Goal: Communication & Community: Participate in discussion

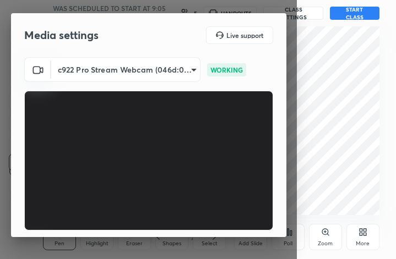
scroll to position [101, 0]
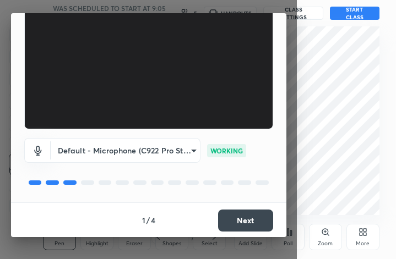
click at [254, 215] on button "Next" at bounding box center [245, 221] width 55 height 22
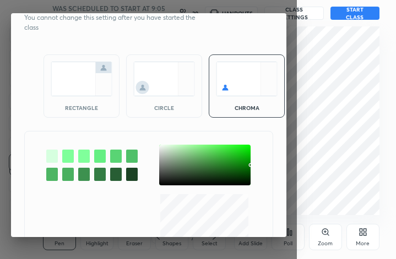
scroll to position [92, 0]
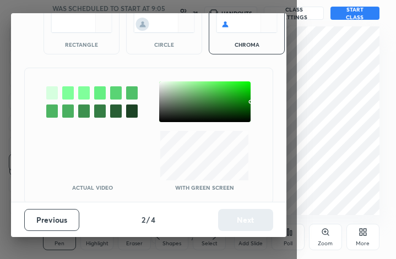
click at [78, 165] on video at bounding box center [92, 156] width 88 height 50
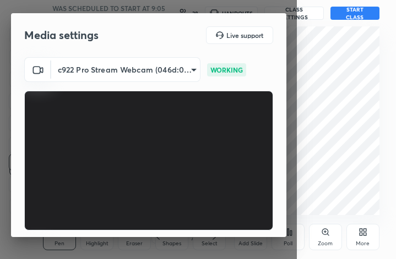
scroll to position [101, 0]
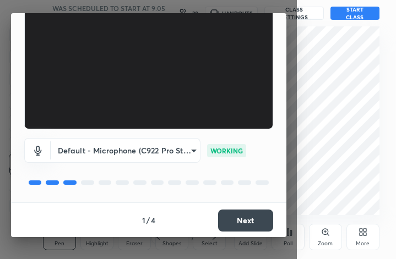
click at [233, 224] on button "Next" at bounding box center [245, 221] width 55 height 22
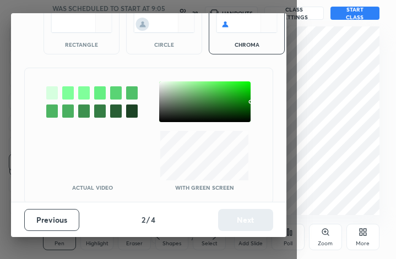
scroll to position [59, 0]
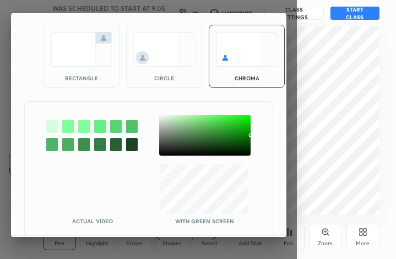
click at [67, 63] on img at bounding box center [82, 49] width 62 height 35
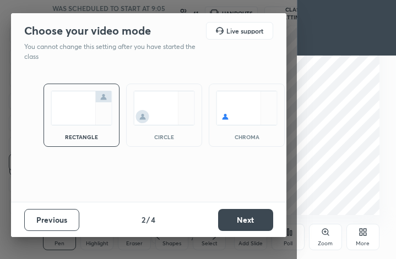
click at [233, 217] on button "Next" at bounding box center [245, 220] width 55 height 22
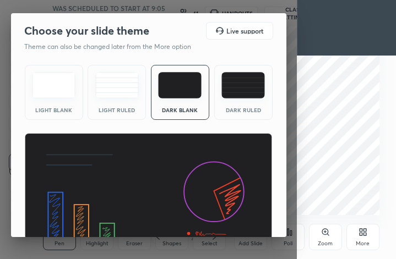
scroll to position [70, 0]
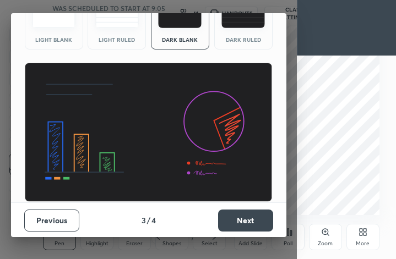
click at [250, 220] on button "Next" at bounding box center [245, 221] width 55 height 22
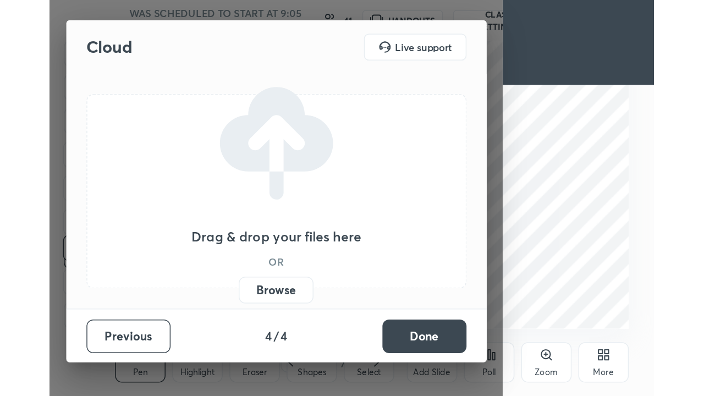
scroll to position [0, 0]
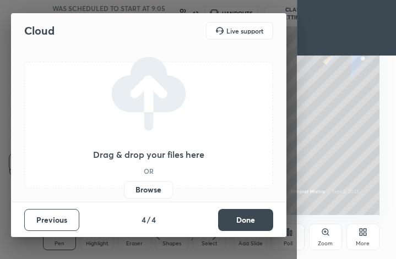
click at [158, 189] on label "Browse" at bounding box center [148, 190] width 49 height 18
click at [124, 189] on input "Browse" at bounding box center [124, 190] width 0 height 18
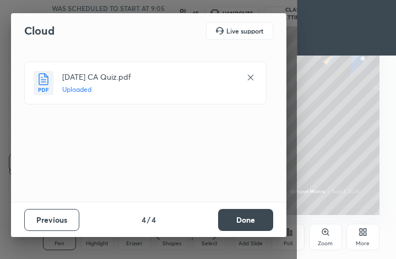
click at [236, 215] on button "Done" at bounding box center [245, 220] width 55 height 22
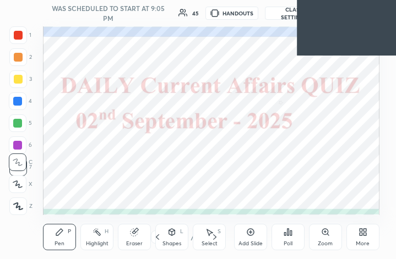
click at [359, 244] on div "More" at bounding box center [362, 244] width 14 height 6
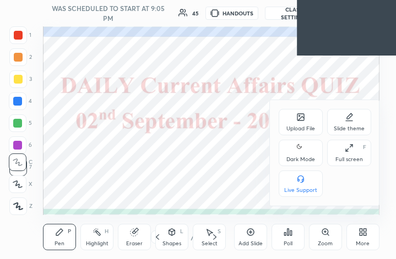
click at [347, 158] on div "Full screen" at bounding box center [349, 160] width 28 height 6
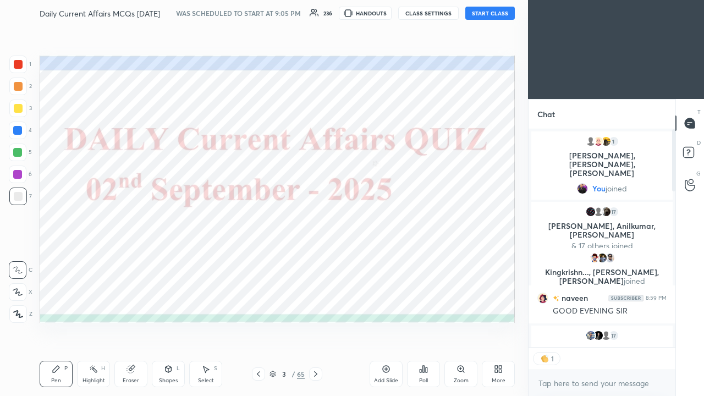
scroll to position [3, 3]
click at [395, 13] on button "START CLASS" at bounding box center [490, 13] width 50 height 13
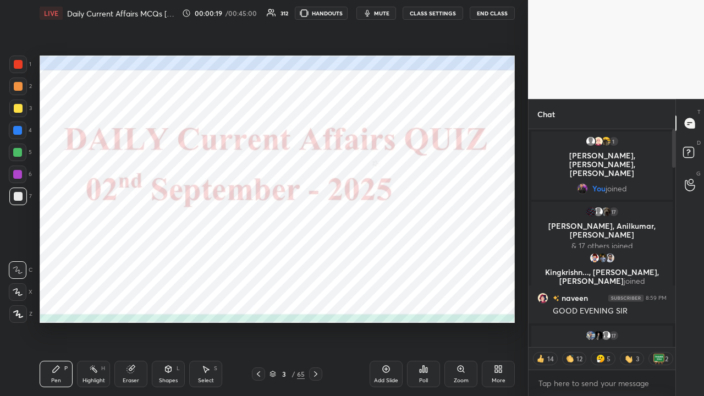
click at [395, 161] on div "Chat 1 Kajal, [PERSON_NAME], [PERSON_NAME] & 1 other joined You joined 17 [PERS…" at bounding box center [616, 247] width 176 height 297
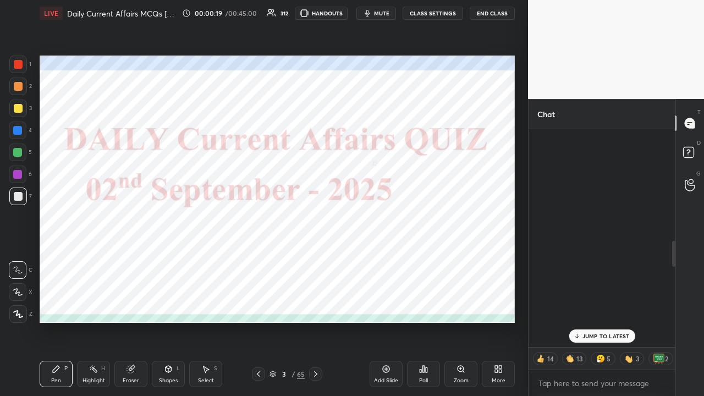
drag, startPoint x: 673, startPoint y: 161, endPoint x: 669, endPoint y: 292, distance: 131.0
click at [395, 259] on div "[MEDICAL_DATA] 9:05 PM Good evening sir 15 [PERSON_NAME], [PERSON_NAME], [PERSO…" at bounding box center [602, 238] width 147 height 218
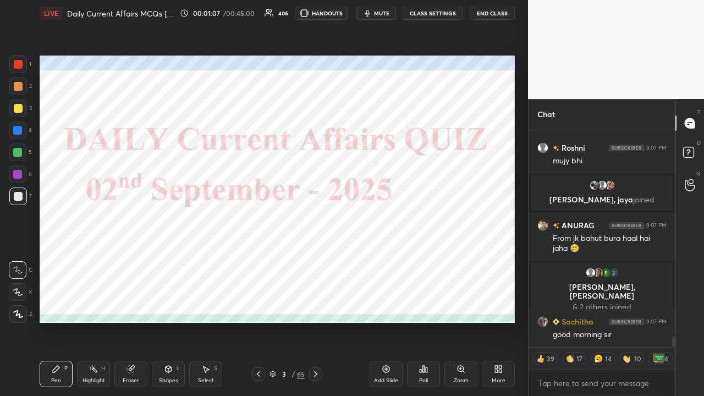
scroll to position [0, 0]
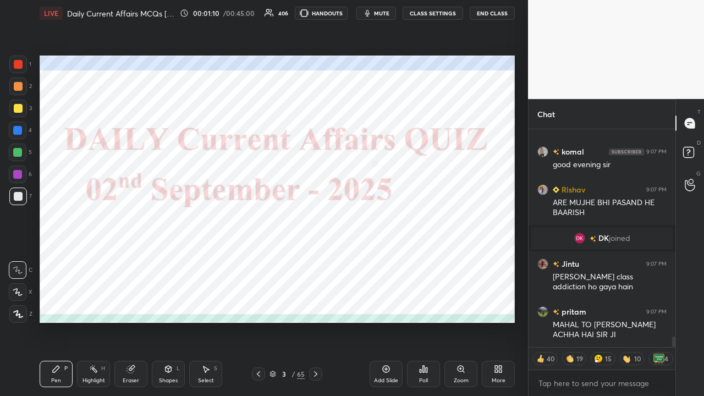
type textarea "x"
click at [395, 14] on button "CLASS SETTINGS" at bounding box center [433, 13] width 61 height 13
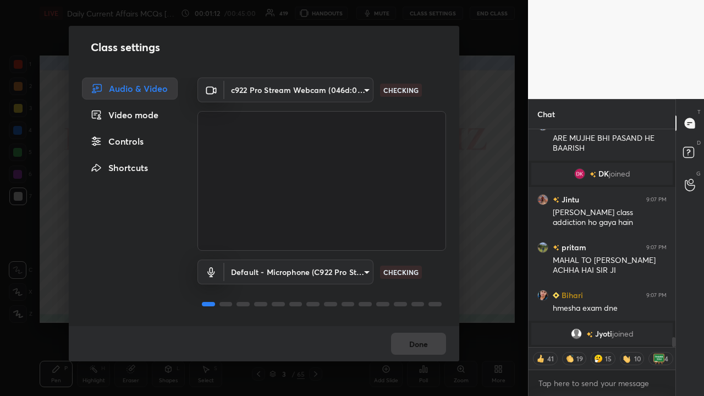
click at [128, 138] on div "Controls" at bounding box center [130, 141] width 96 height 22
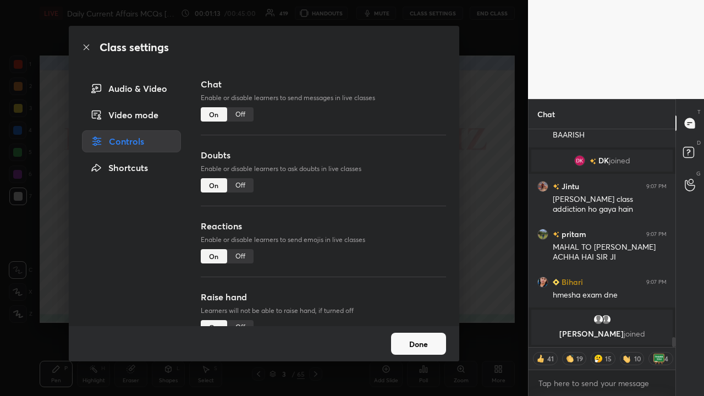
click at [233, 114] on div "Off" at bounding box center [240, 114] width 26 height 14
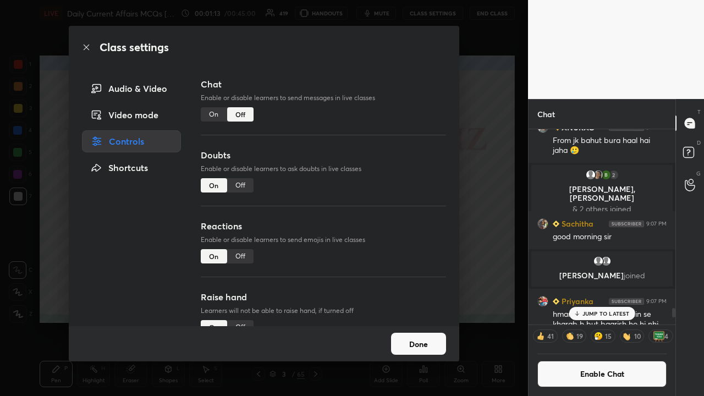
click at [395, 186] on div "Class settings Audio & Video Video mode Controls Shortcuts Chat Enable or disab…" at bounding box center [264, 198] width 528 height 396
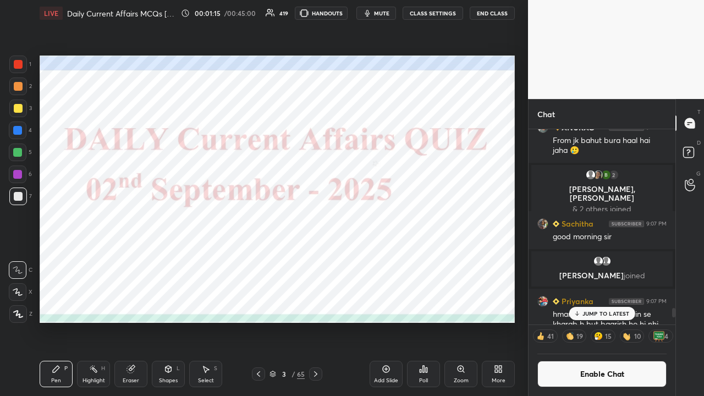
click at [319, 259] on icon at bounding box center [315, 374] width 9 height 9
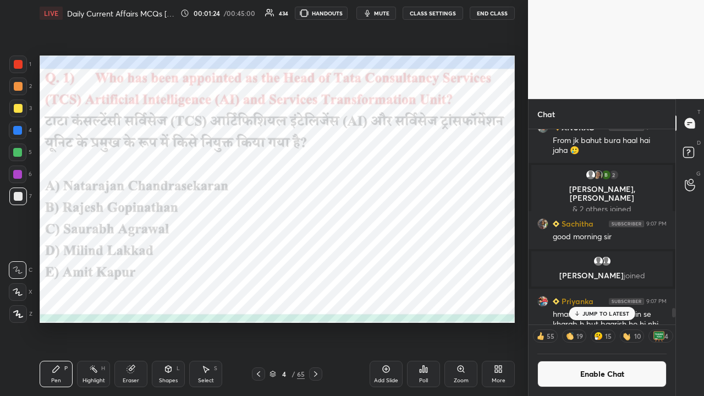
click at [395, 259] on icon at bounding box center [423, 369] width 9 height 9
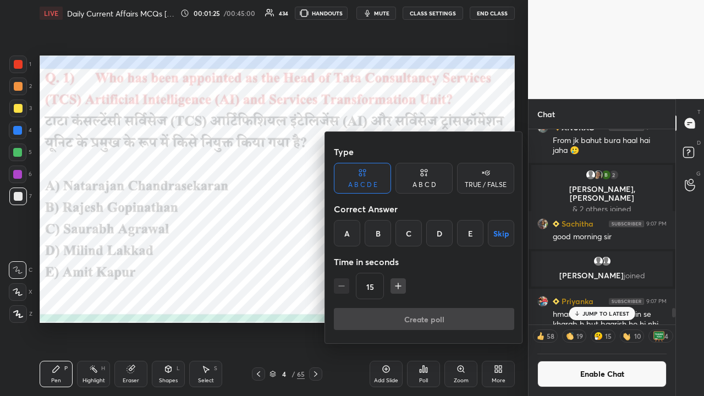
drag, startPoint x: 467, startPoint y: 234, endPoint x: 451, endPoint y: 256, distance: 27.6
click at [395, 234] on div "E" at bounding box center [470, 233] width 26 height 26
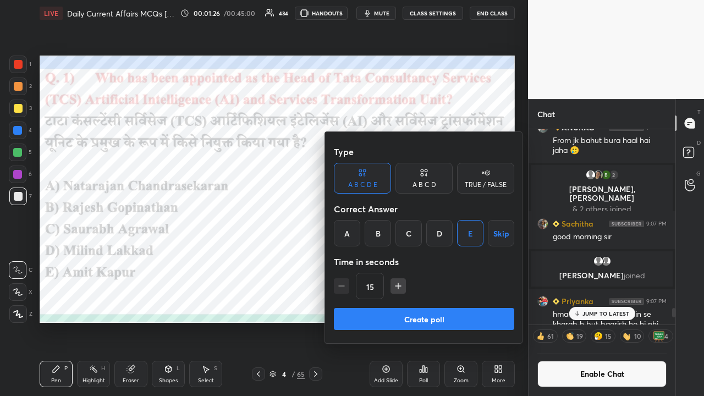
click at [395, 259] on button "Create poll" at bounding box center [424, 319] width 180 height 22
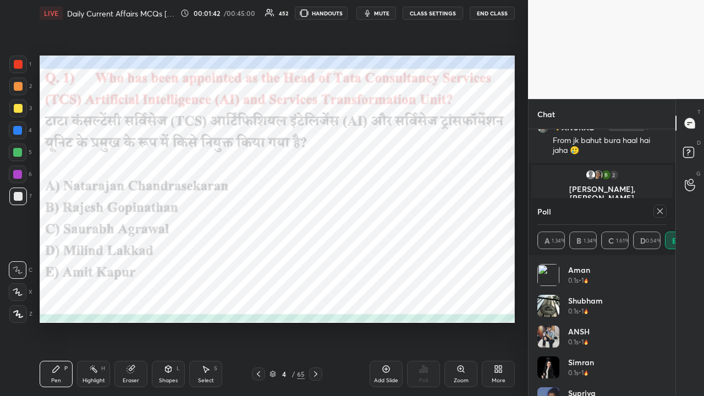
click at [315, 259] on icon at bounding box center [315, 374] width 3 height 6
click at [395, 213] on icon at bounding box center [660, 211] width 9 height 9
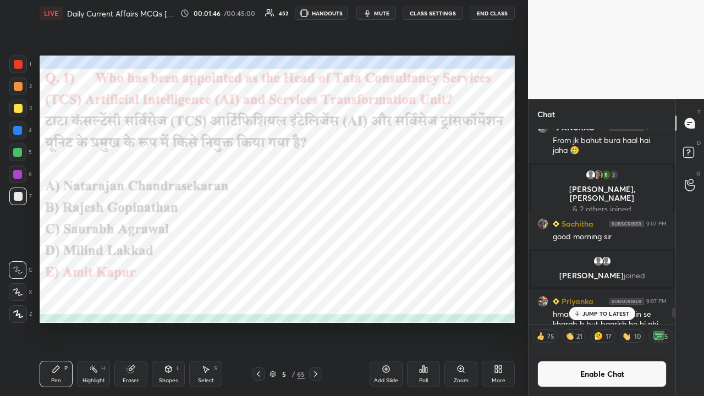
click at [317, 259] on icon at bounding box center [315, 374] width 9 height 9
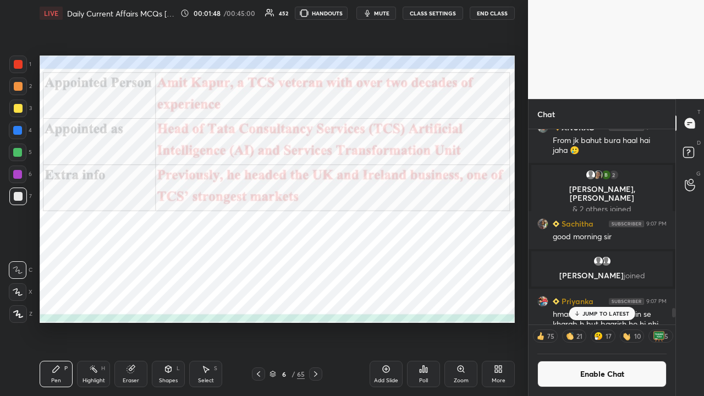
click at [314, 259] on div at bounding box center [315, 374] width 13 height 13
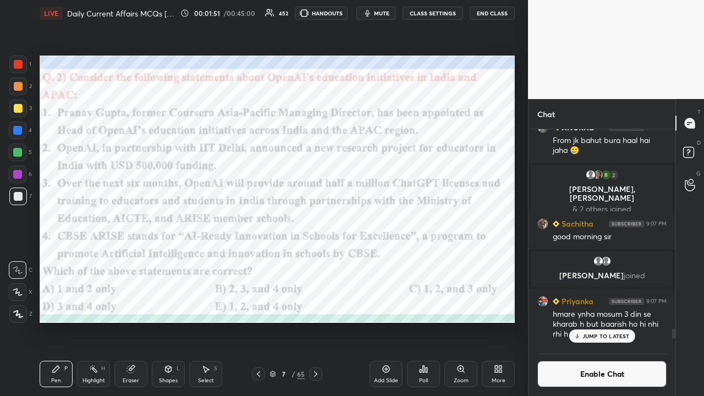
drag, startPoint x: 22, startPoint y: 129, endPoint x: 21, endPoint y: 140, distance: 10.5
click at [22, 131] on div at bounding box center [17, 130] width 9 height 9
click at [17, 259] on icon at bounding box center [18, 314] width 9 height 7
click at [395, 259] on p "JUMP TO LATEST" at bounding box center [606, 336] width 47 height 7
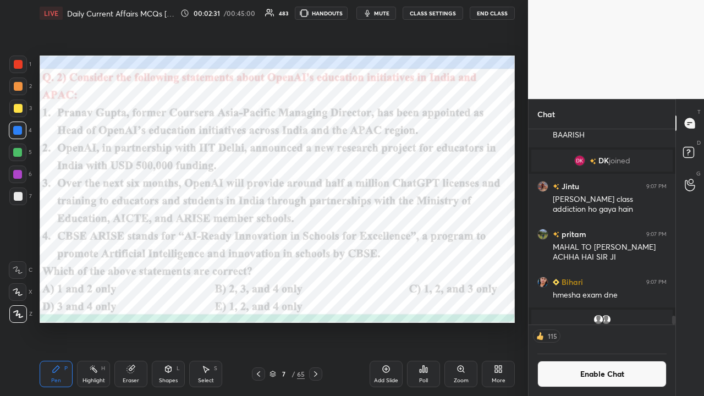
click at [395, 259] on div "Poll" at bounding box center [423, 374] width 33 height 26
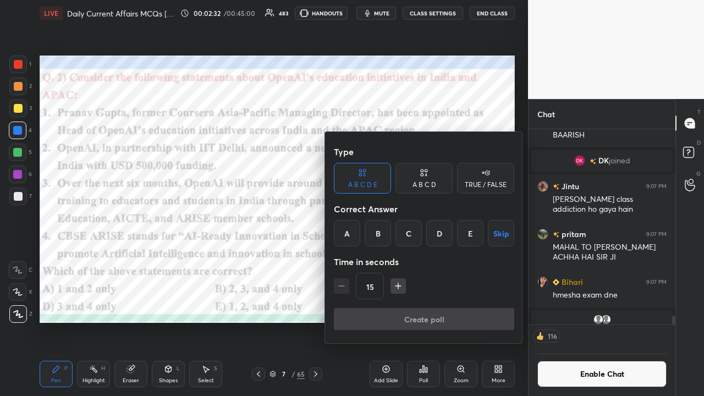
click at [395, 232] on div "D" at bounding box center [439, 233] width 26 height 26
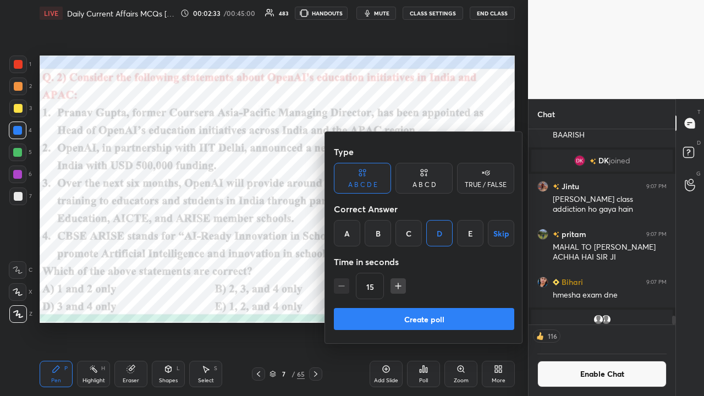
click at [395, 259] on button "Create poll" at bounding box center [424, 319] width 180 height 22
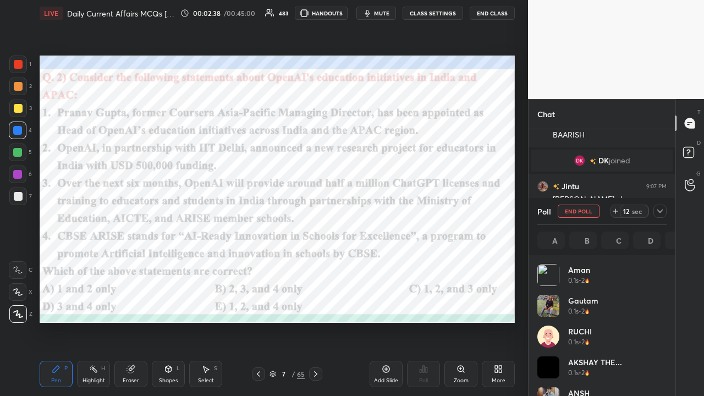
scroll to position [4, 3]
click at [395, 211] on icon at bounding box center [660, 211] width 9 height 9
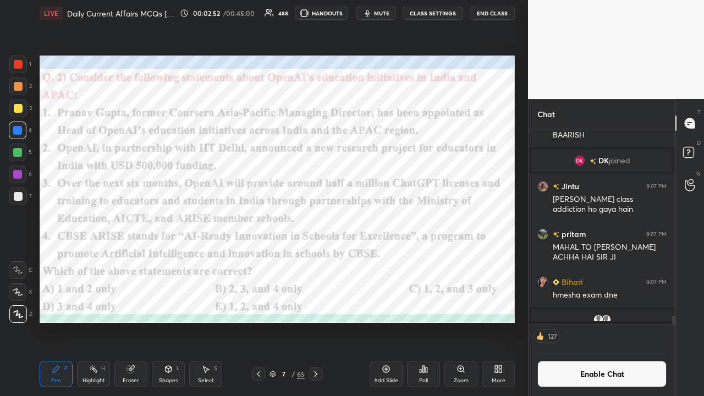
scroll to position [145, 144]
click at [316, 259] on icon at bounding box center [315, 374] width 9 height 9
click at [395, 14] on button "CLASS SETTINGS" at bounding box center [433, 13] width 61 height 13
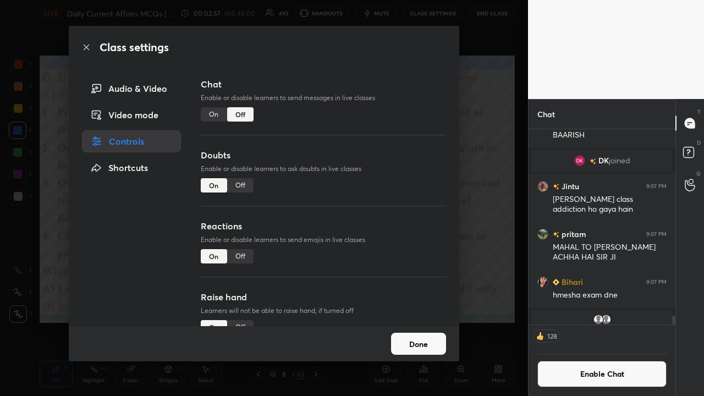
click at [209, 113] on div "On" at bounding box center [214, 114] width 26 height 14
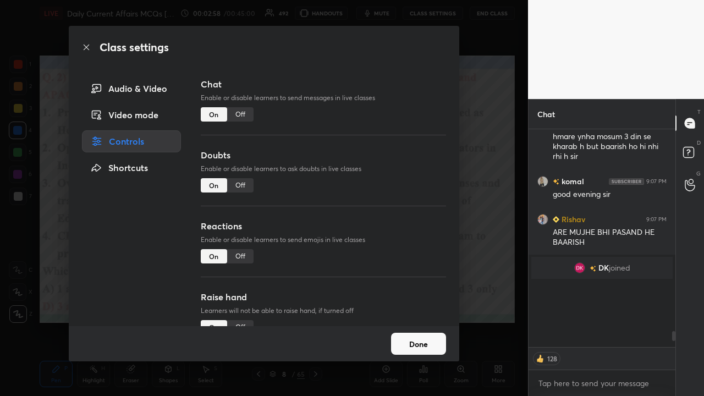
scroll to position [215, 144]
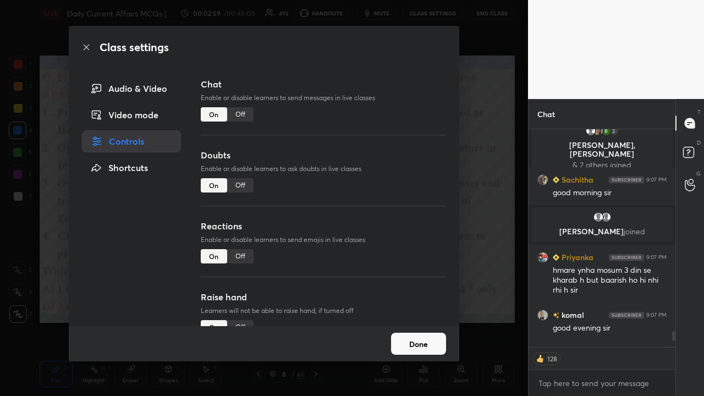
click at [395, 203] on div "Class settings Audio & Video Video mode Controls Shortcuts Chat Enable or disab…" at bounding box center [264, 198] width 528 height 396
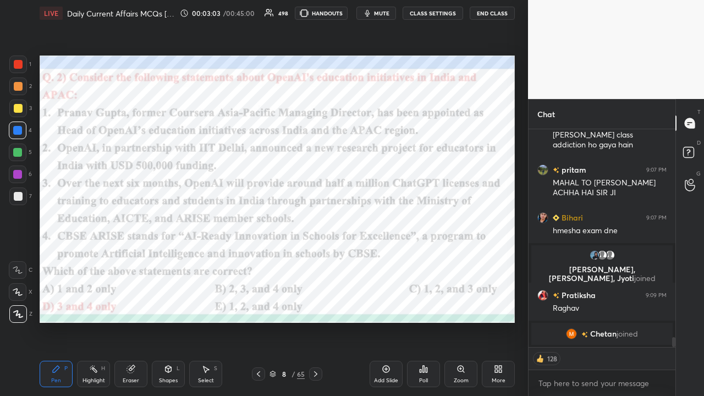
scroll to position [237, 144]
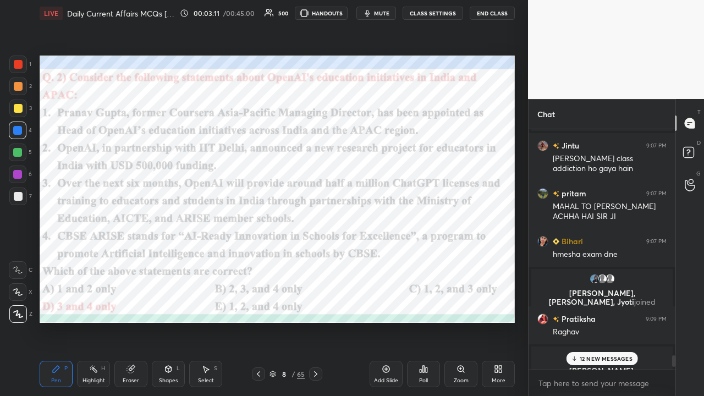
click at [313, 259] on icon at bounding box center [315, 374] width 9 height 9
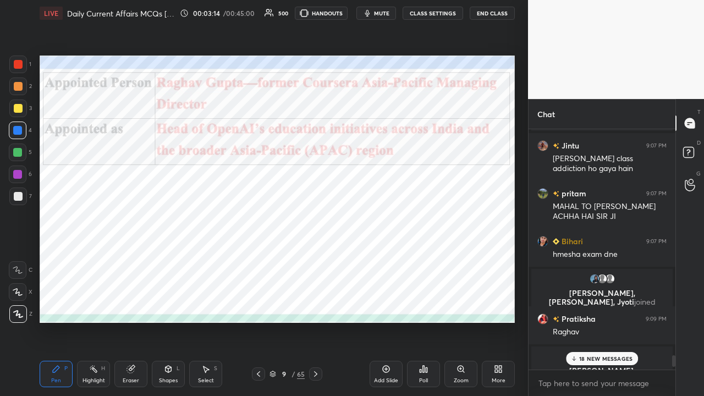
click at [258, 259] on icon at bounding box center [258, 374] width 9 height 9
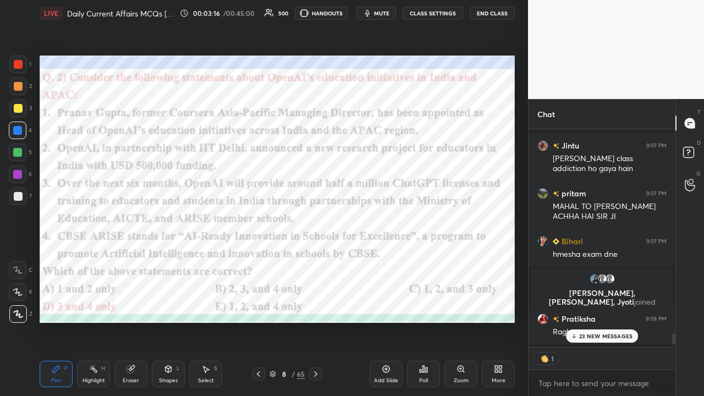
scroll to position [3, 3]
click at [395, 259] on div "34 NEW MESSAGES" at bounding box center [602, 336] width 73 height 13
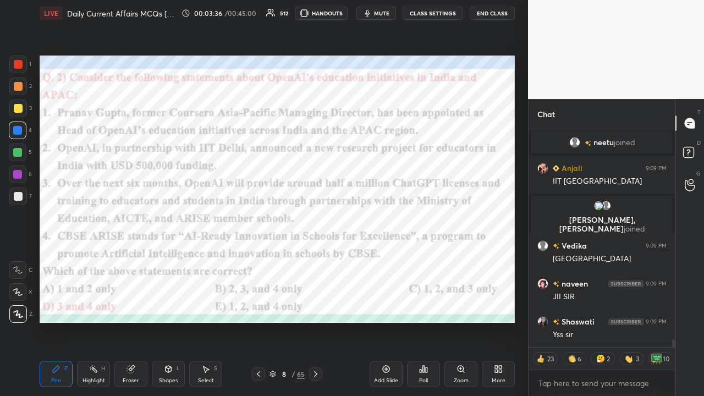
click at [317, 259] on icon at bounding box center [315, 374] width 9 height 9
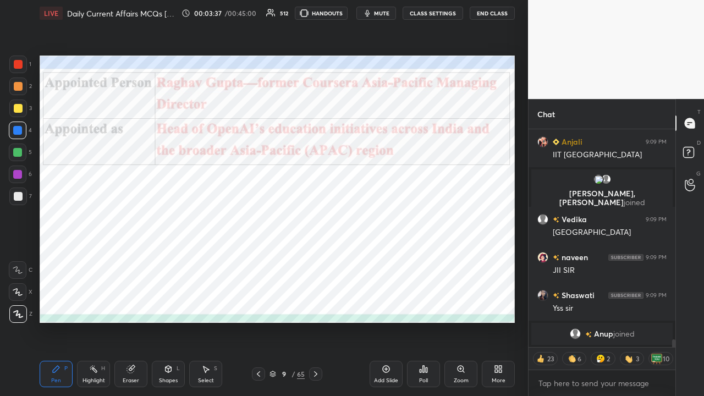
click at [317, 259] on icon at bounding box center [315, 374] width 9 height 9
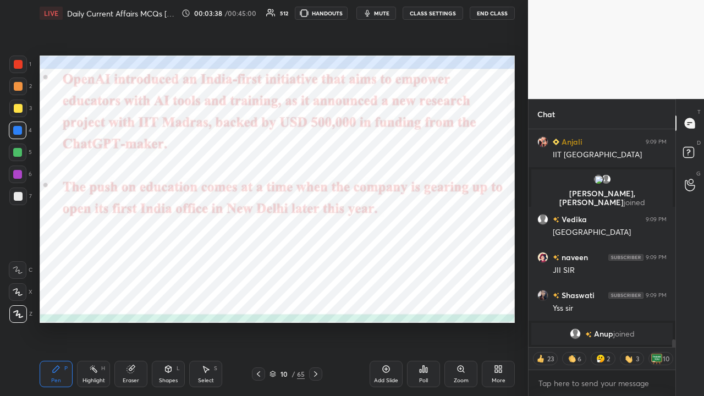
click at [317, 259] on icon at bounding box center [315, 374] width 9 height 9
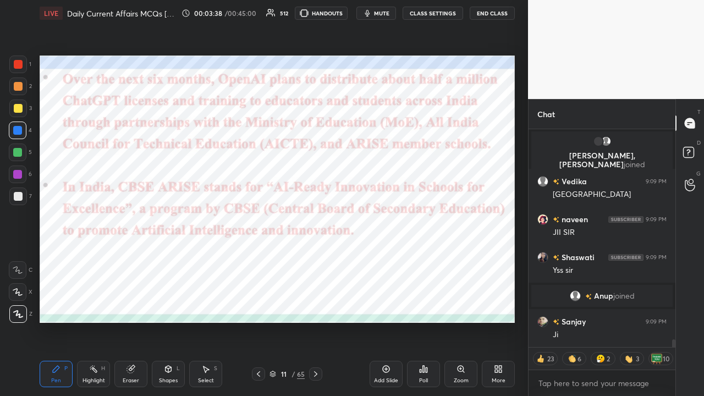
type textarea "x"
click at [317, 259] on icon at bounding box center [315, 374] width 9 height 9
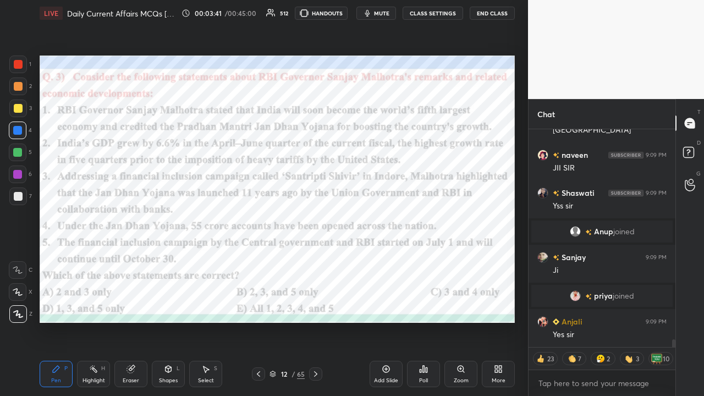
click at [395, 11] on button "CLASS SETTINGS" at bounding box center [433, 13] width 61 height 13
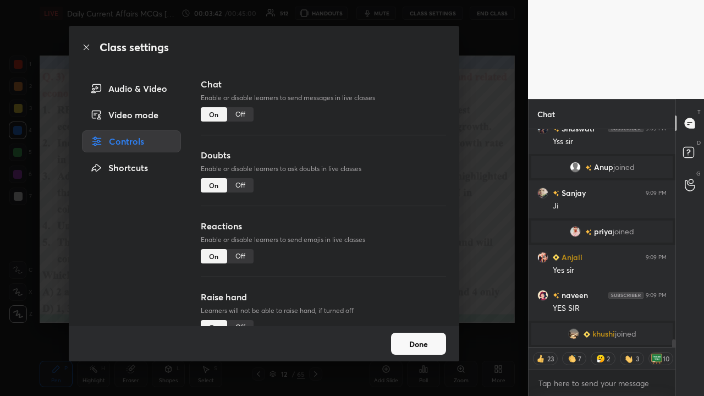
click at [241, 112] on div "Off" at bounding box center [240, 114] width 26 height 14
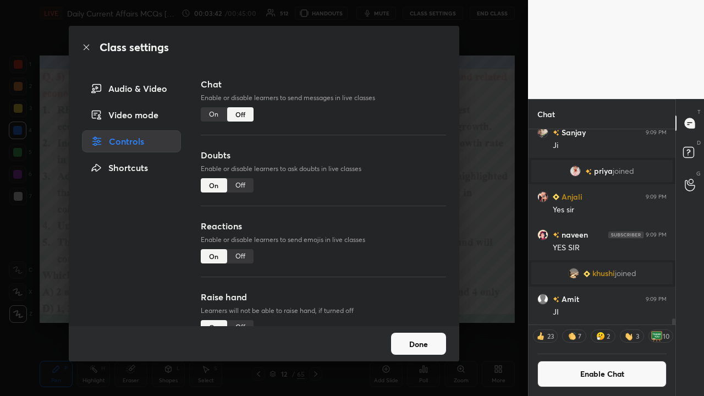
click at [395, 218] on div "Class settings Audio & Video Video mode Controls Shortcuts Chat Enable or disab…" at bounding box center [264, 198] width 528 height 396
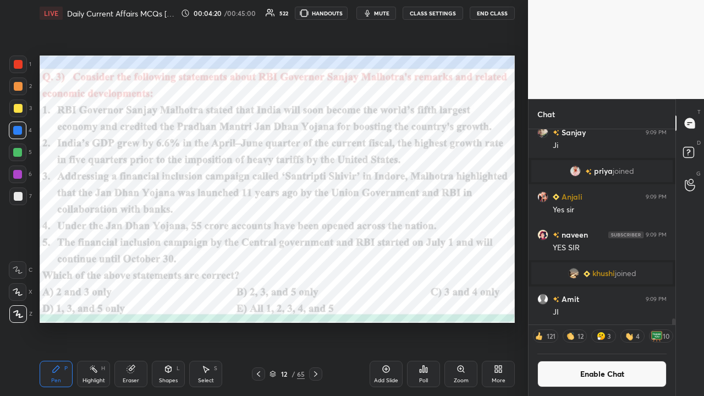
click at [395, 259] on icon at bounding box center [423, 369] width 9 height 9
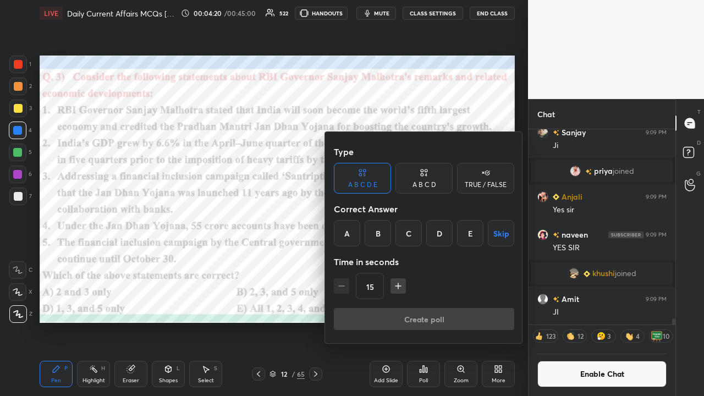
click at [395, 234] on div "C" at bounding box center [409, 233] width 26 height 26
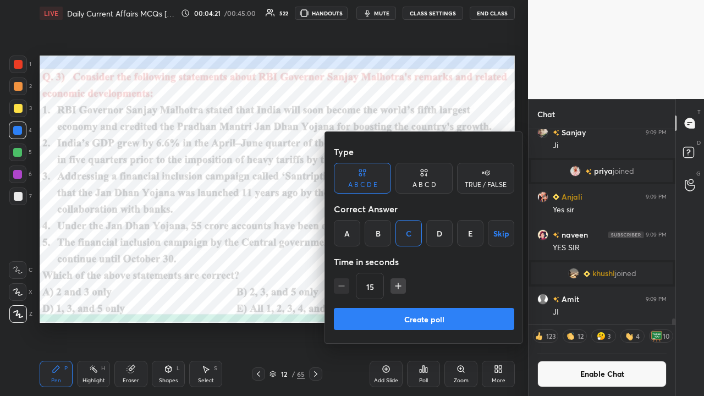
click at [395, 259] on button "Create poll" at bounding box center [424, 319] width 180 height 22
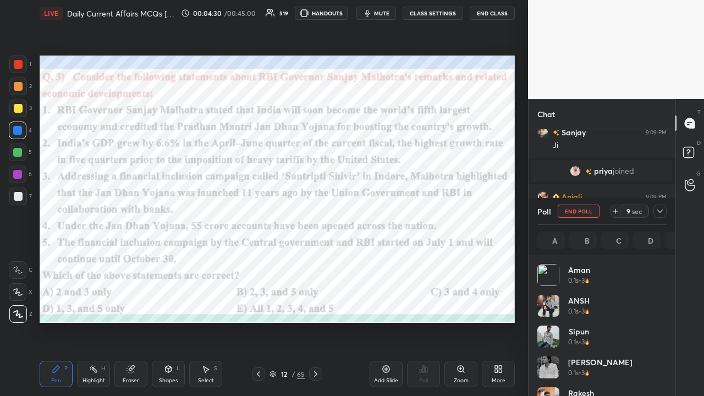
scroll to position [129, 126]
click at [395, 212] on icon at bounding box center [660, 211] width 9 height 9
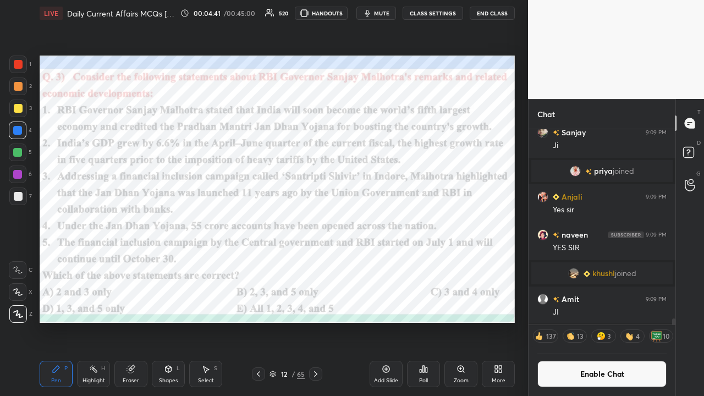
scroll to position [145, 144]
click at [316, 259] on icon at bounding box center [315, 374] width 9 height 9
click at [395, 13] on button "CLASS SETTINGS" at bounding box center [433, 13] width 61 height 13
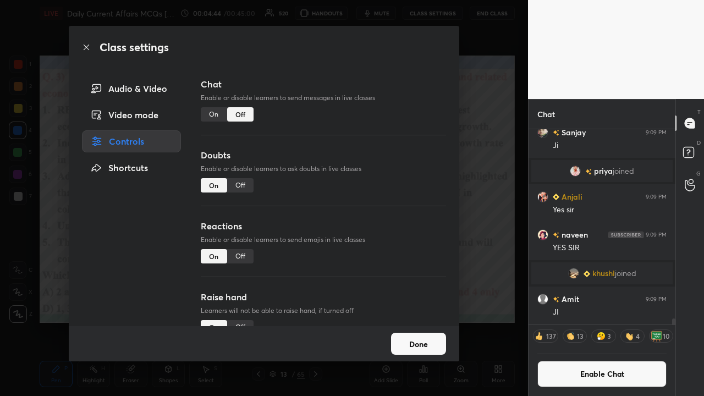
drag, startPoint x: 211, startPoint y: 113, endPoint x: 209, endPoint y: 120, distance: 7.0
click at [210, 116] on div "On" at bounding box center [214, 114] width 26 height 14
click at [395, 189] on div "Class settings Audio & Video Video mode Controls Shortcuts Chat Enable or disab…" at bounding box center [264, 198] width 528 height 396
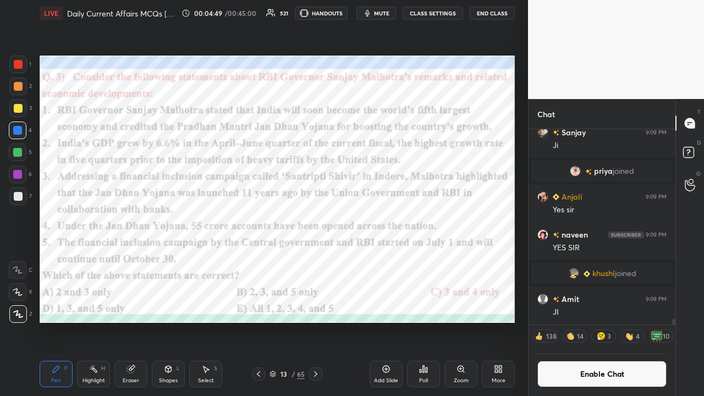
click at [395, 13] on button "CLASS SETTINGS" at bounding box center [433, 13] width 61 height 13
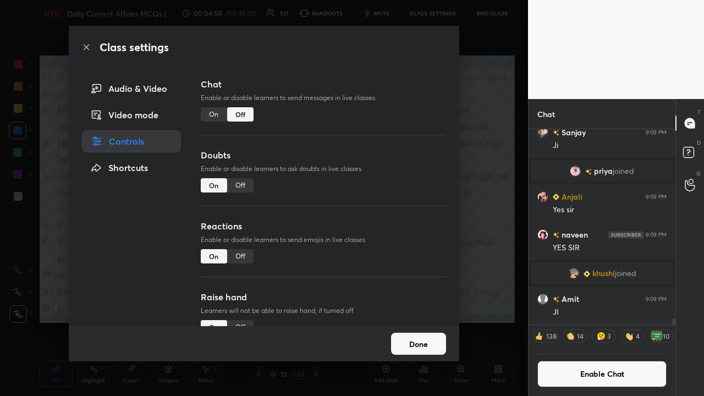
drag, startPoint x: 212, startPoint y: 114, endPoint x: 235, endPoint y: 123, distance: 24.4
click at [213, 114] on div "On" at bounding box center [214, 114] width 26 height 14
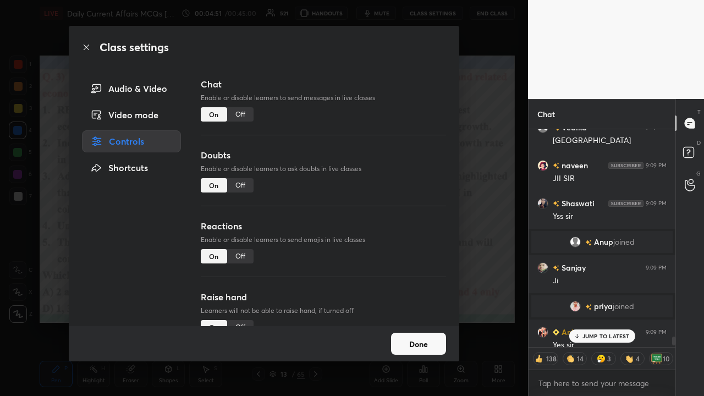
click at [395, 202] on div "Class settings Audio & Video Video mode Controls Shortcuts Chat Enable or disab…" at bounding box center [264, 198] width 528 height 396
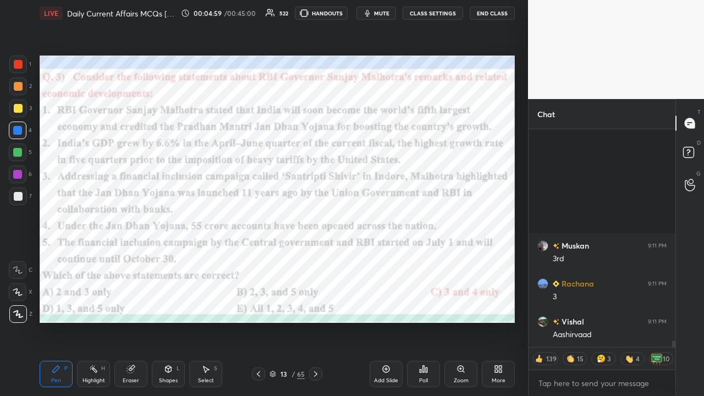
scroll to position [6776, 0]
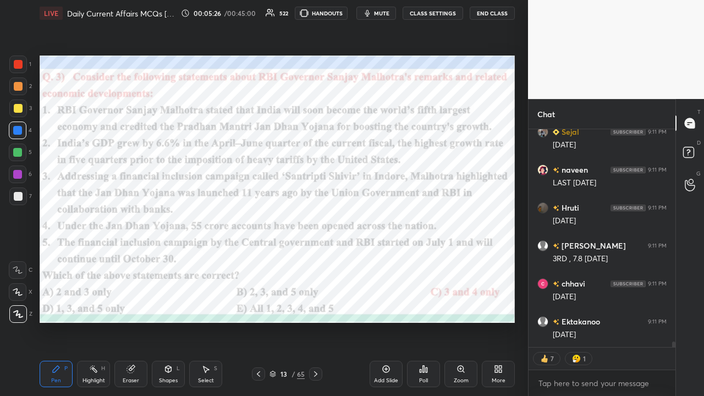
click at [315, 259] on icon at bounding box center [315, 374] width 9 height 9
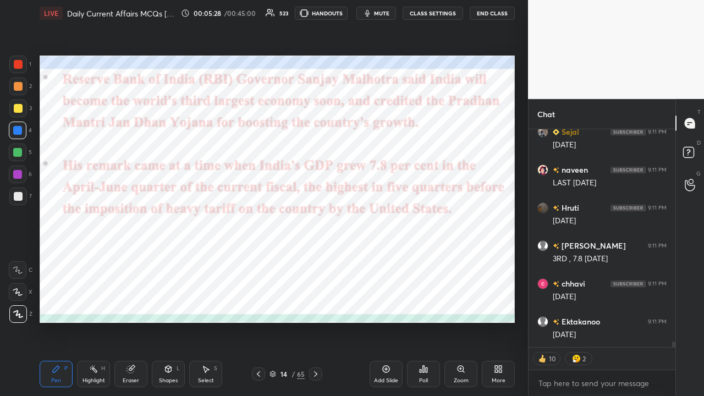
click at [318, 259] on icon at bounding box center [315, 374] width 9 height 9
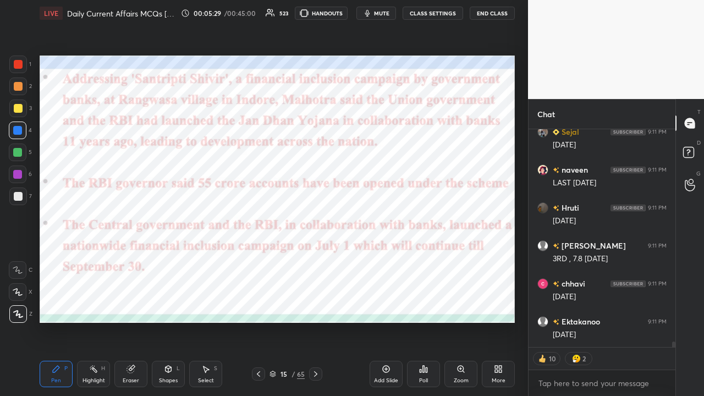
type textarea "x"
click at [317, 259] on icon at bounding box center [315, 374] width 9 height 9
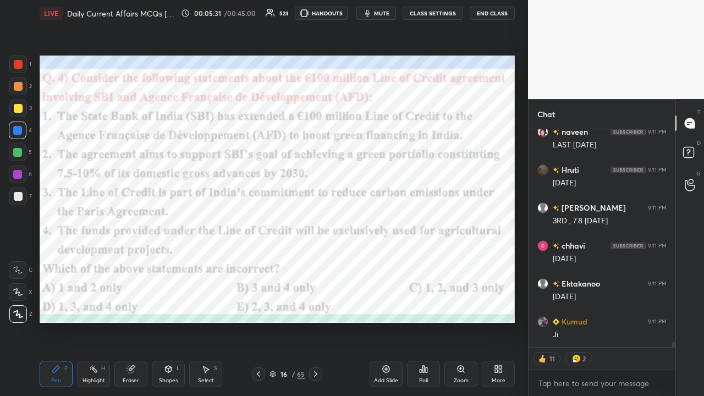
click at [261, 259] on icon at bounding box center [258, 374] width 9 height 9
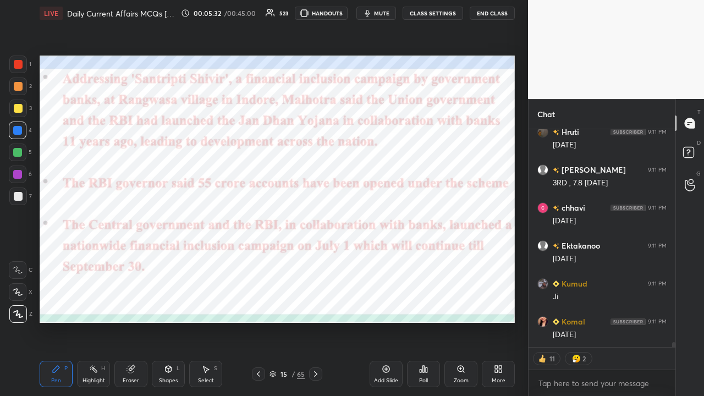
click at [395, 11] on button "CLASS SETTINGS" at bounding box center [433, 13] width 61 height 13
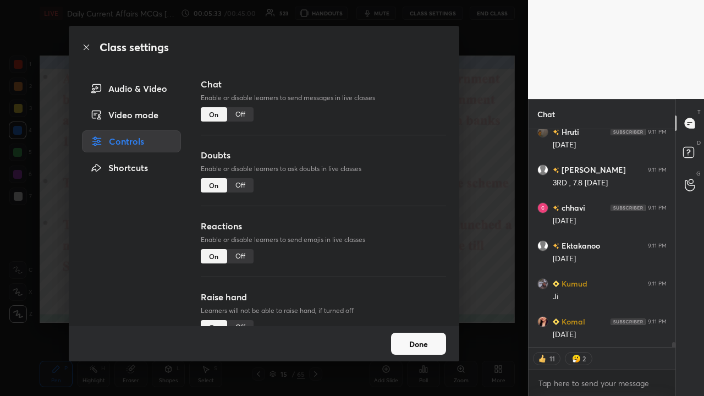
click at [239, 115] on div "Off" at bounding box center [240, 114] width 26 height 14
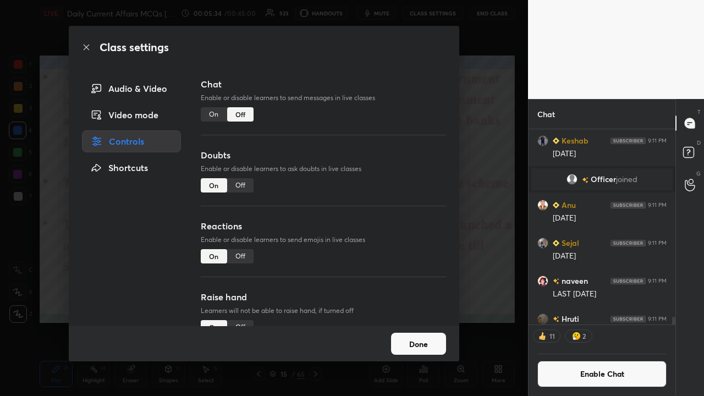
click at [395, 193] on div "Class settings Audio & Video Video mode Controls Shortcuts Chat Enable or disab…" at bounding box center [264, 198] width 528 height 396
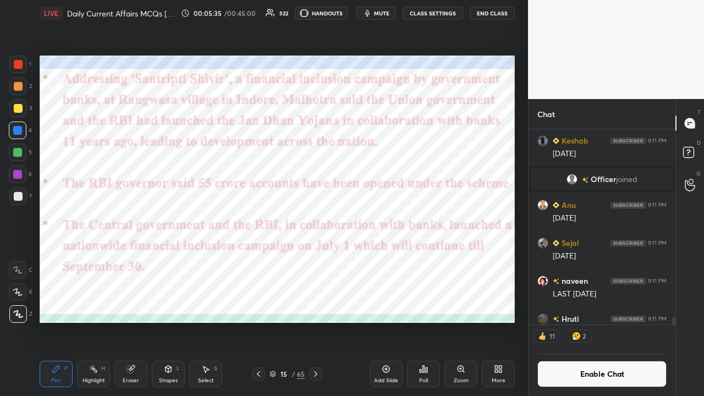
click at [315, 259] on icon at bounding box center [315, 374] width 9 height 9
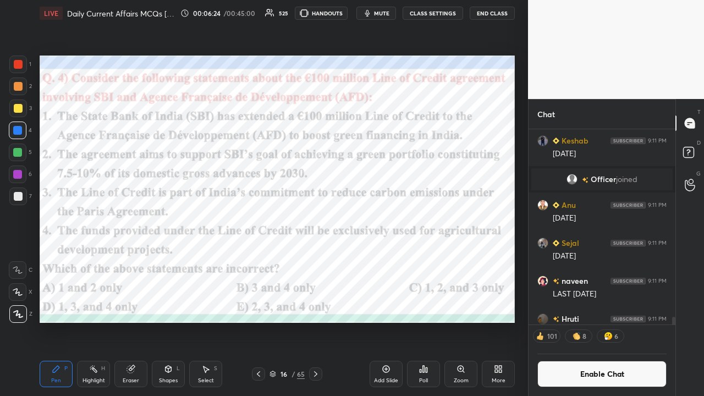
click at [395, 259] on icon at bounding box center [424, 369] width 2 height 7
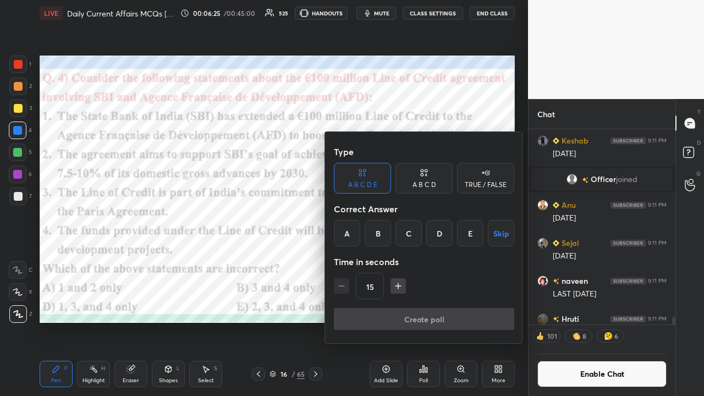
drag, startPoint x: 377, startPoint y: 236, endPoint x: 375, endPoint y: 249, distance: 12.8
click at [377, 236] on div "B" at bounding box center [378, 233] width 26 height 26
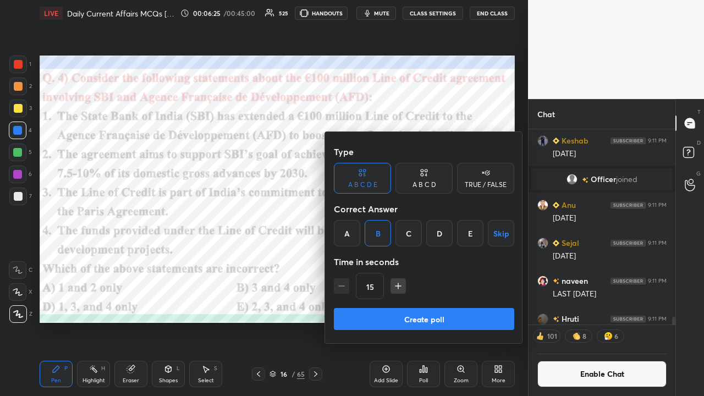
click at [380, 259] on button "Create poll" at bounding box center [424, 319] width 180 height 22
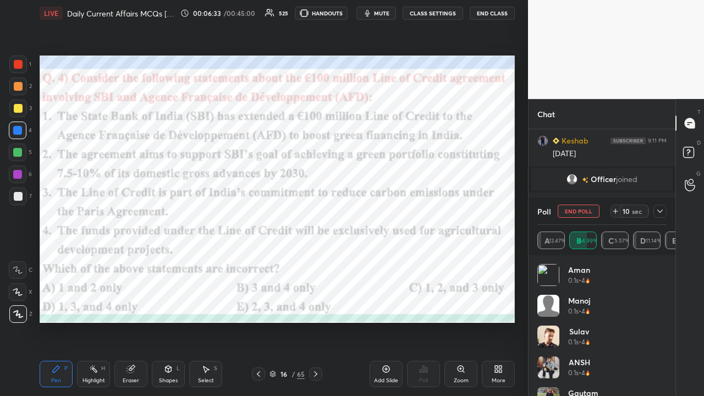
scroll to position [129, 126]
click at [395, 213] on icon at bounding box center [660, 211] width 9 height 9
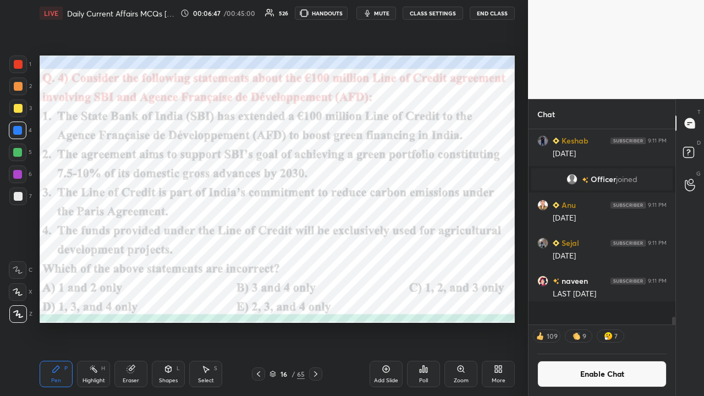
scroll to position [3, 3]
drag, startPoint x: 317, startPoint y: 373, endPoint x: 309, endPoint y: 373, distance: 8.3
click at [316, 259] on icon at bounding box center [315, 374] width 3 height 6
click at [395, 13] on button "CLASS SETTINGS" at bounding box center [433, 13] width 61 height 13
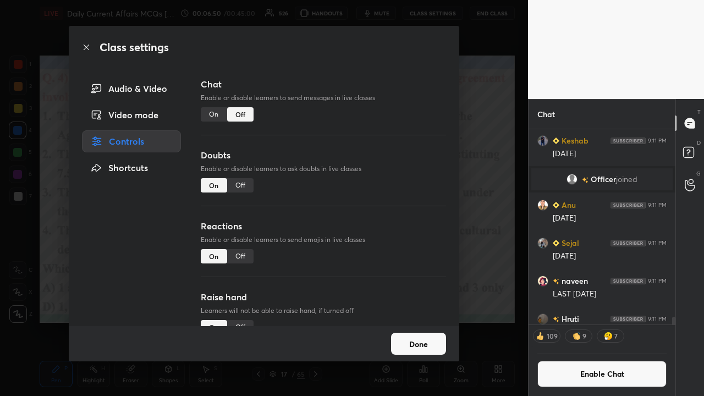
click at [211, 114] on div "On" at bounding box center [214, 114] width 26 height 14
click at [395, 210] on div "Class settings Audio & Video Video mode Controls Shortcuts Chat Enable or disab…" at bounding box center [264, 198] width 528 height 396
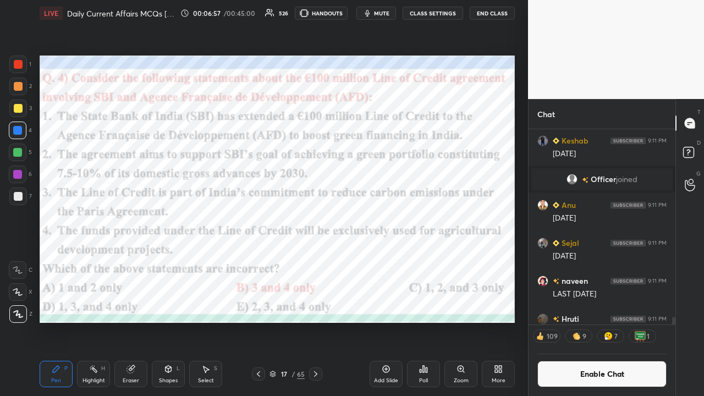
click at [395, 7] on button "CLASS SETTINGS" at bounding box center [433, 13] width 61 height 13
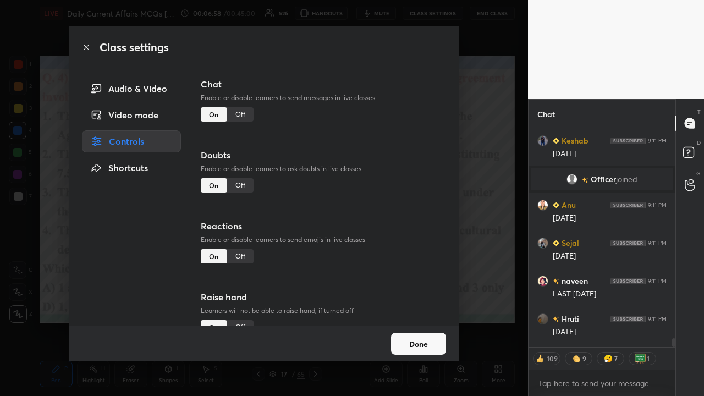
click at [395, 154] on div "Class settings Audio & Video Video mode Controls Shortcuts Chat Enable or disab…" at bounding box center [264, 198] width 528 height 396
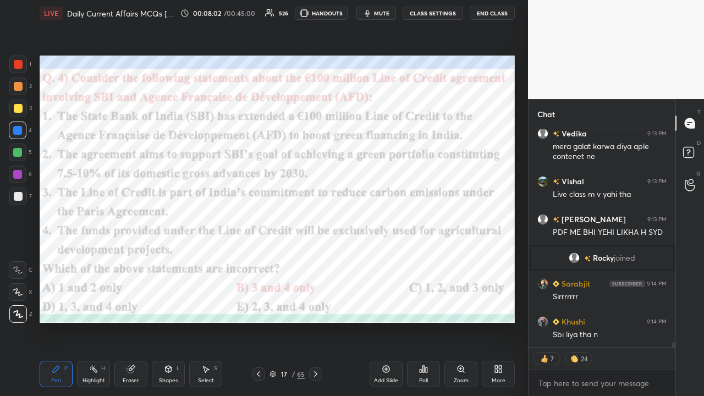
scroll to position [9528, 0]
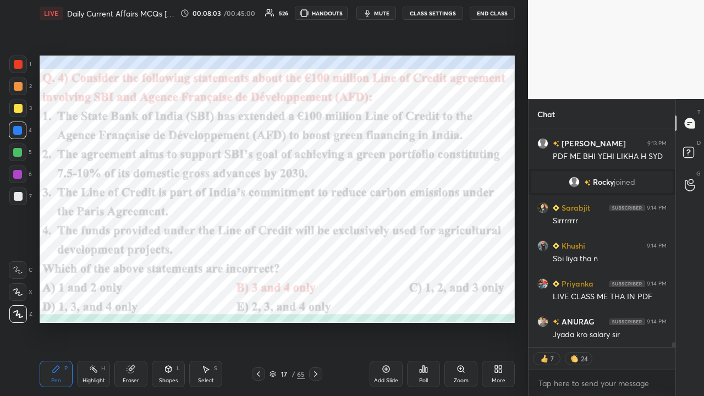
click at [316, 259] on icon at bounding box center [315, 374] width 9 height 9
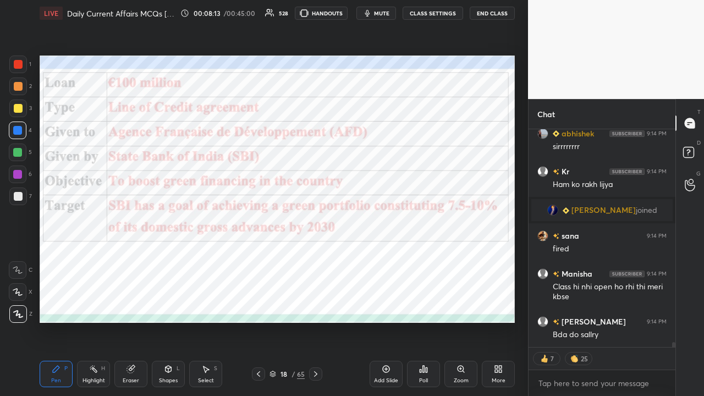
scroll to position [9804, 0]
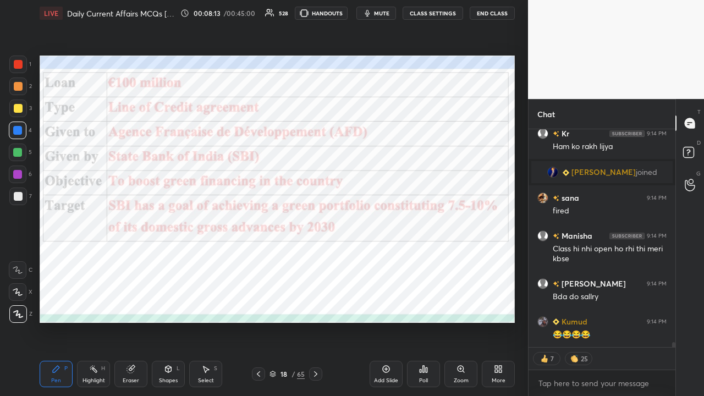
click at [259, 259] on icon at bounding box center [258, 374] width 9 height 9
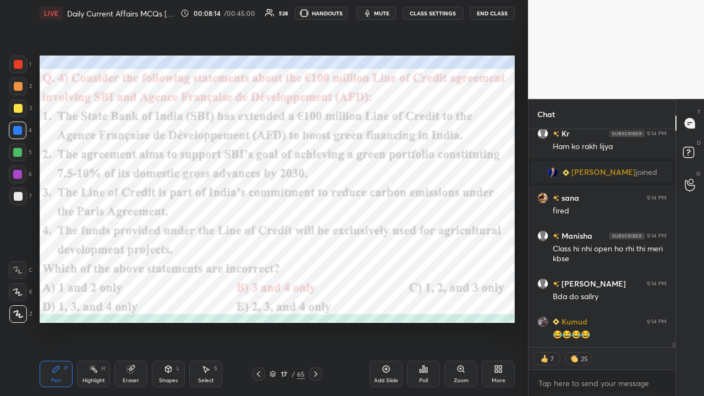
scroll to position [9842, 0]
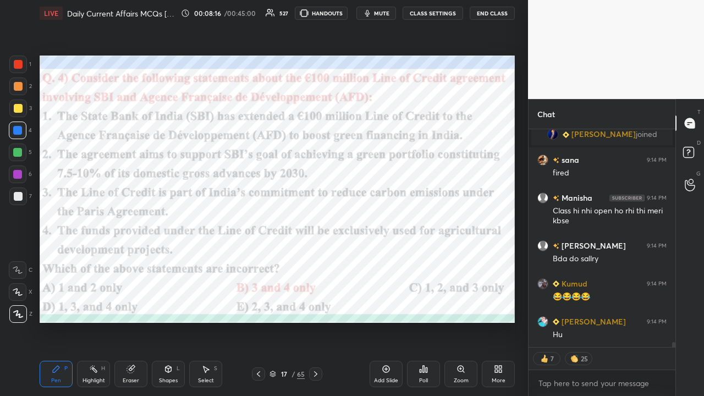
click at [315, 259] on icon at bounding box center [315, 374] width 9 height 9
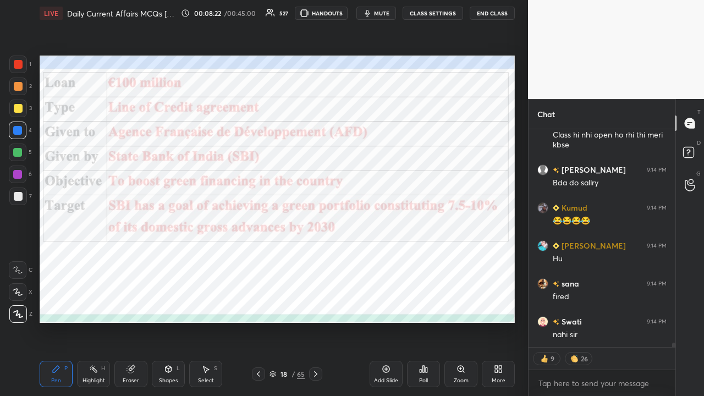
scroll to position [9956, 0]
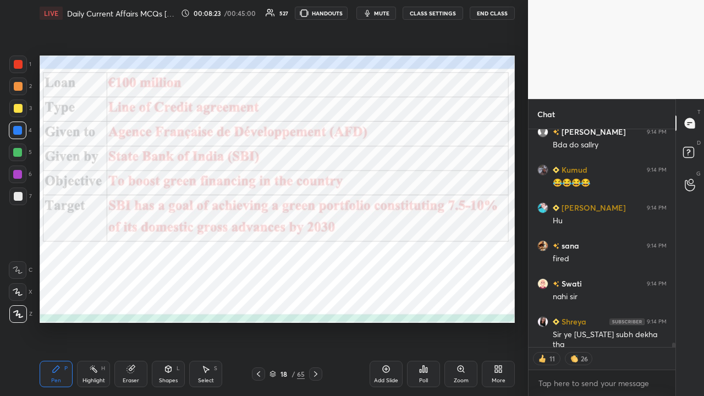
type textarea "x"
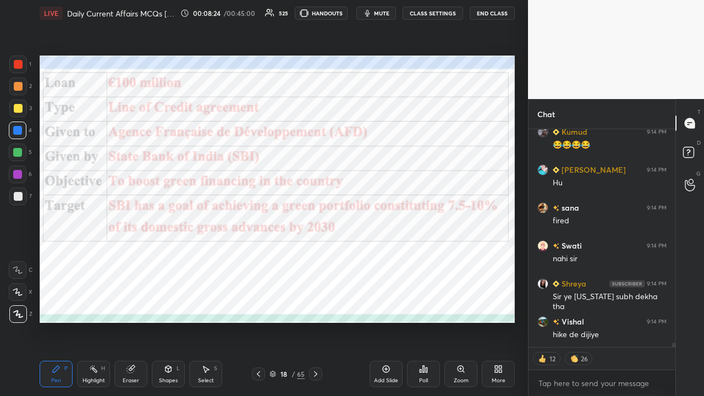
scroll to position [10031, 0]
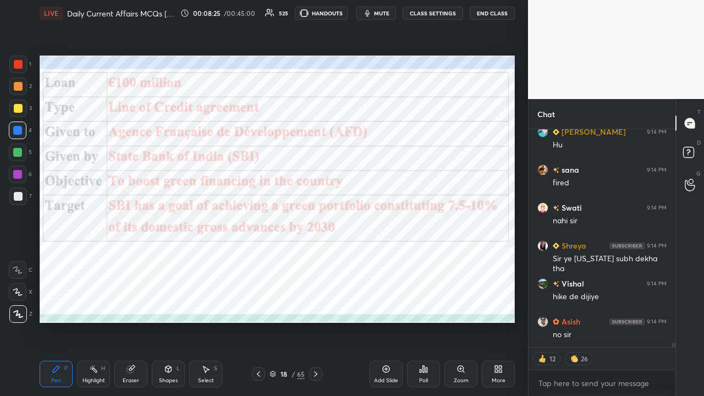
click at [395, 15] on button "CLASS SETTINGS" at bounding box center [433, 13] width 61 height 13
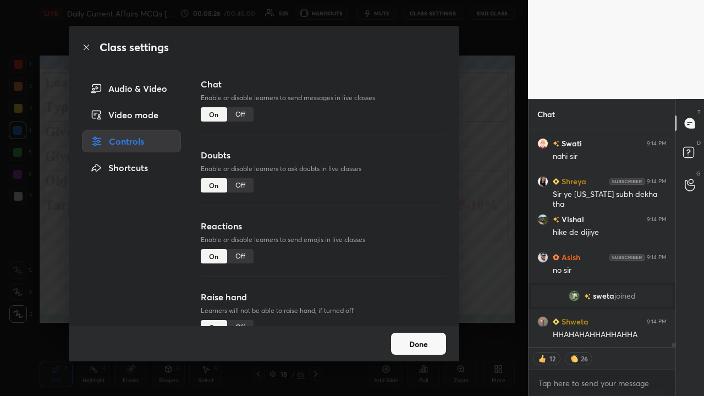
click at [242, 118] on div "Off" at bounding box center [240, 114] width 26 height 14
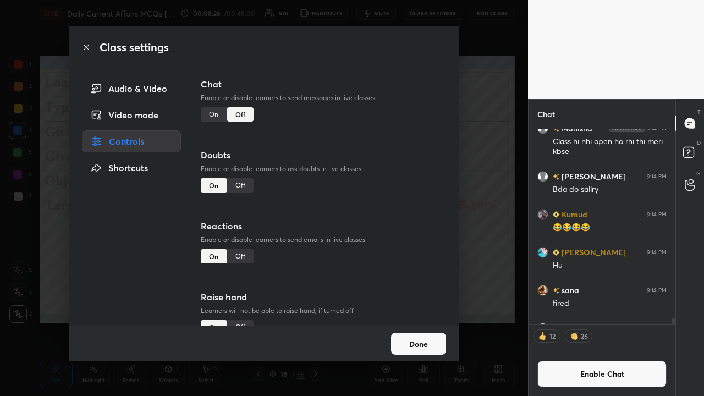
click at [395, 188] on div "Class settings Audio & Video Video mode Controls Shortcuts Chat Enable or disab…" at bounding box center [264, 198] width 528 height 396
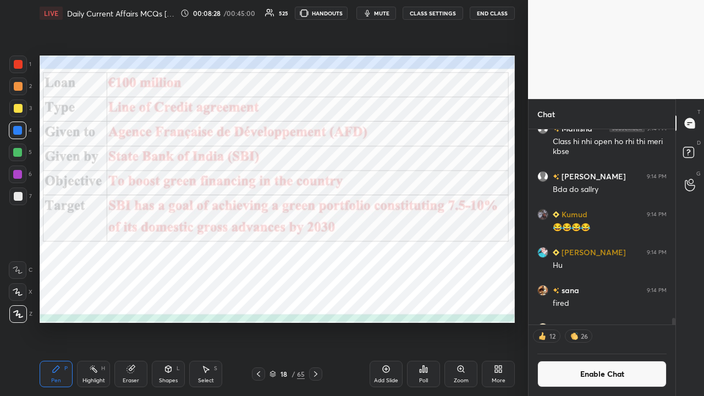
click at [315, 259] on icon at bounding box center [315, 374] width 9 height 9
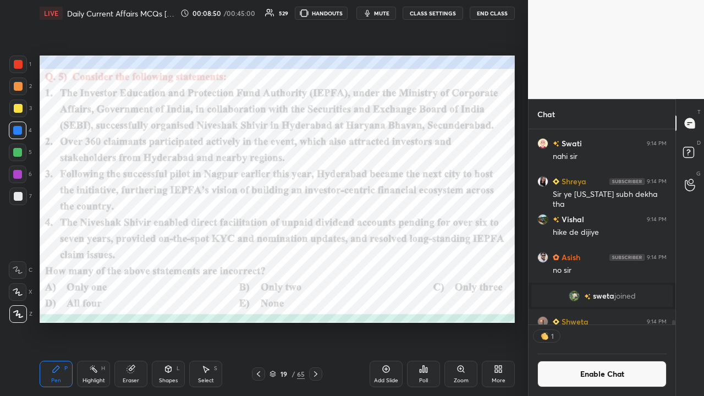
scroll to position [3, 3]
click at [395, 259] on div "Poll" at bounding box center [423, 374] width 33 height 26
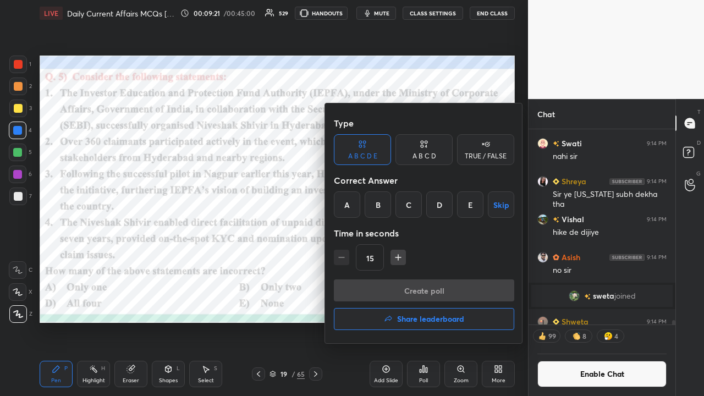
click at [350, 208] on div "A" at bounding box center [347, 204] width 26 height 26
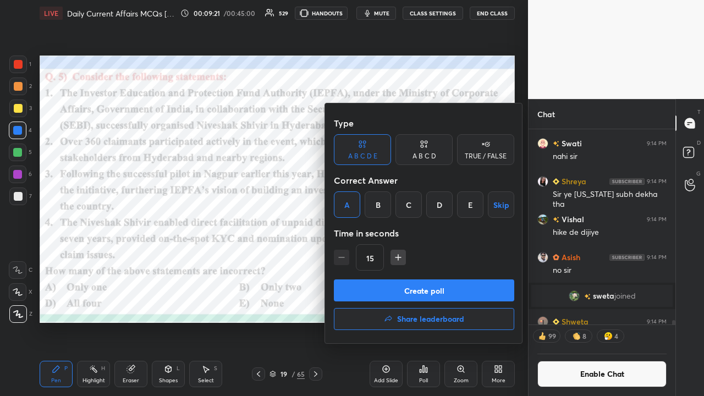
click at [368, 259] on button "Create poll" at bounding box center [424, 290] width 180 height 22
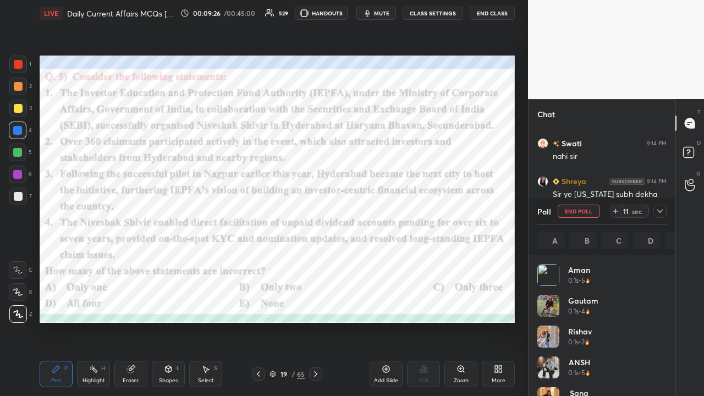
scroll to position [129, 126]
click at [395, 211] on icon at bounding box center [660, 211] width 9 height 9
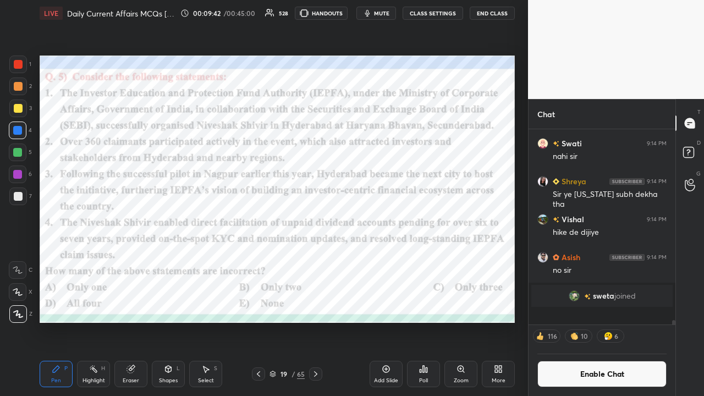
scroll to position [145, 144]
click at [395, 11] on button "CLASS SETTINGS" at bounding box center [433, 13] width 61 height 13
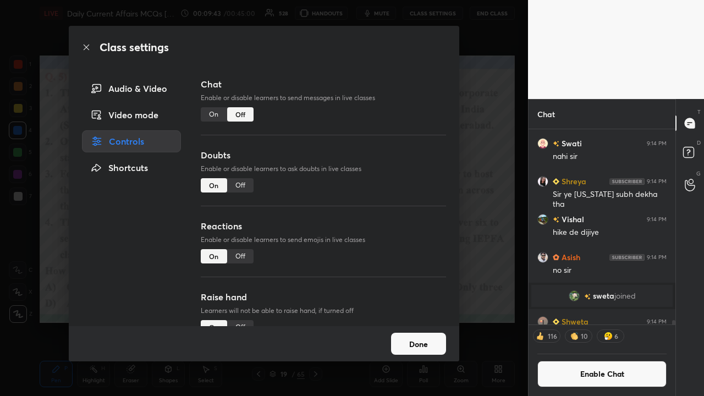
click at [208, 114] on div "On" at bounding box center [214, 114] width 26 height 14
click at [395, 196] on div "Class settings Audio & Video Video mode Controls Shortcuts Chat Enable or disab…" at bounding box center [264, 198] width 528 height 396
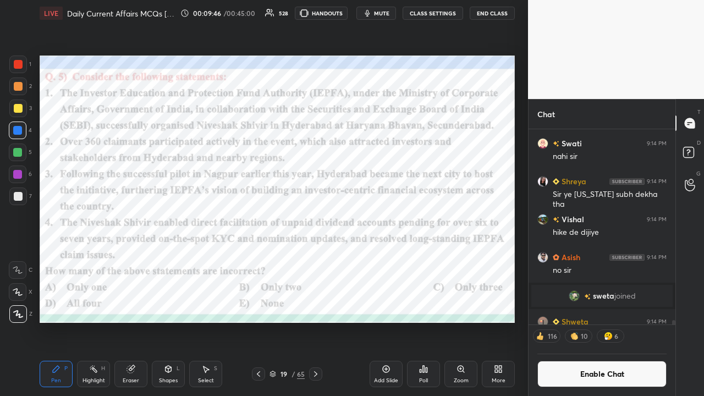
click at [317, 259] on icon at bounding box center [315, 374] width 9 height 9
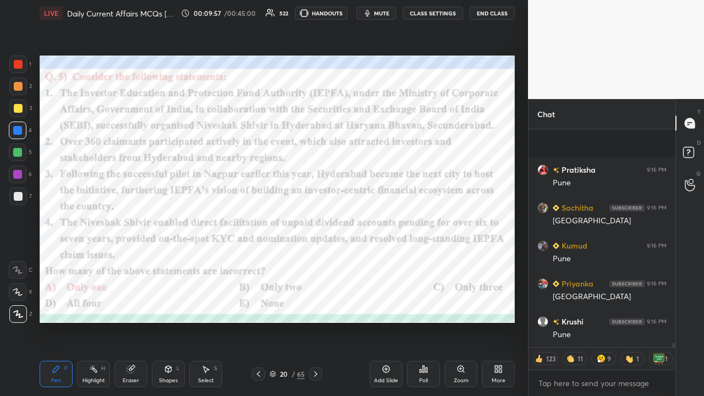
scroll to position [10276, 0]
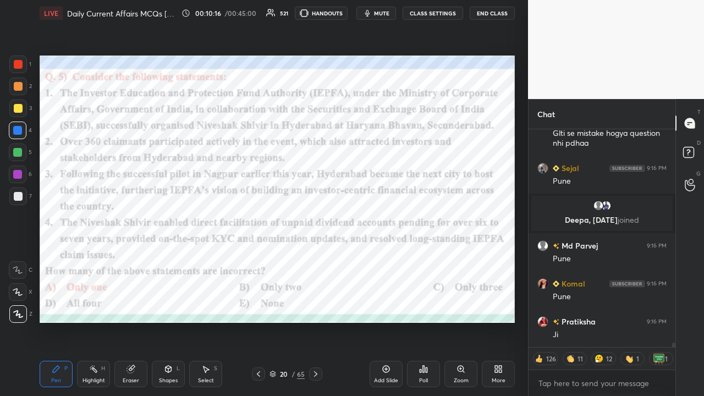
type textarea "x"
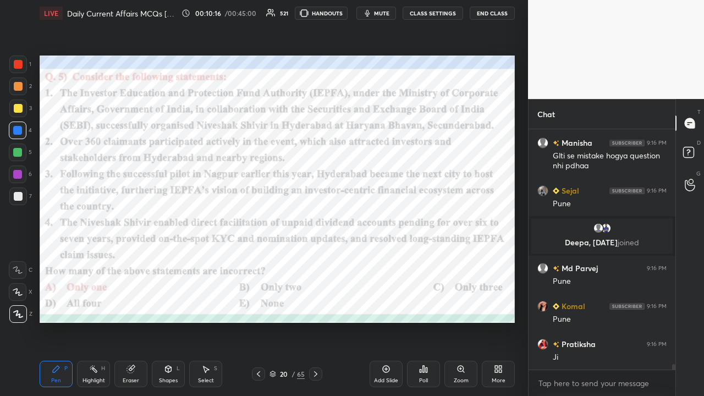
click at [318, 259] on icon at bounding box center [315, 374] width 9 height 9
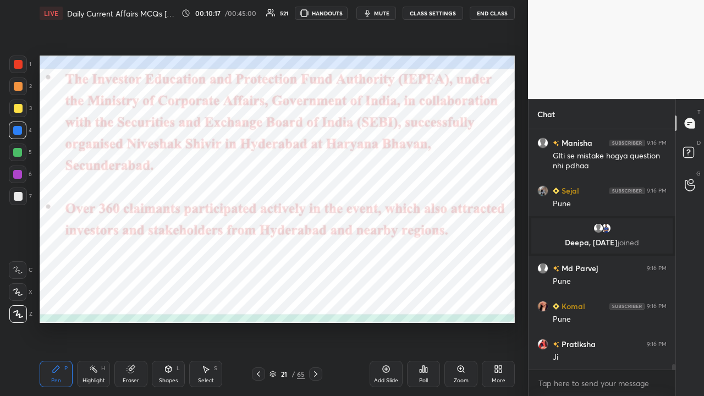
click at [316, 259] on icon at bounding box center [315, 374] width 9 height 9
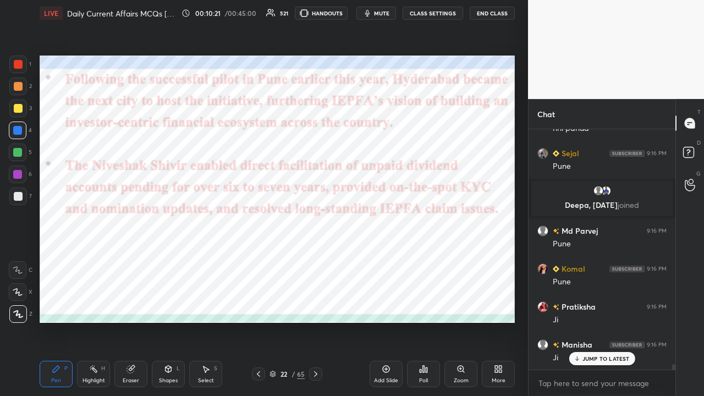
click at [315, 259] on icon at bounding box center [315, 374] width 9 height 9
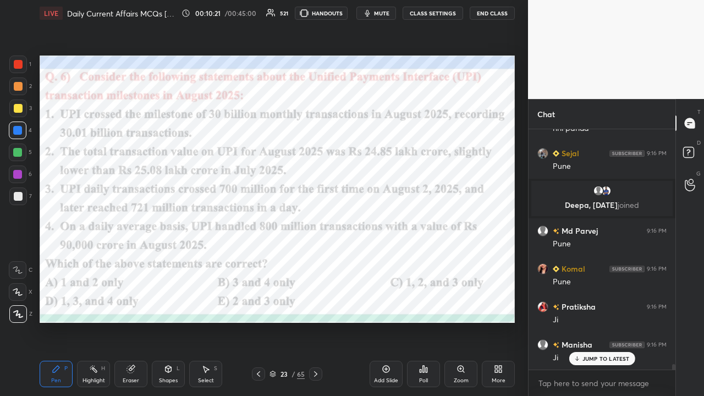
click at [259, 259] on icon at bounding box center [258, 374] width 9 height 9
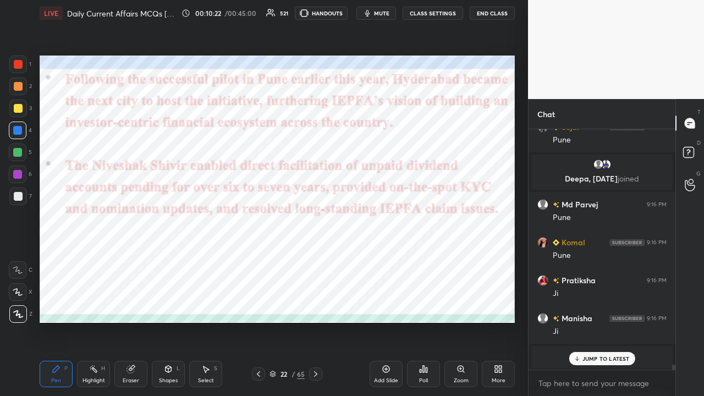
click at [395, 12] on button "CLASS SETTINGS" at bounding box center [433, 13] width 61 height 13
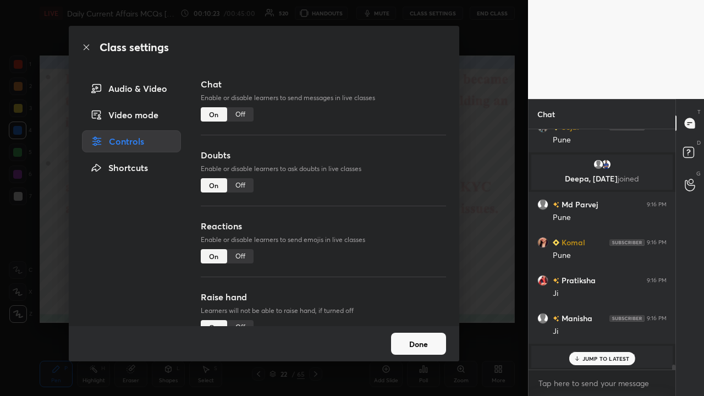
click at [243, 116] on div "Off" at bounding box center [240, 114] width 26 height 14
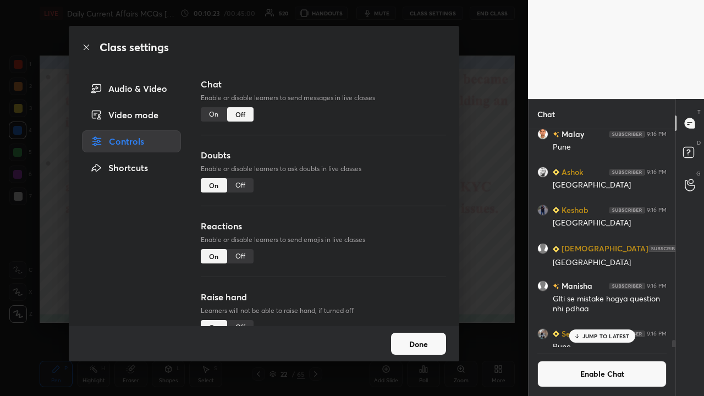
click at [395, 177] on div "Class settings Audio & Video Video mode Controls Shortcuts Chat Enable or disab…" at bounding box center [264, 198] width 528 height 396
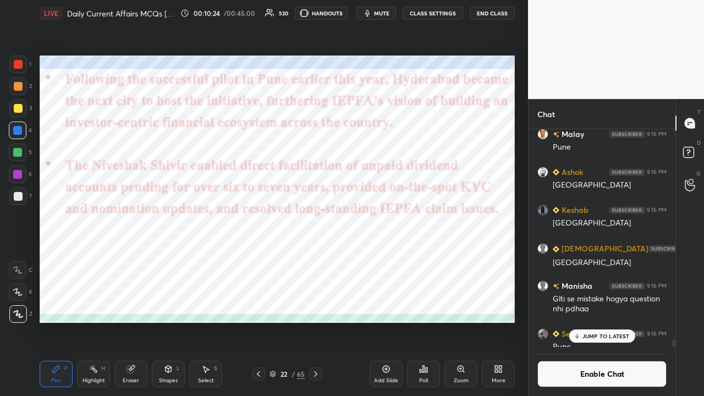
click at [315, 259] on icon at bounding box center [315, 374] width 9 height 9
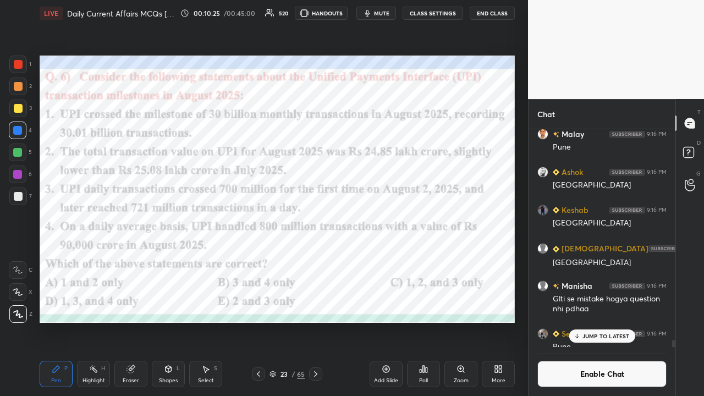
click at [395, 259] on p "JUMP TO LATEST" at bounding box center [606, 336] width 47 height 7
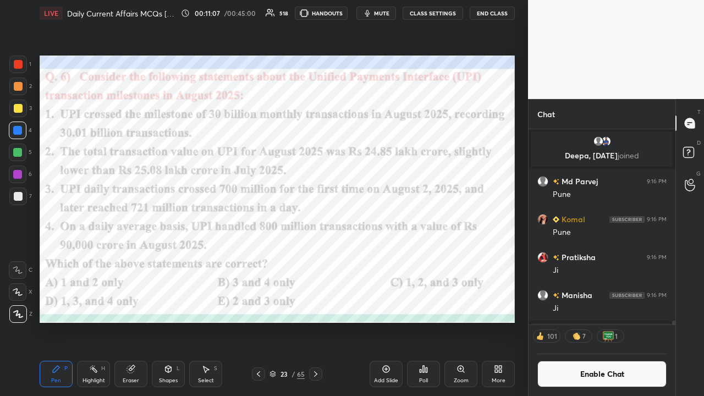
click at [395, 259] on div "Poll" at bounding box center [423, 374] width 33 height 26
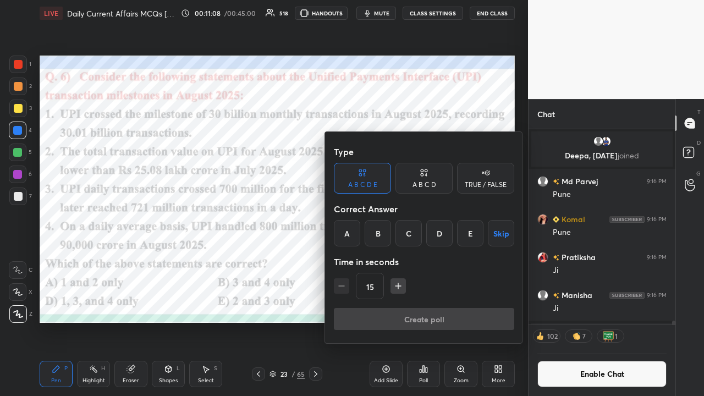
click at [395, 234] on div "E" at bounding box center [470, 233] width 26 height 26
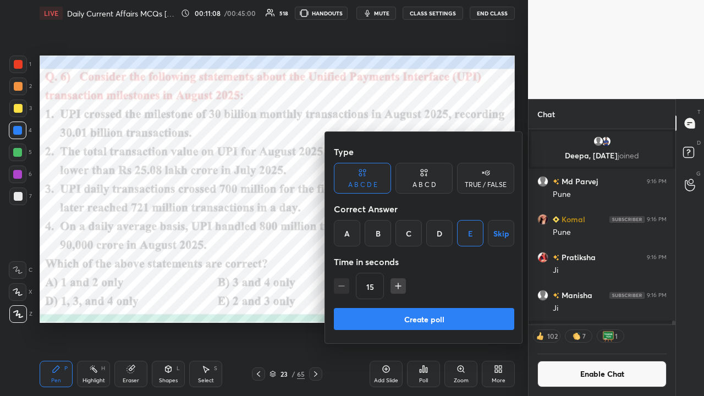
click at [395, 259] on button "Create poll" at bounding box center [424, 319] width 180 height 22
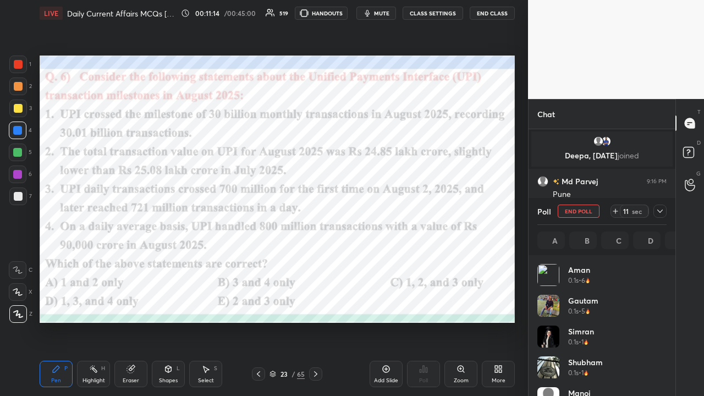
scroll to position [129, 126]
click at [395, 210] on icon at bounding box center [660, 211] width 9 height 9
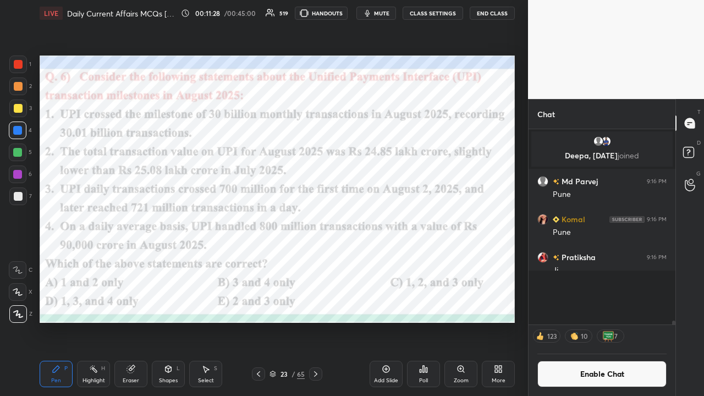
scroll to position [4, 3]
drag, startPoint x: 317, startPoint y: 375, endPoint x: 304, endPoint y: 381, distance: 14.3
click at [316, 259] on icon at bounding box center [315, 374] width 3 height 6
click at [395, 12] on button "CLASS SETTINGS" at bounding box center [433, 13] width 61 height 13
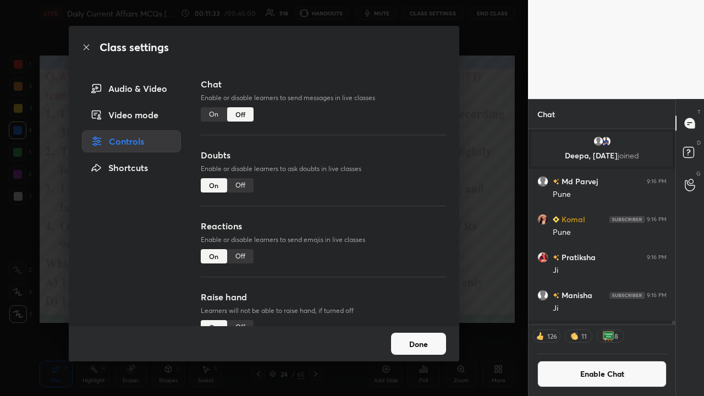
click at [207, 116] on div "On" at bounding box center [214, 114] width 26 height 14
click at [395, 225] on div "Class settings Audio & Video Video mode Controls Shortcuts Chat Enable or disab…" at bounding box center [264, 198] width 528 height 396
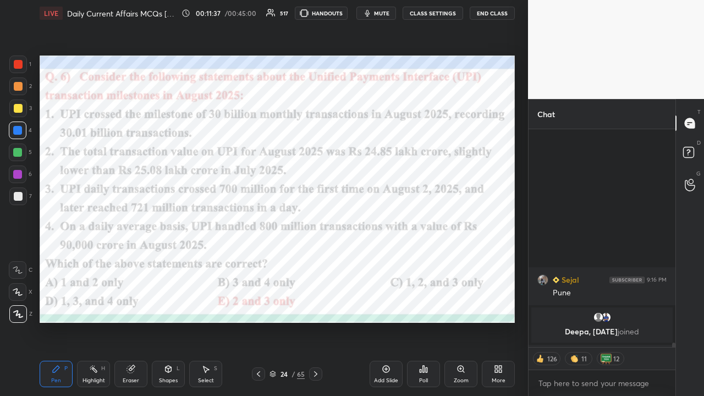
scroll to position [10894, 0]
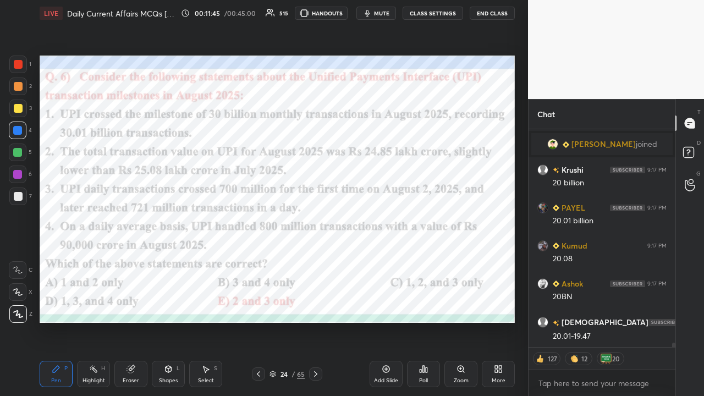
click at [315, 259] on icon at bounding box center [315, 374] width 9 height 9
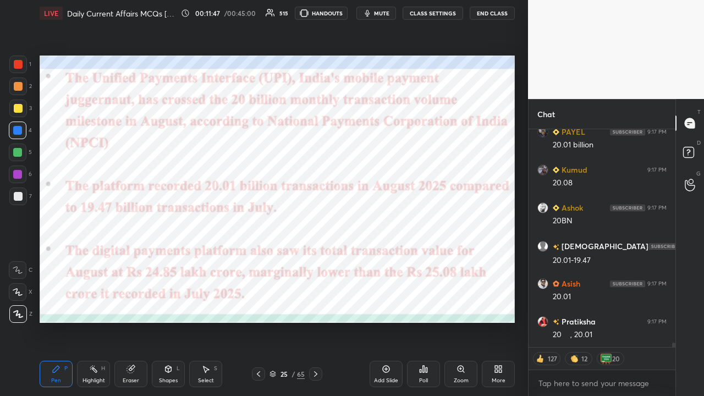
click at [254, 259] on div at bounding box center [258, 374] width 13 height 13
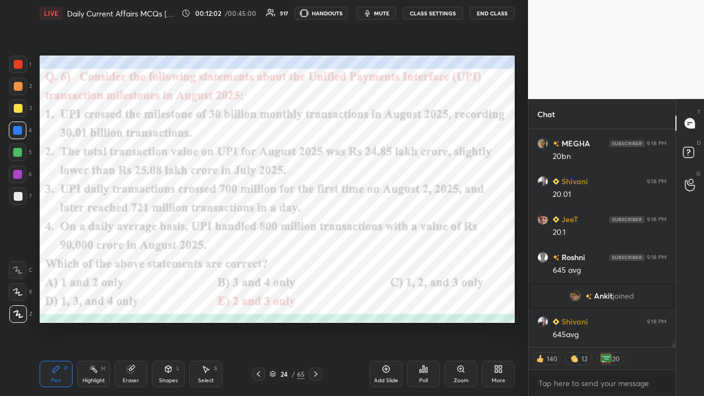
click at [316, 259] on icon at bounding box center [315, 374] width 9 height 9
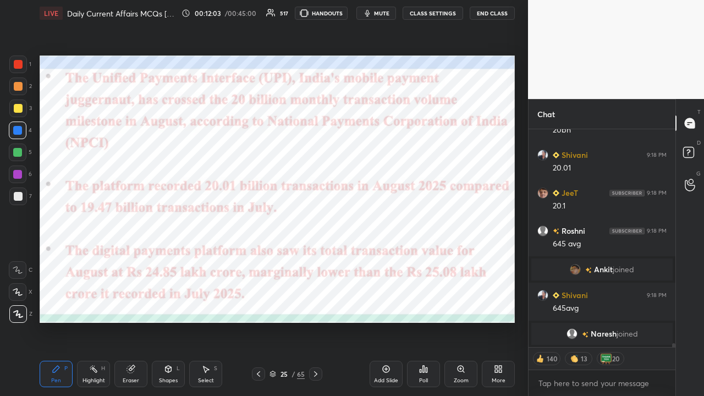
click at [317, 259] on icon at bounding box center [315, 374] width 9 height 9
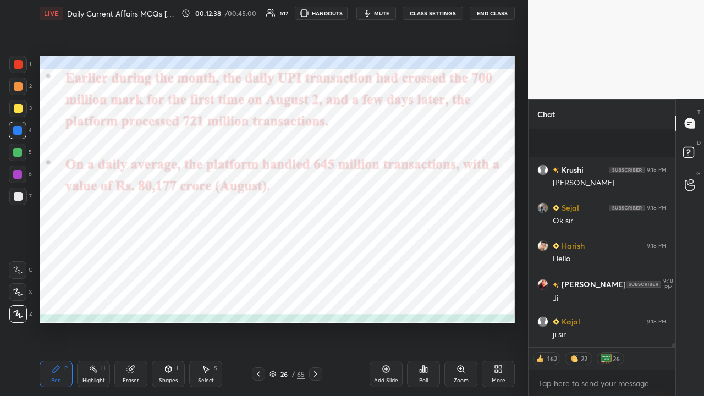
scroll to position [12679, 0]
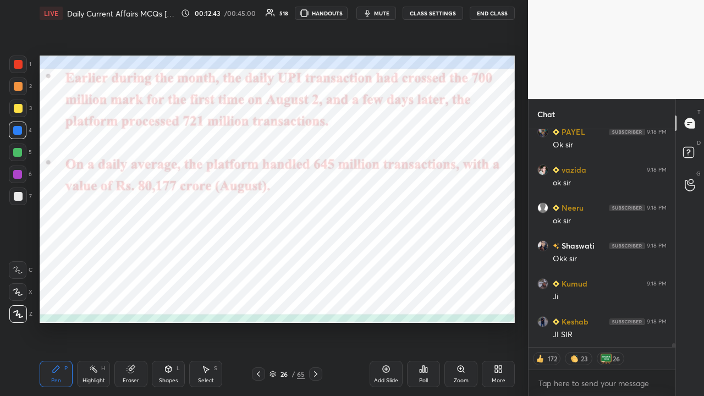
click at [263, 259] on div at bounding box center [258, 374] width 13 height 13
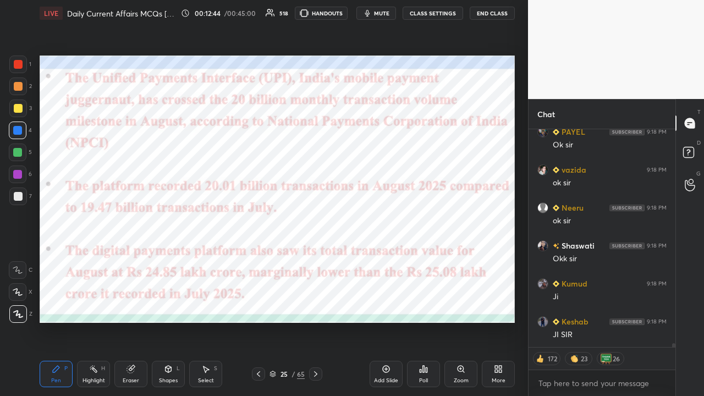
scroll to position [12907, 0]
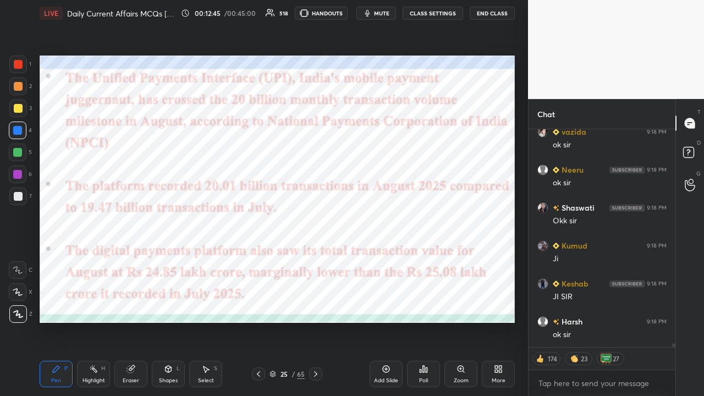
click at [395, 13] on button "CLASS SETTINGS" at bounding box center [433, 13] width 61 height 13
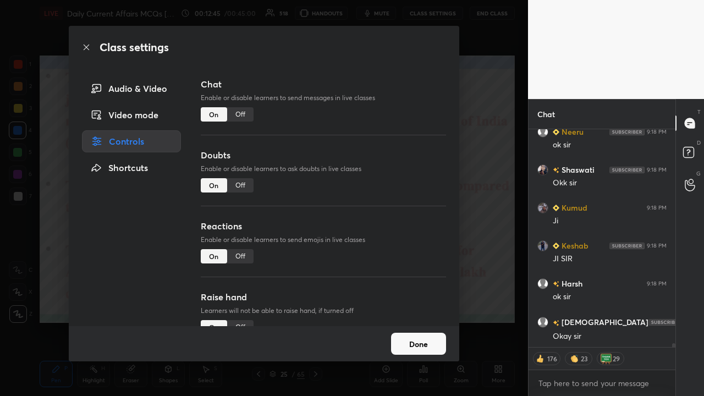
type textarea "x"
click at [238, 113] on div "Off" at bounding box center [240, 114] width 26 height 14
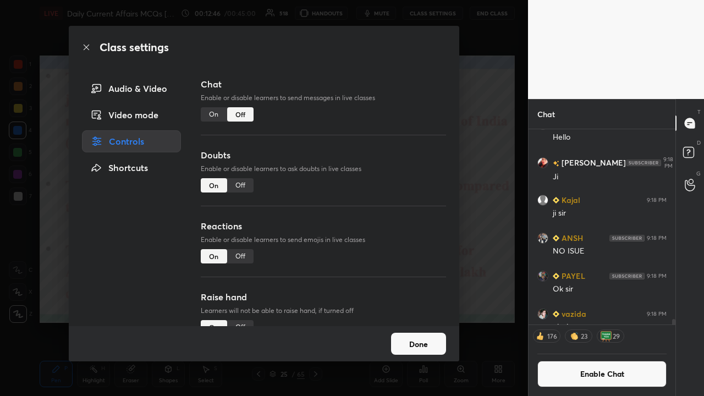
scroll to position [192, 144]
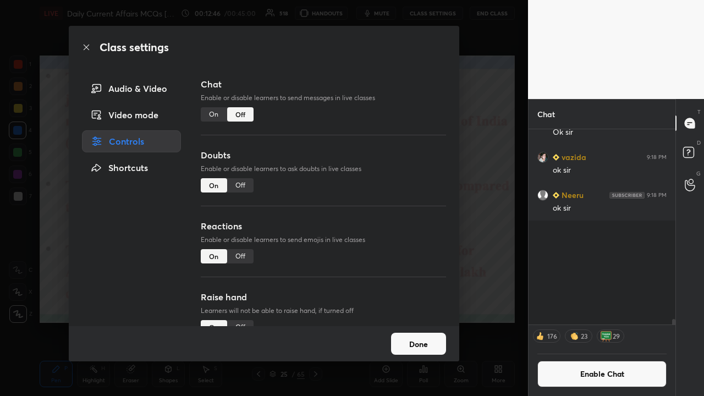
click at [395, 202] on div "Class settings Audio & Video Video mode Controls Shortcuts Chat Enable or disab…" at bounding box center [264, 198] width 528 height 396
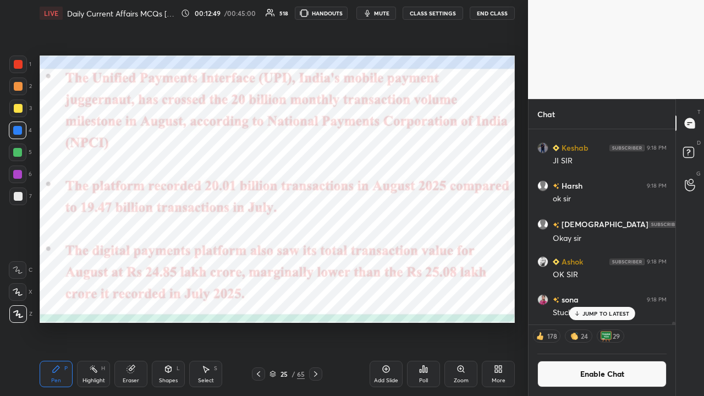
click at [316, 259] on icon at bounding box center [315, 374] width 9 height 9
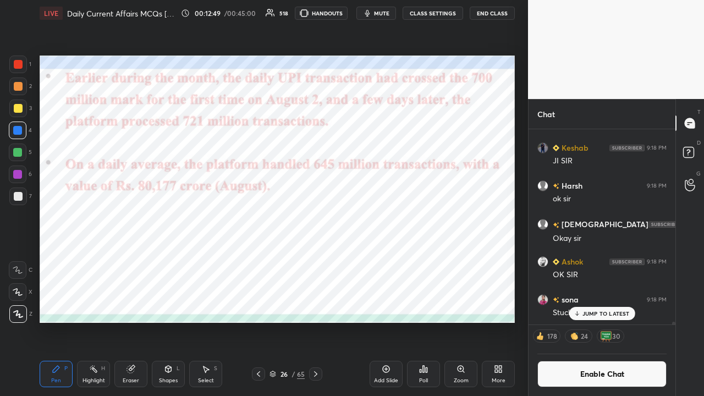
click at [317, 259] on icon at bounding box center [315, 374] width 9 height 9
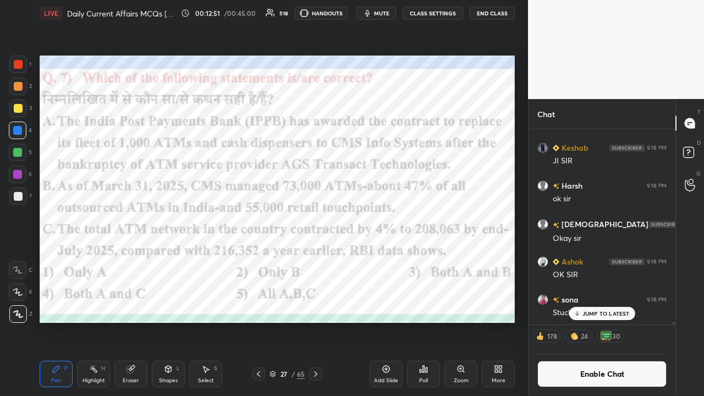
click at [37, 84] on div "Setting up your live class Poll for secs No correct answer Start poll" at bounding box center [277, 189] width 484 height 326
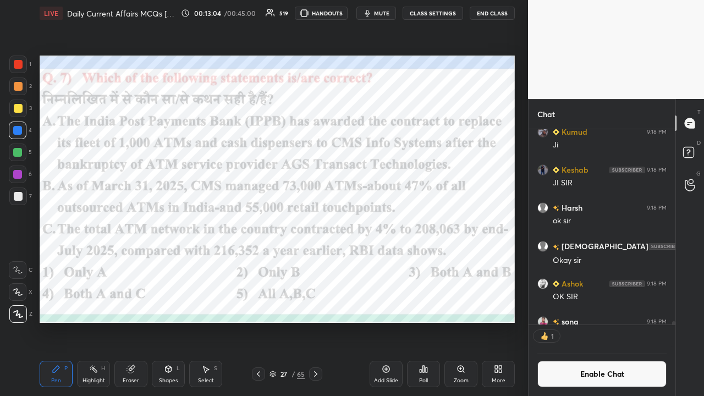
scroll to position [3, 3]
click at [395, 259] on div "Poll" at bounding box center [423, 374] width 33 height 26
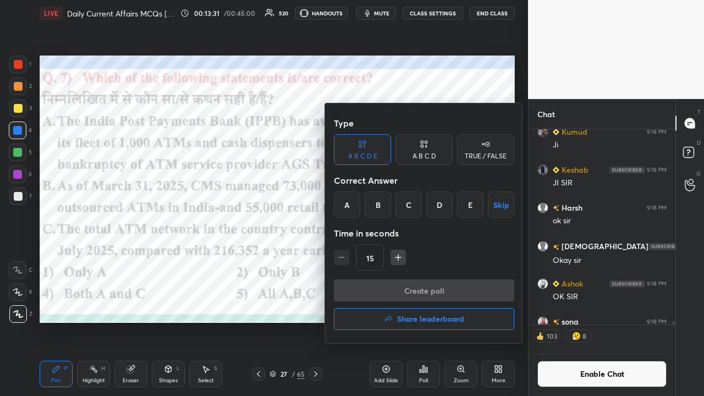
click at [395, 210] on div "D" at bounding box center [439, 204] width 26 height 26
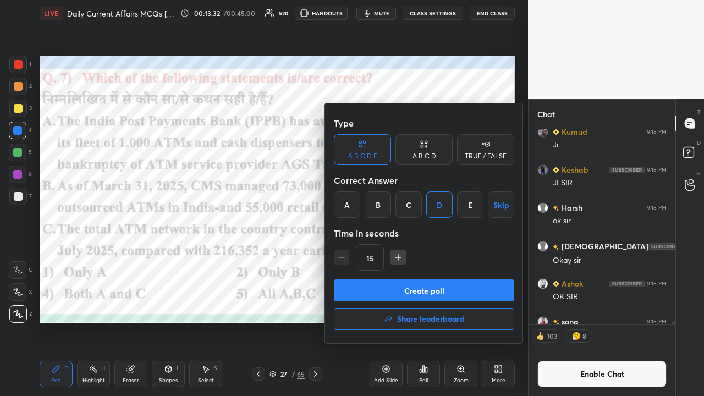
click at [395, 259] on button "Create poll" at bounding box center [424, 290] width 180 height 22
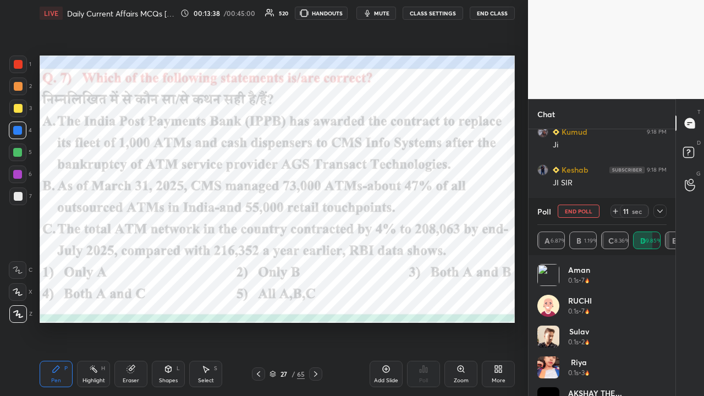
scroll to position [129, 126]
click at [395, 214] on div "Poll A 7.51% B 2.35% C 10.33% D 65.96% E 13.85%" at bounding box center [602, 226] width 147 height 57
click at [395, 211] on div at bounding box center [660, 211] width 13 height 13
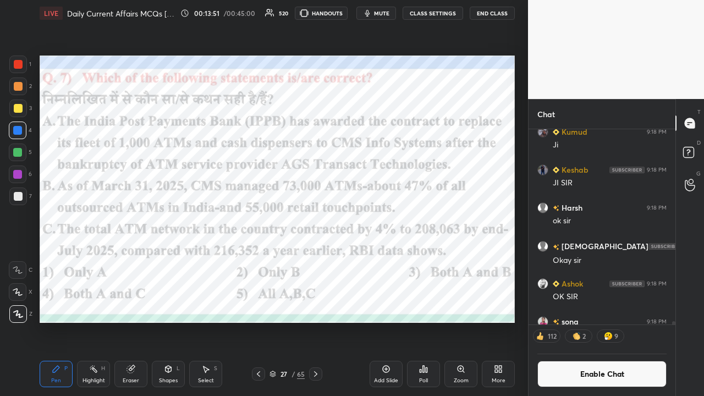
scroll to position [3, 3]
click at [314, 259] on icon at bounding box center [315, 374] width 9 height 9
click at [395, 11] on button "CLASS SETTINGS" at bounding box center [433, 13] width 61 height 13
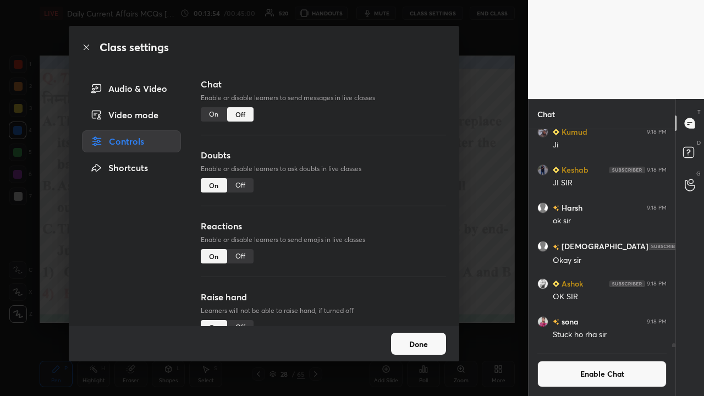
click at [207, 116] on div "On" at bounding box center [214, 114] width 26 height 14
click at [395, 210] on div "Class settings Audio & Video Video mode Controls Shortcuts Chat Enable or disab…" at bounding box center [264, 198] width 528 height 396
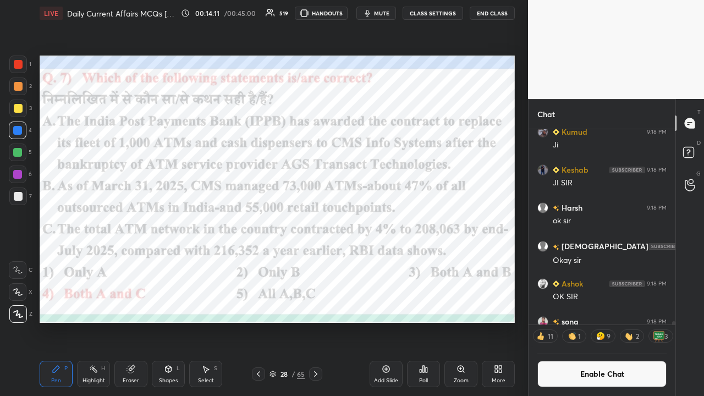
click at [395, 13] on button "CLASS SETTINGS" at bounding box center [433, 13] width 61 height 13
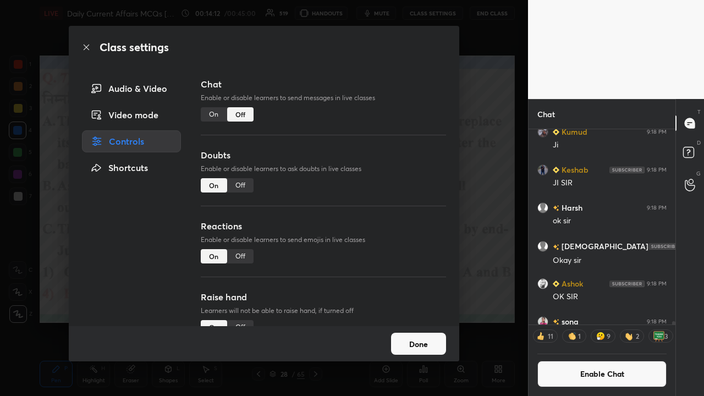
click at [211, 114] on div "On" at bounding box center [214, 114] width 26 height 14
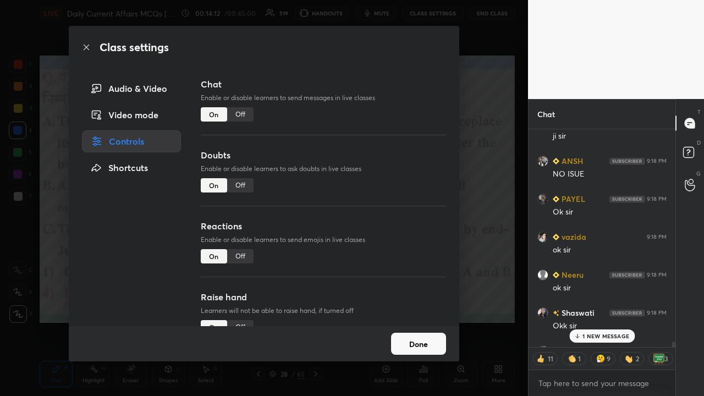
click at [395, 188] on div "Class settings Audio & Video Video mode Controls Shortcuts Chat Enable or disab…" at bounding box center [264, 198] width 528 height 396
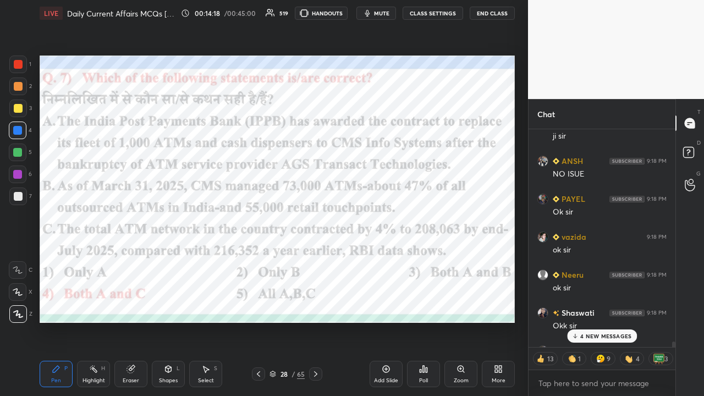
click at [395, 259] on p "4 NEW MESSAGES" at bounding box center [605, 336] width 51 height 7
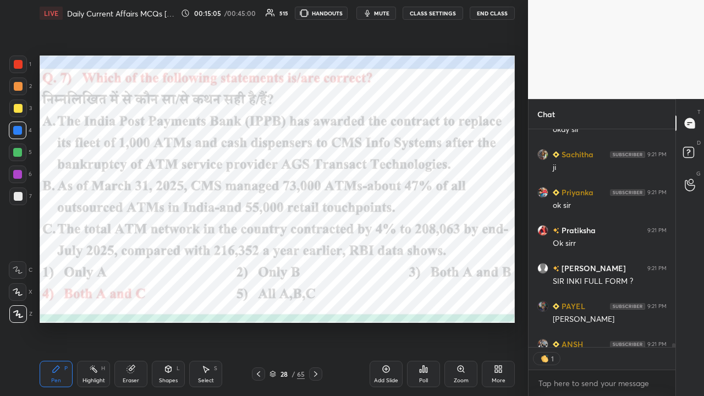
scroll to position [13709, 0]
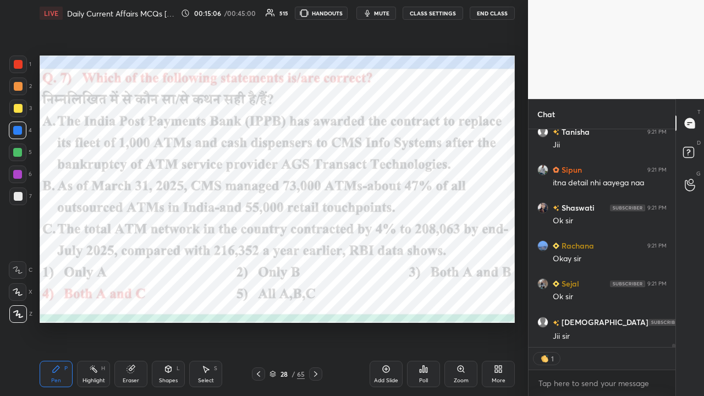
click at [383, 259] on icon at bounding box center [386, 369] width 9 height 9
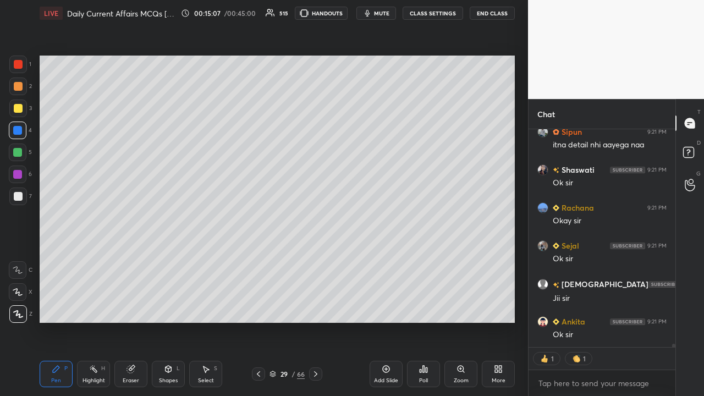
click at [20, 106] on div at bounding box center [18, 108] width 9 height 9
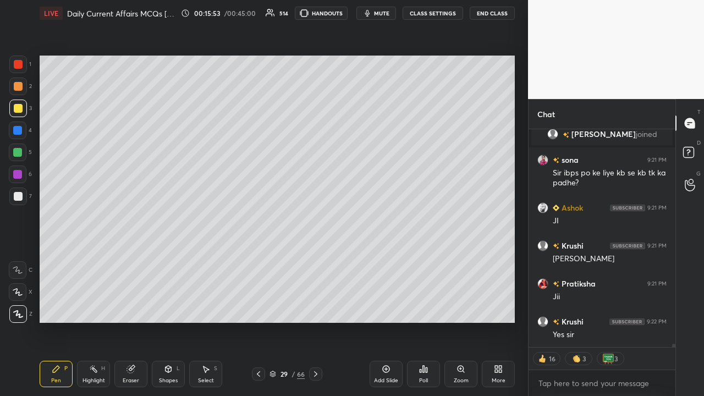
scroll to position [14114, 0]
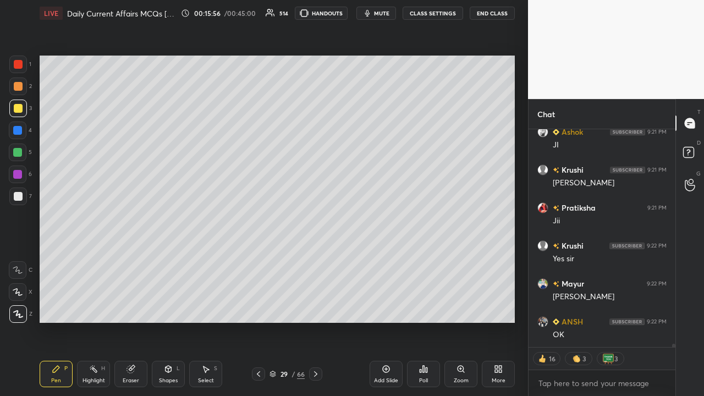
click at [257, 259] on icon at bounding box center [258, 374] width 9 height 9
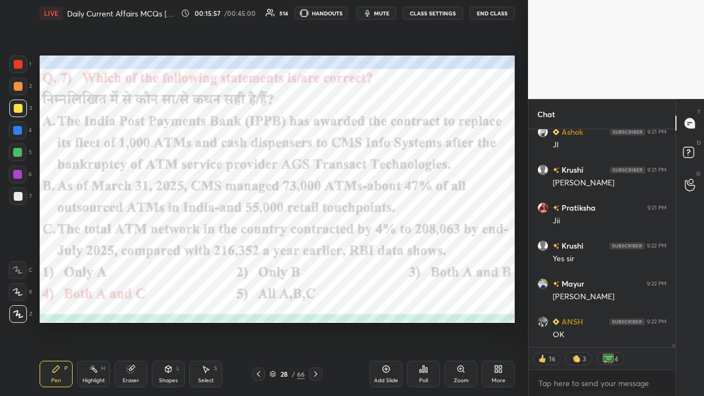
scroll to position [14228, 0]
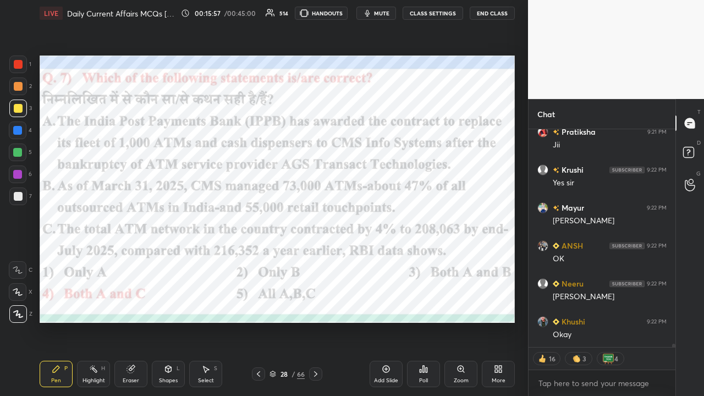
click at [395, 4] on div "LIVE Daily Current Affairs MCQs [DATE] 00:15:57 / 00:45:00 514 HANDOUTS mute CL…" at bounding box center [277, 13] width 475 height 26
type textarea "x"
click at [395, 12] on button "CLASS SETTINGS" at bounding box center [433, 13] width 61 height 13
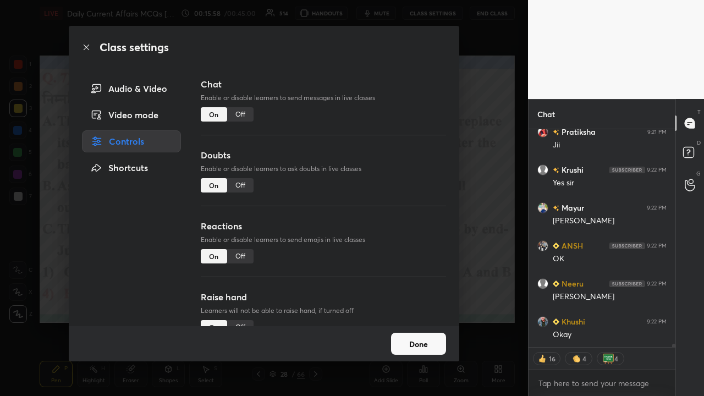
click at [235, 116] on div "Off" at bounding box center [240, 114] width 26 height 14
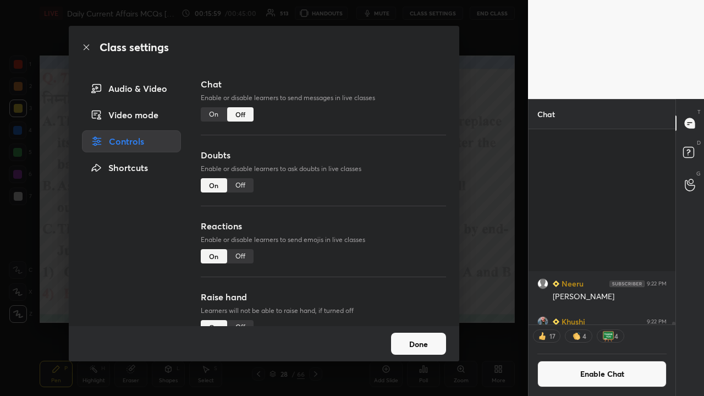
scroll to position [192, 144]
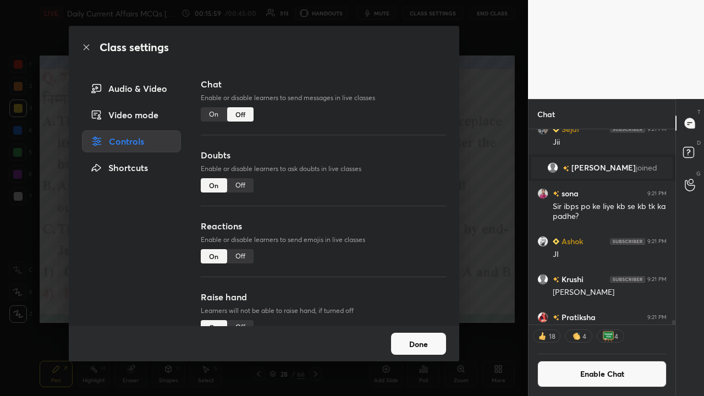
click at [395, 171] on div "Class settings Audio & Video Video mode Controls Shortcuts Chat Enable or disab…" at bounding box center [264, 198] width 528 height 396
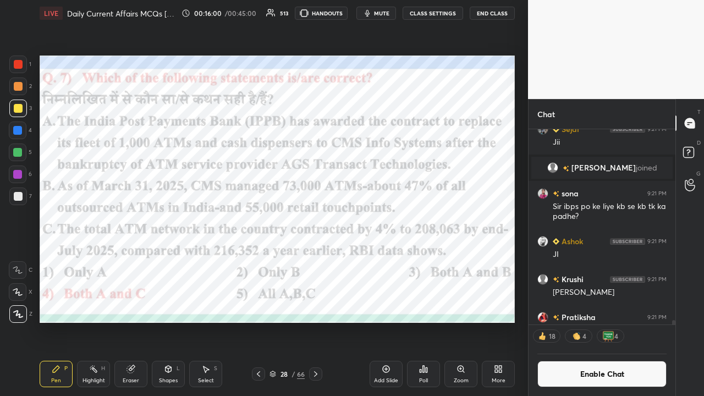
click at [318, 259] on icon at bounding box center [315, 374] width 9 height 9
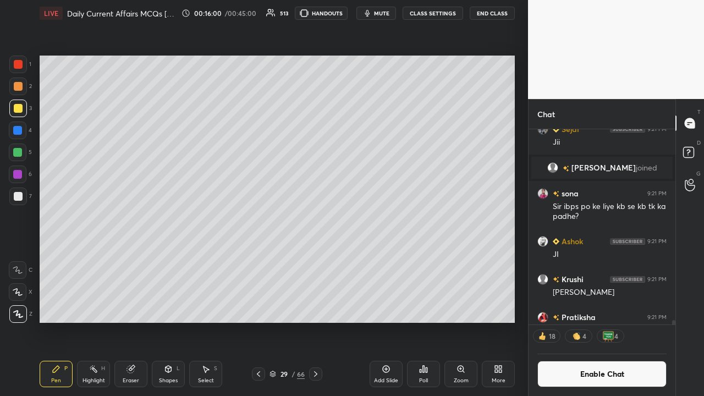
click at [316, 259] on icon at bounding box center [315, 374] width 9 height 9
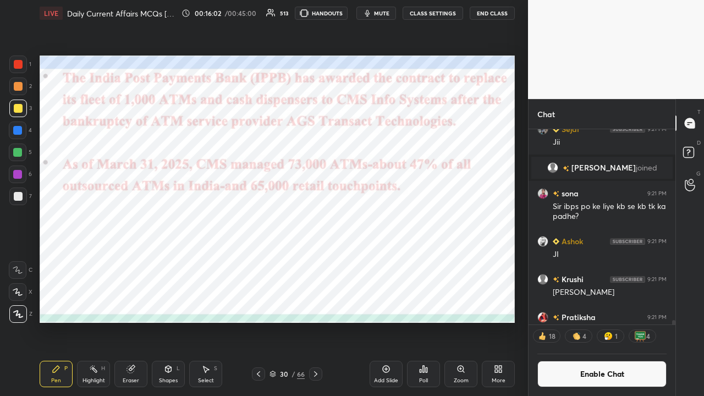
click at [316, 259] on icon at bounding box center [315, 374] width 3 height 6
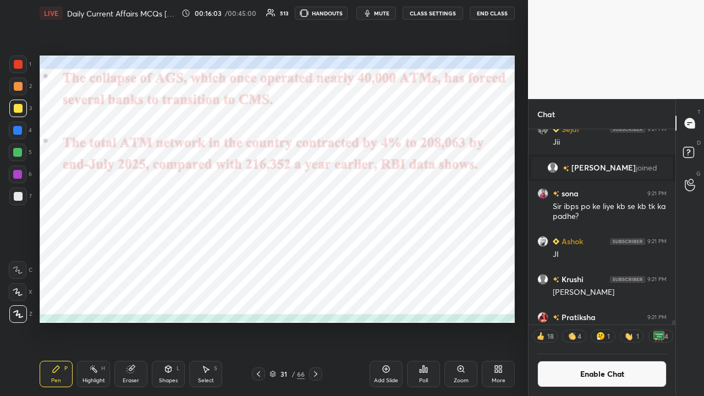
drag, startPoint x: 316, startPoint y: 375, endPoint x: 314, endPoint y: 370, distance: 5.7
click at [316, 259] on icon at bounding box center [315, 374] width 9 height 9
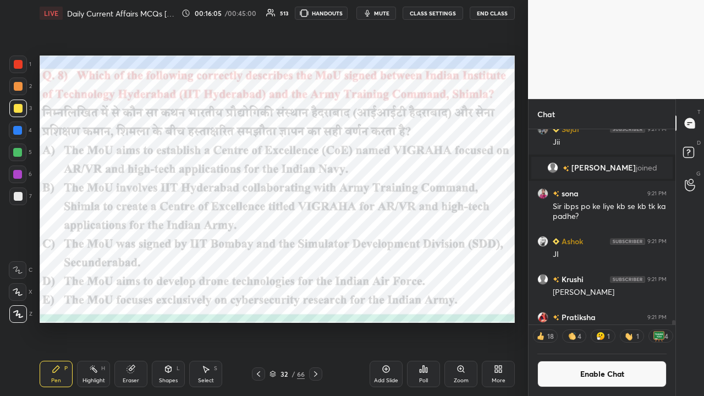
drag, startPoint x: 18, startPoint y: 129, endPoint x: 26, endPoint y: 152, distance: 24.5
click at [20, 128] on div at bounding box center [17, 130] width 9 height 9
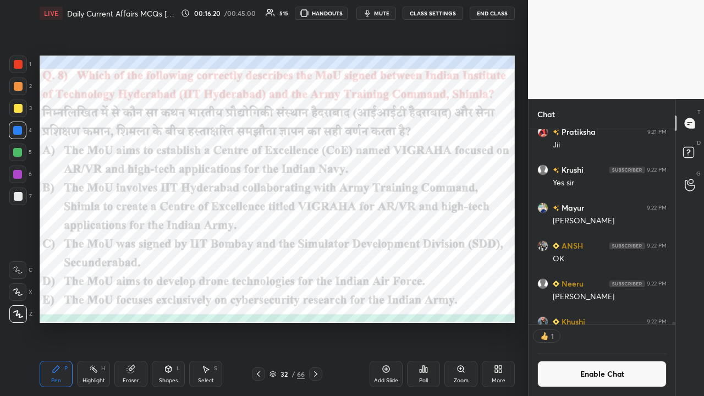
scroll to position [3, 3]
click at [395, 259] on icon at bounding box center [427, 370] width 2 height 5
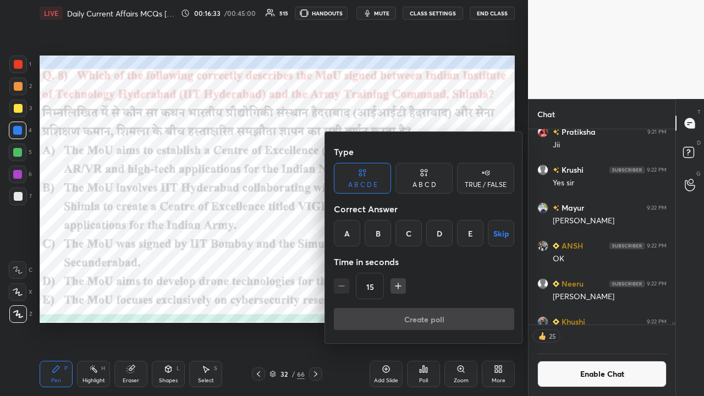
click at [376, 251] on div "Time in seconds" at bounding box center [424, 262] width 180 height 22
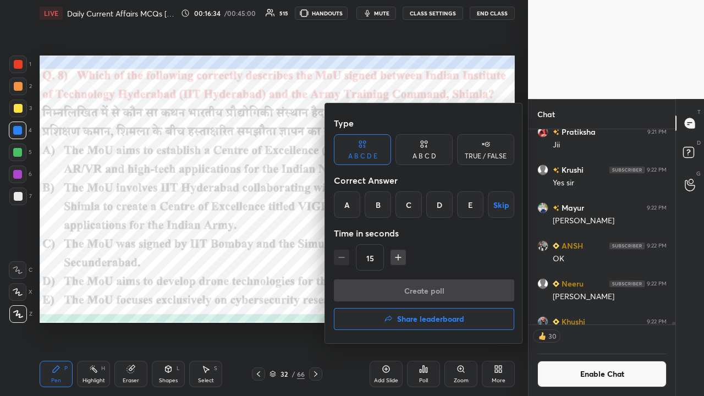
drag, startPoint x: 377, startPoint y: 210, endPoint x: 372, endPoint y: 229, distance: 19.9
click at [376, 210] on div "B" at bounding box center [378, 204] width 26 height 26
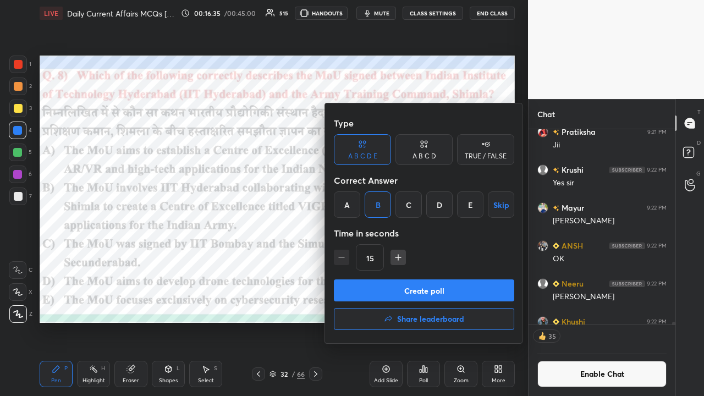
click at [383, 259] on button "Create poll" at bounding box center [424, 290] width 180 height 22
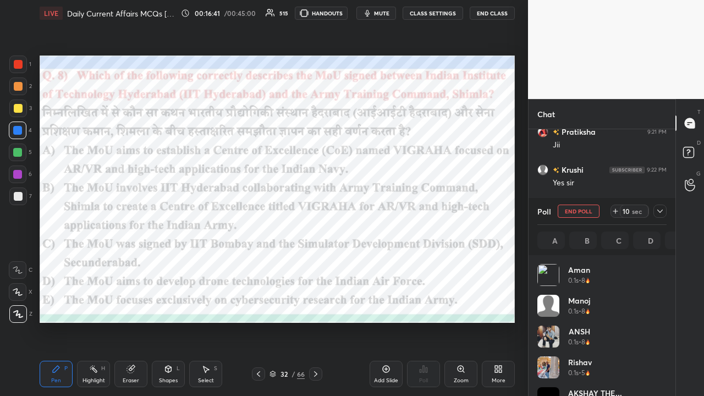
scroll to position [129, 126]
drag, startPoint x: 317, startPoint y: 377, endPoint x: 319, endPoint y: 383, distance: 5.9
click at [317, 259] on icon at bounding box center [315, 374] width 9 height 9
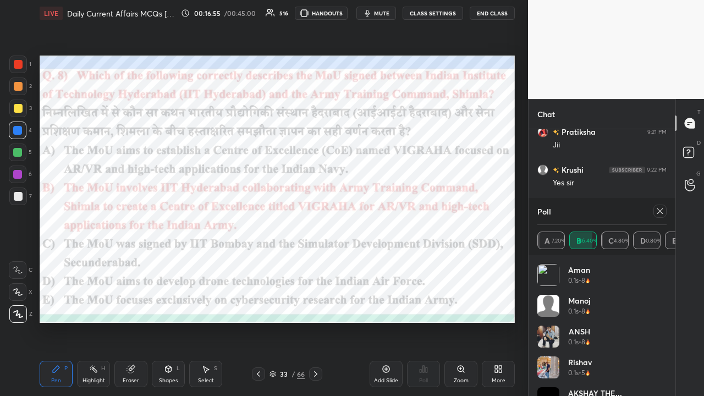
click at [395, 212] on icon at bounding box center [660, 211] width 9 height 9
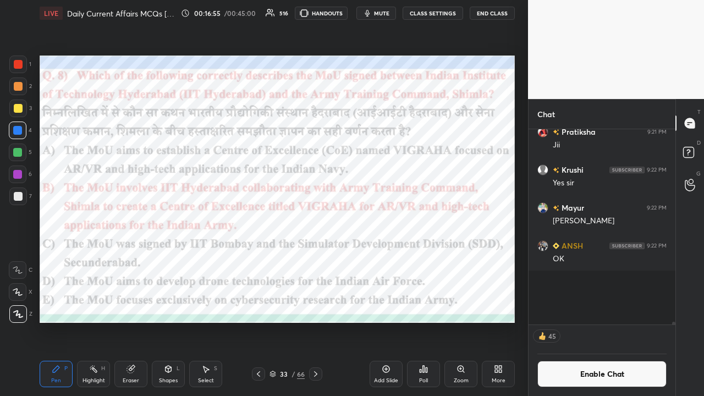
scroll to position [3, 3]
click at [395, 14] on button "CLASS SETTINGS" at bounding box center [433, 13] width 61 height 13
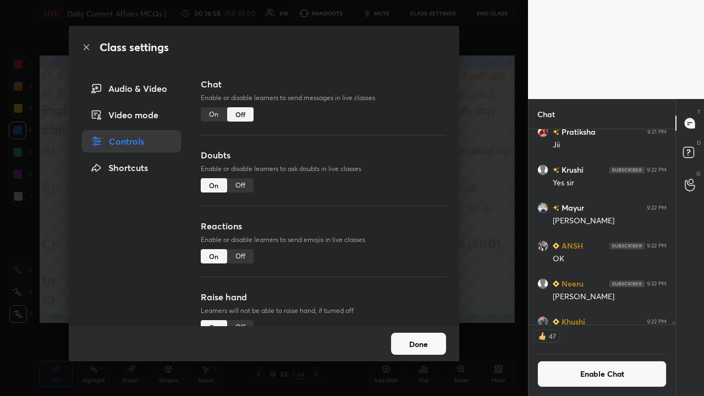
click at [213, 114] on div "On" at bounding box center [214, 114] width 26 height 14
click at [395, 177] on div "Class settings Audio & Video Video mode Controls Shortcuts Chat Enable or disab…" at bounding box center [264, 198] width 528 height 396
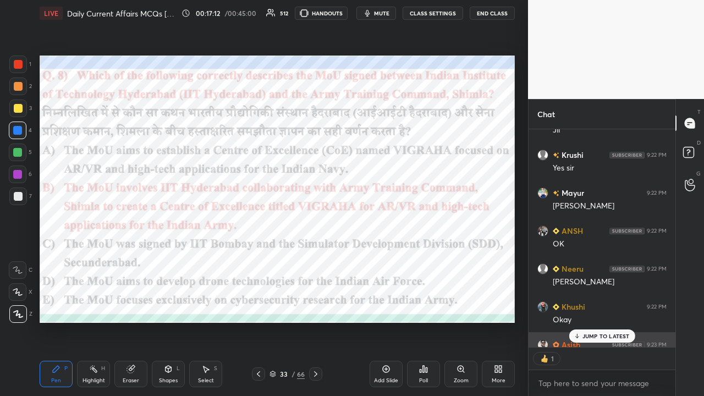
click at [395, 259] on div "JUMP TO LATEST" at bounding box center [602, 336] width 66 height 13
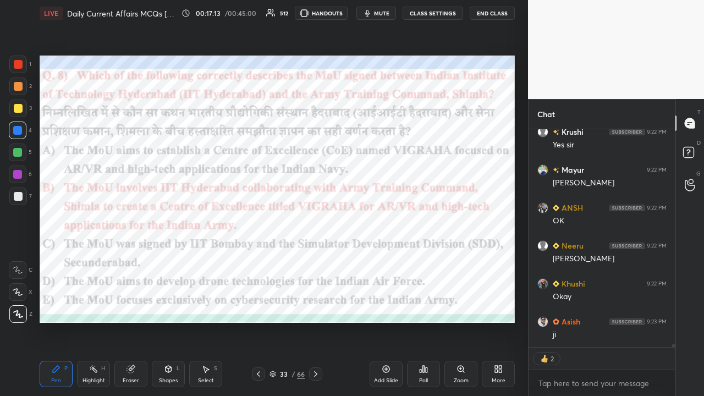
click at [317, 259] on icon at bounding box center [315, 374] width 9 height 9
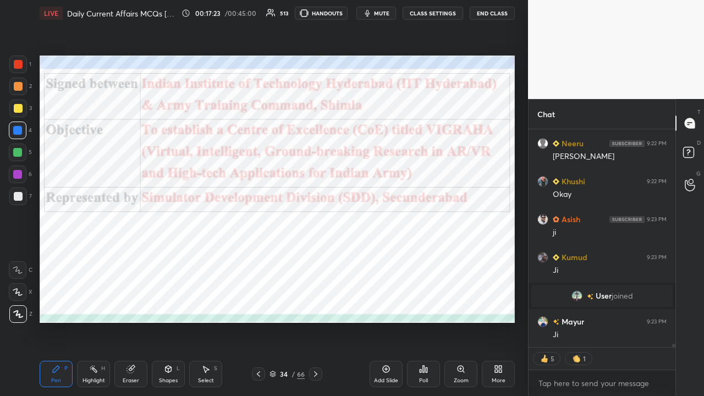
type textarea "x"
click at [395, 11] on button "CLASS SETTINGS" at bounding box center [433, 13] width 61 height 13
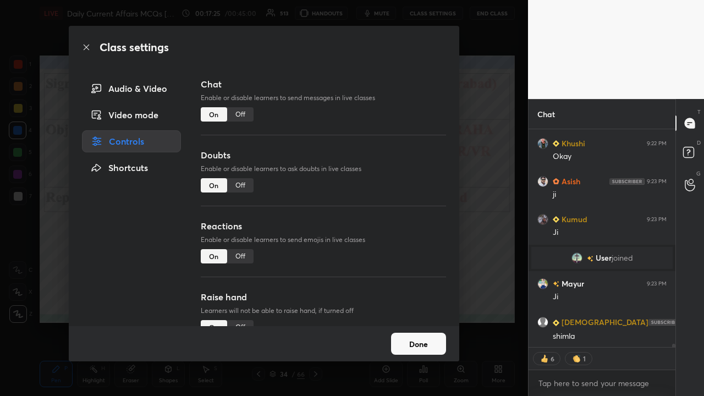
click at [237, 111] on div "Off" at bounding box center [240, 114] width 26 height 14
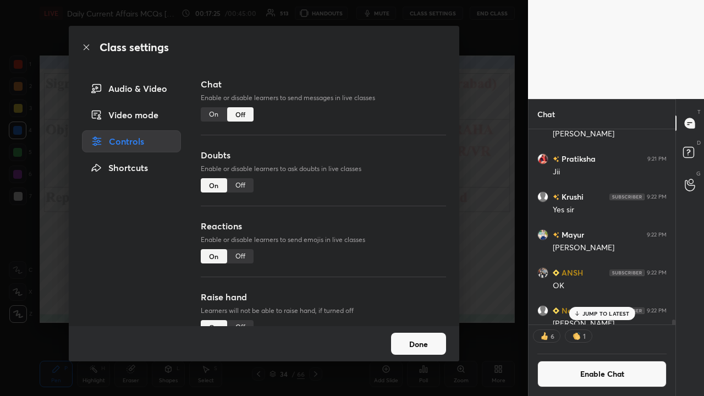
click at [395, 159] on div "Class settings Audio & Video Video mode Controls Shortcuts Chat Enable or disab…" at bounding box center [264, 198] width 528 height 396
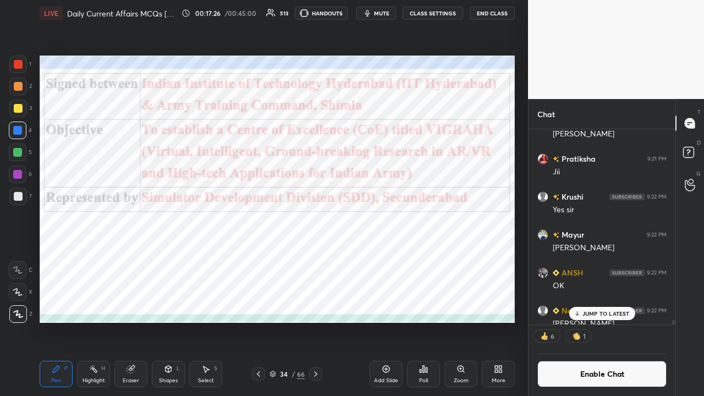
click at [320, 259] on icon at bounding box center [315, 374] width 9 height 9
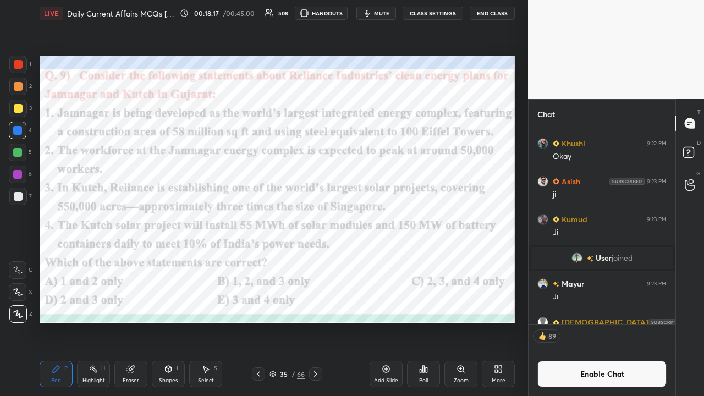
click at [395, 259] on div "Poll" at bounding box center [423, 374] width 33 height 26
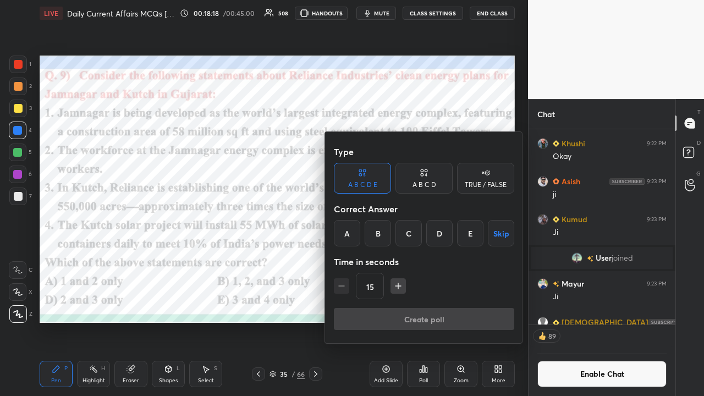
click at [395, 233] on div "C" at bounding box center [409, 233] width 26 height 26
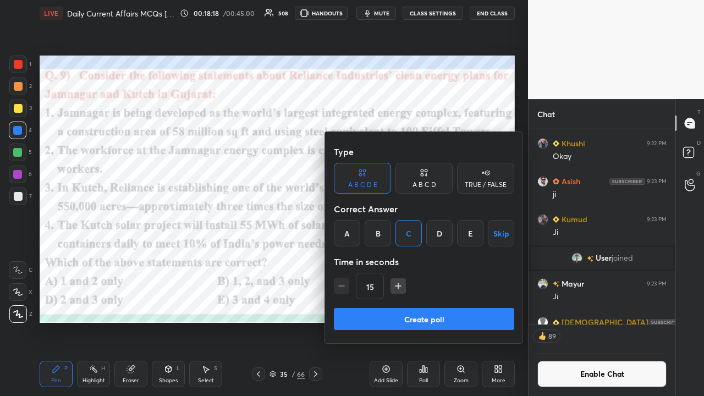
click at [395, 259] on button "Create poll" at bounding box center [424, 319] width 180 height 22
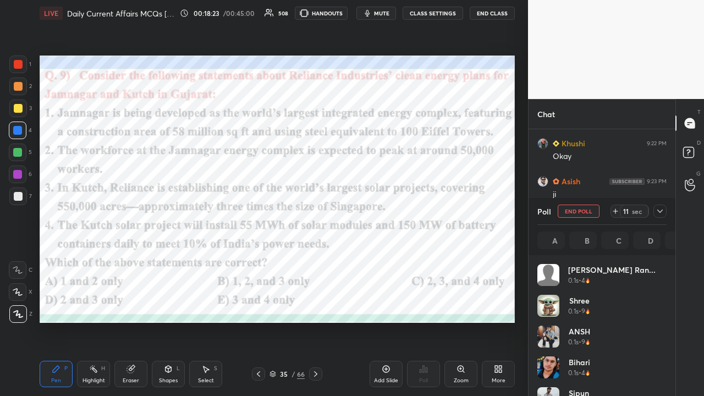
scroll to position [129, 126]
click at [395, 209] on div at bounding box center [660, 211] width 13 height 13
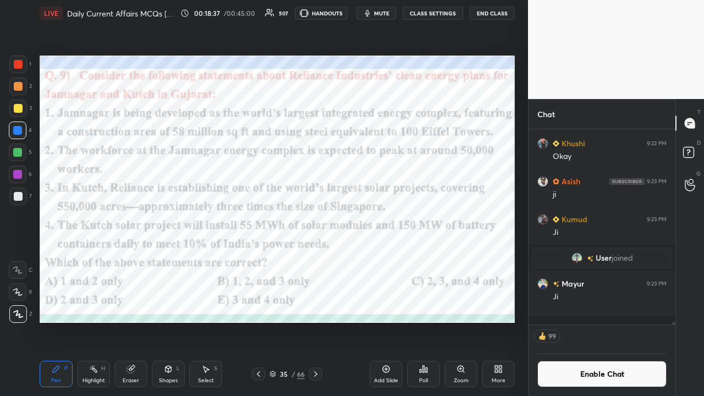
scroll to position [140, 144]
click at [395, 10] on button "CLASS SETTINGS" at bounding box center [433, 13] width 61 height 13
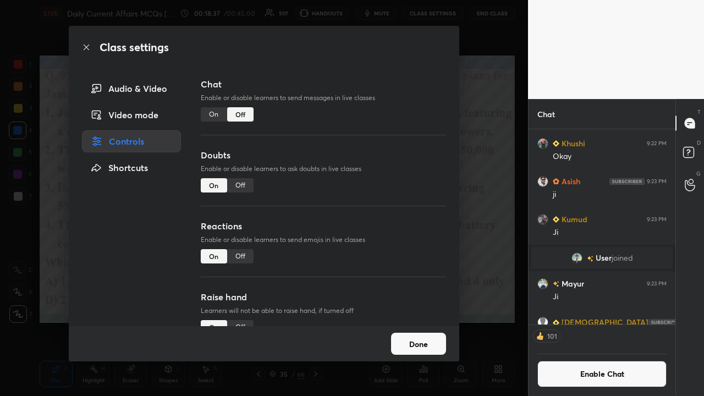
click at [212, 112] on div "On" at bounding box center [214, 114] width 26 height 14
click at [395, 196] on div "Class settings Audio & Video Video mode Controls Shortcuts Chat Enable or disab…" at bounding box center [264, 198] width 528 height 396
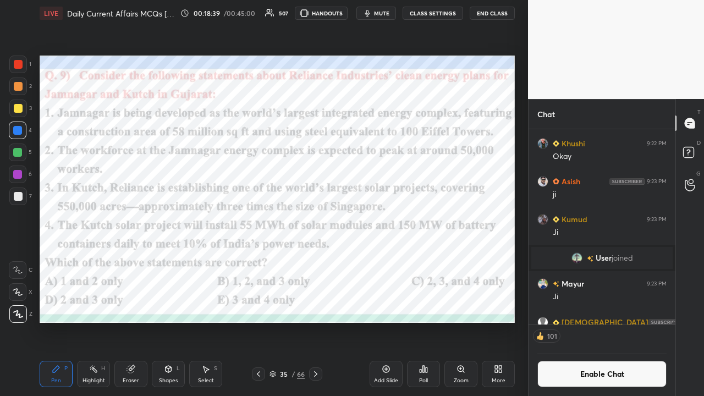
click at [310, 259] on div at bounding box center [315, 374] width 13 height 13
click at [395, 12] on button "CLASS SETTINGS" at bounding box center [433, 13] width 61 height 13
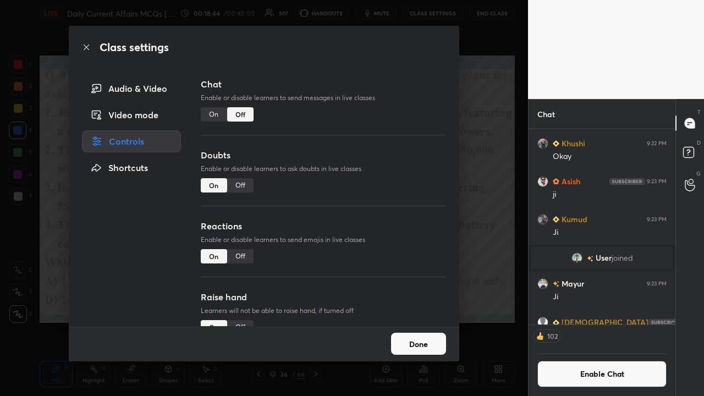
click at [214, 118] on div "On" at bounding box center [214, 114] width 26 height 14
click at [395, 187] on div "Class settings Audio & Video Video mode Controls Shortcuts Chat Enable or disab…" at bounding box center [264, 198] width 528 height 396
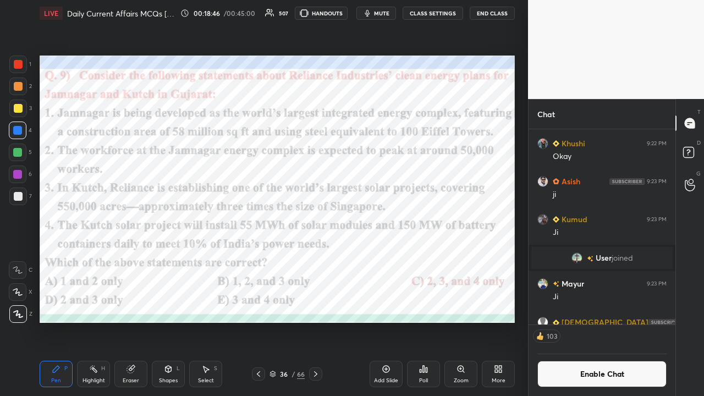
click at [317, 259] on icon at bounding box center [315, 374] width 9 height 9
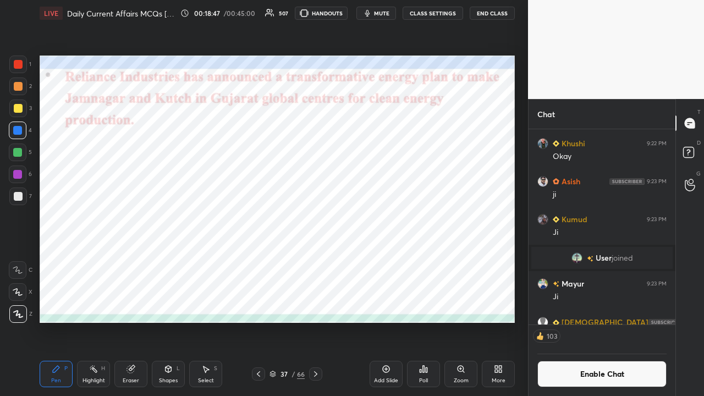
drag, startPoint x: 255, startPoint y: 371, endPoint x: 253, endPoint y: 364, distance: 7.2
click at [255, 259] on icon at bounding box center [258, 374] width 9 height 9
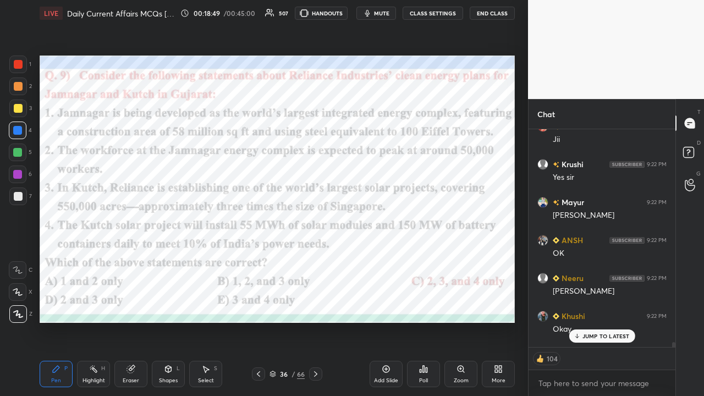
click at [395, 259] on icon at bounding box center [576, 336] width 7 height 7
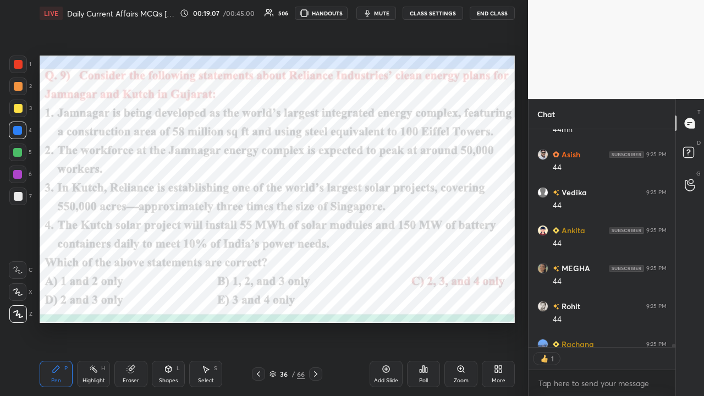
click at [7, 200] on div "1 2 3 4 5 6 7 C X Z C X Z E E Erase all H H" at bounding box center [17, 189] width 35 height 267
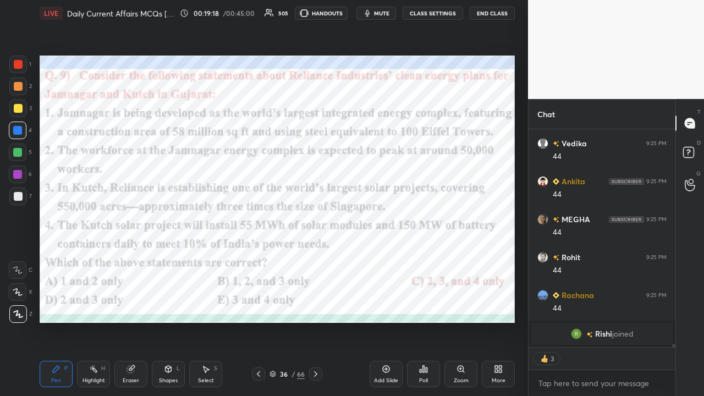
type textarea "x"
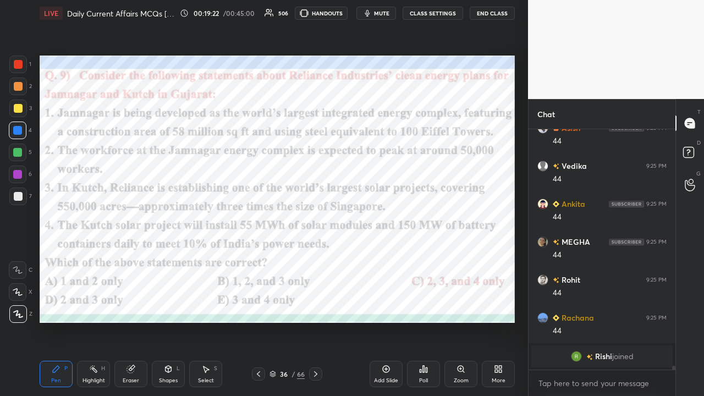
click at [318, 259] on icon at bounding box center [315, 374] width 9 height 9
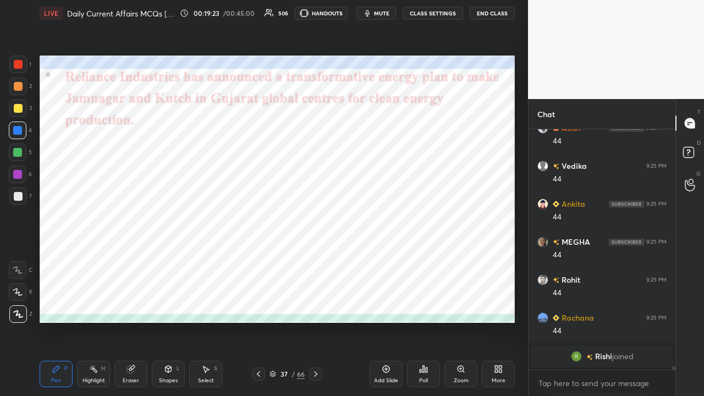
click at [314, 259] on icon at bounding box center [315, 374] width 9 height 9
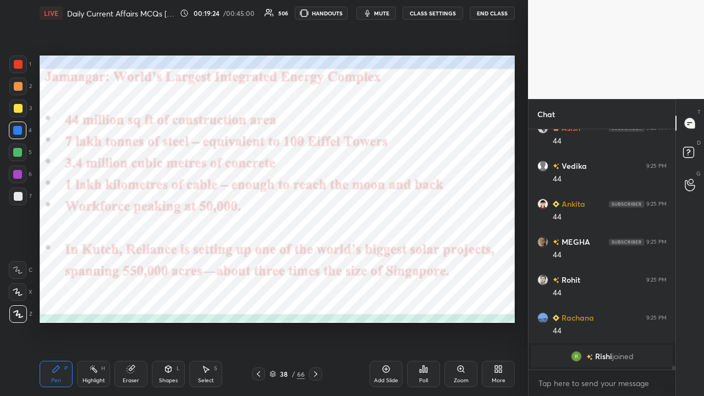
click at [315, 259] on icon at bounding box center [315, 374] width 9 height 9
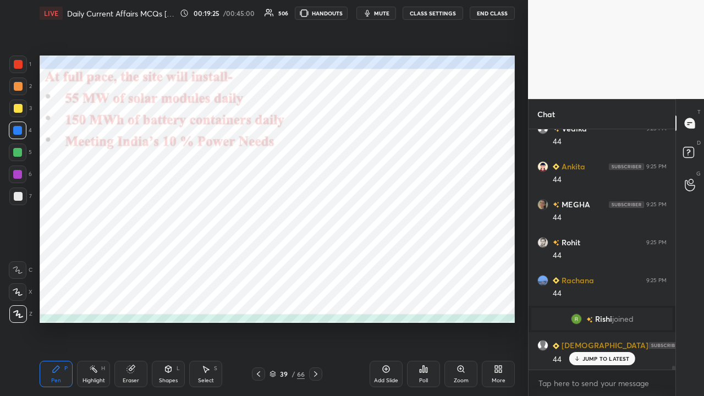
click at [395, 8] on button "CLASS SETTINGS" at bounding box center [433, 13] width 61 height 13
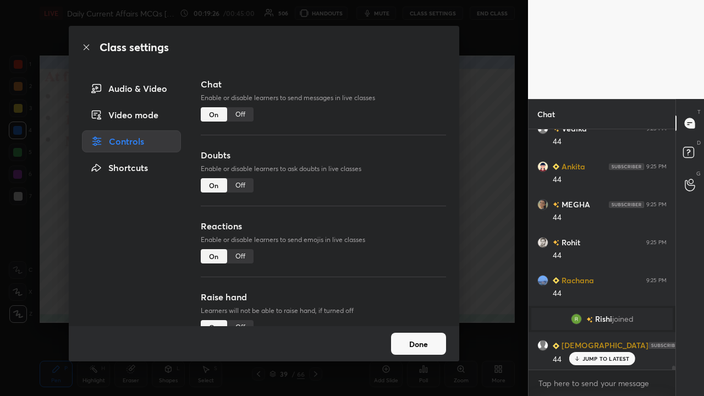
drag, startPoint x: 238, startPoint y: 116, endPoint x: 256, endPoint y: 131, distance: 23.4
click at [239, 116] on div "Off" at bounding box center [240, 114] width 26 height 14
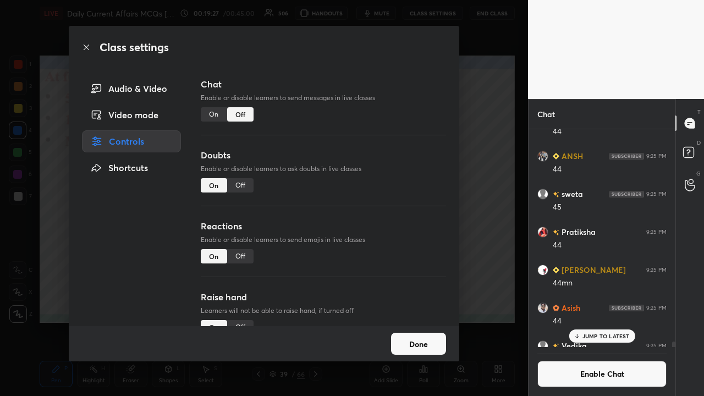
click at [395, 186] on div "Class settings Audio & Video Video mode Controls Shortcuts Chat Enable or disab…" at bounding box center [264, 198] width 528 height 396
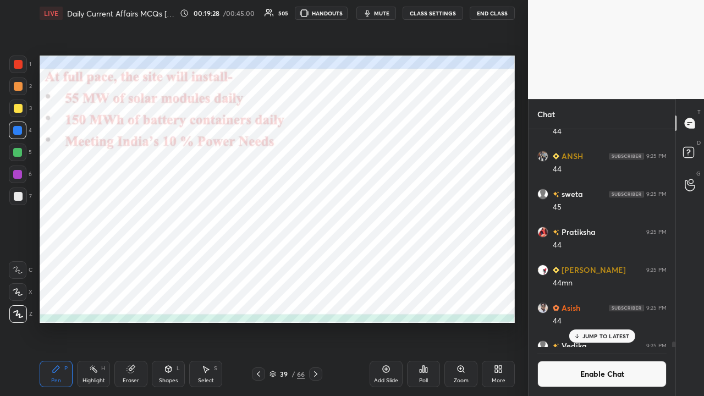
click at [316, 259] on icon at bounding box center [315, 374] width 3 height 6
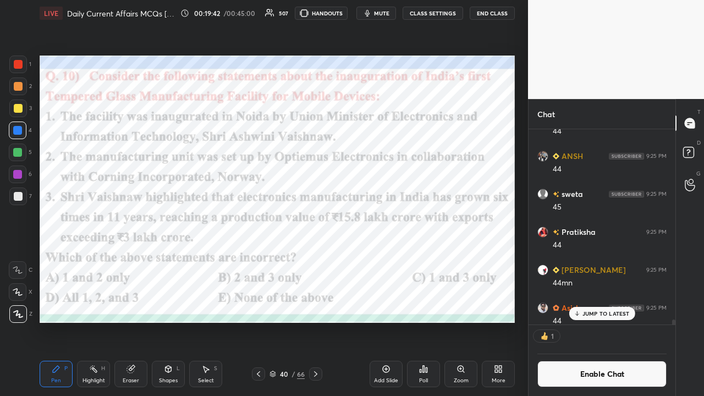
scroll to position [3, 3]
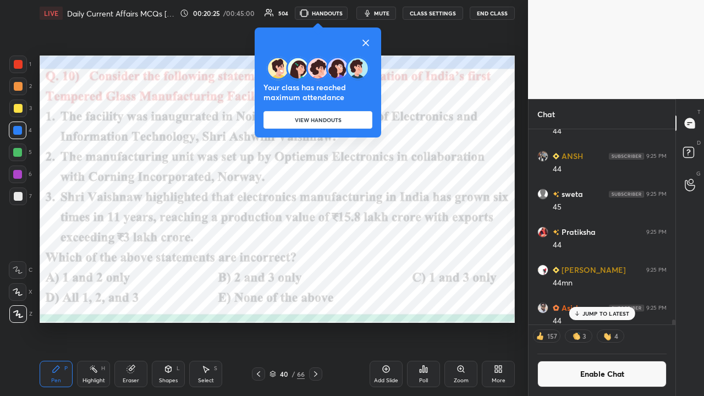
click at [371, 43] on icon at bounding box center [365, 42] width 13 height 13
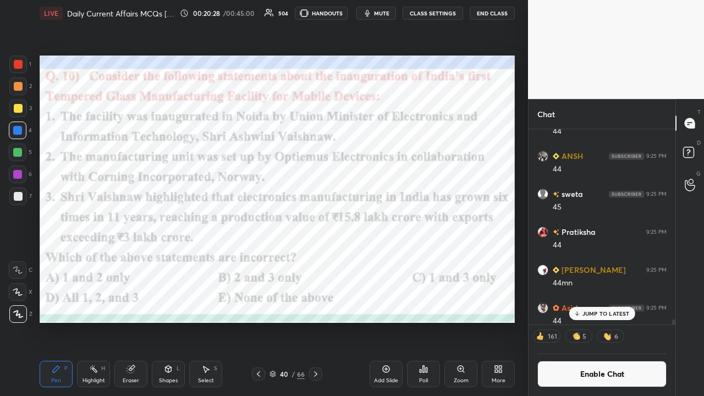
click at [395, 259] on icon at bounding box center [423, 369] width 9 height 9
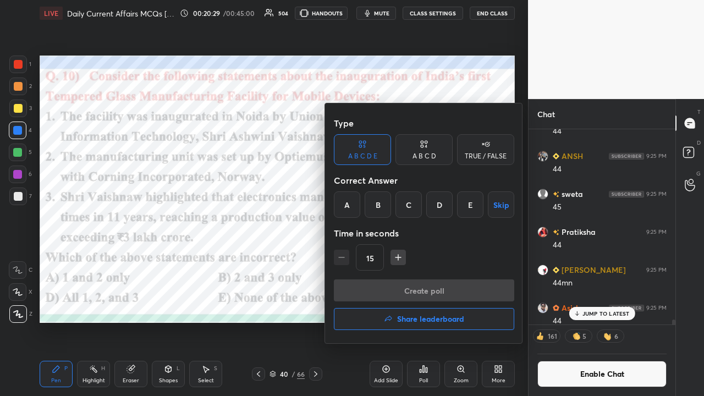
click at [378, 209] on div "B" at bounding box center [378, 204] width 26 height 26
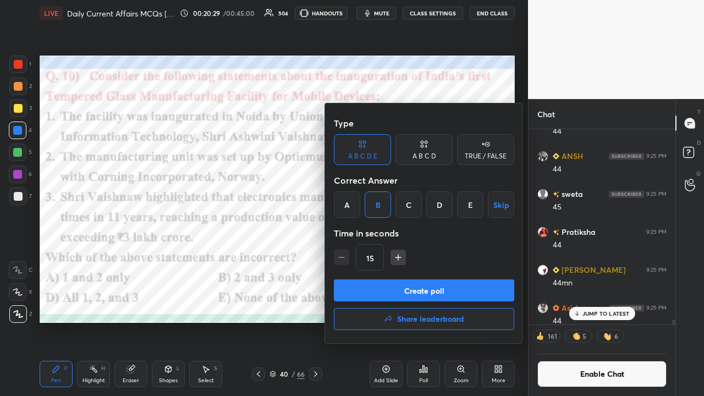
click at [375, 259] on button "Create poll" at bounding box center [424, 290] width 180 height 22
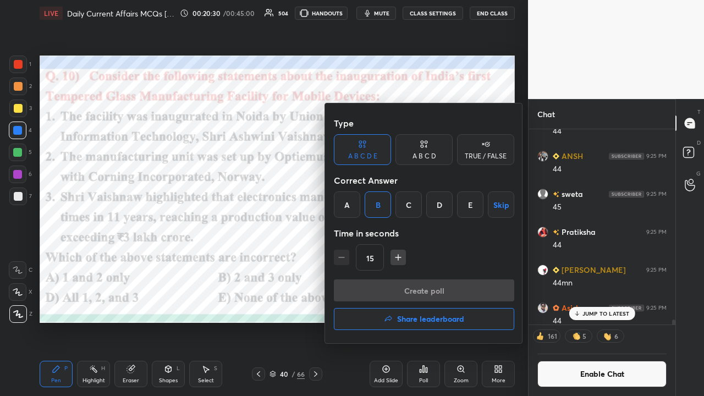
click at [371, 259] on div "Create poll Share leaderboard" at bounding box center [424, 306] width 180 height 55
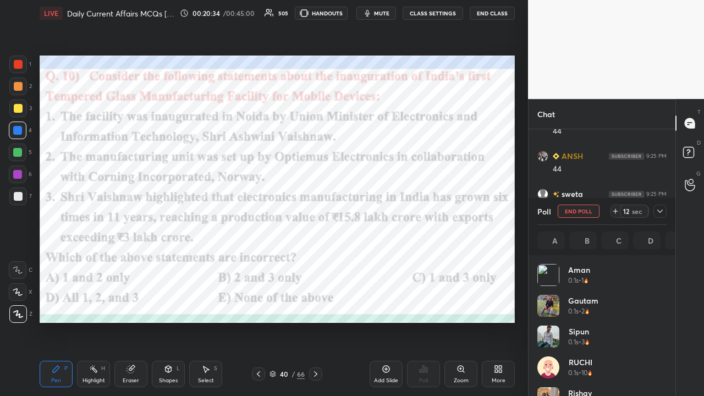
scroll to position [129, 126]
click at [395, 209] on icon at bounding box center [660, 211] width 9 height 9
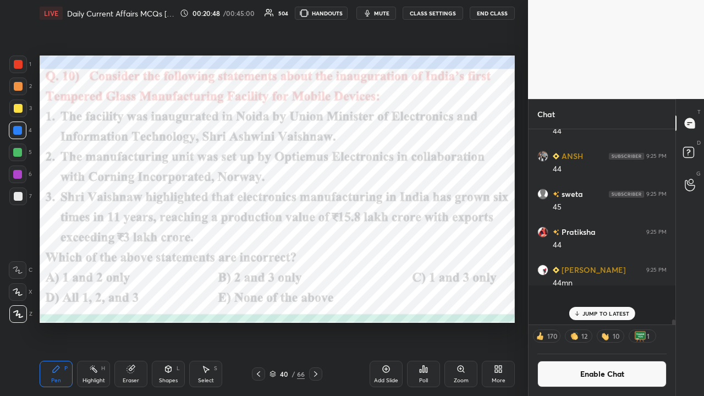
scroll to position [192, 144]
click at [316, 259] on icon at bounding box center [315, 374] width 9 height 9
click at [395, 8] on button "CLASS SETTINGS" at bounding box center [433, 13] width 61 height 13
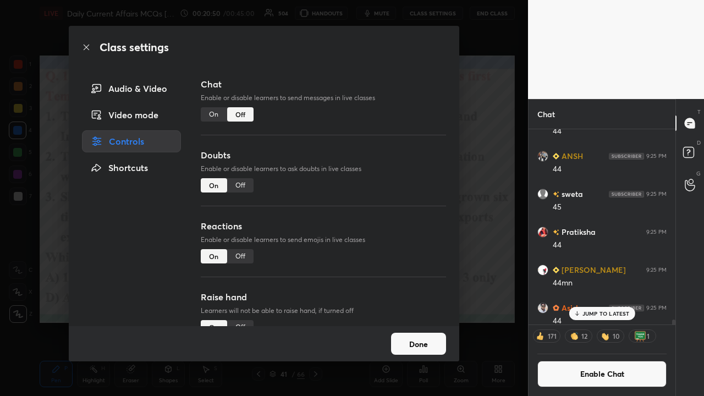
drag, startPoint x: 208, startPoint y: 111, endPoint x: 210, endPoint y: 117, distance: 5.9
click at [208, 111] on div "On" at bounding box center [214, 114] width 26 height 14
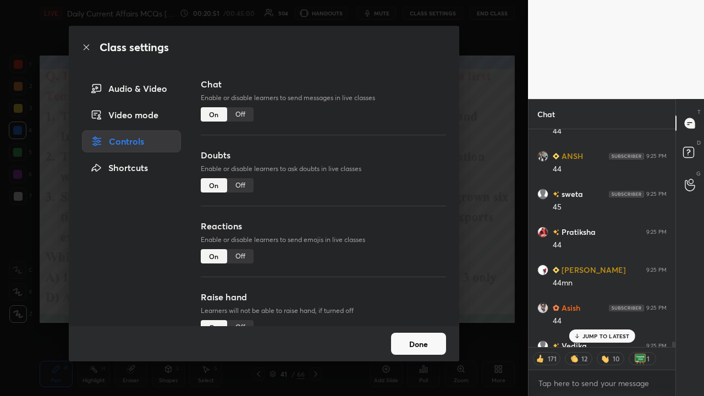
click at [395, 209] on div "Class settings Audio & Video Video mode Controls Shortcuts Chat Enable or disab…" at bounding box center [264, 198] width 528 height 396
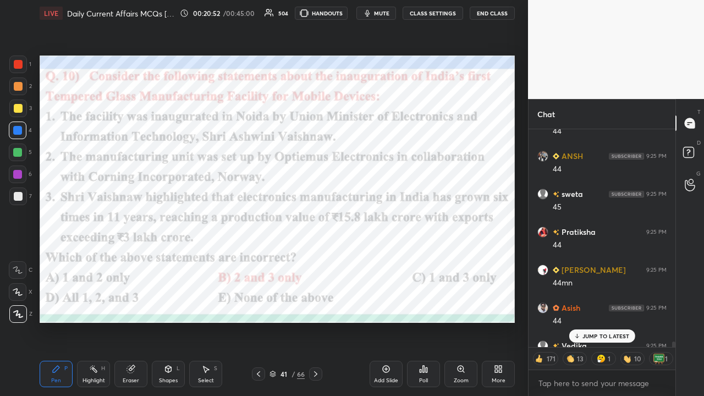
drag, startPoint x: 579, startPoint y: 336, endPoint x: 576, endPoint y: 330, distance: 6.9
click at [395, 259] on icon at bounding box center [576, 336] width 7 height 7
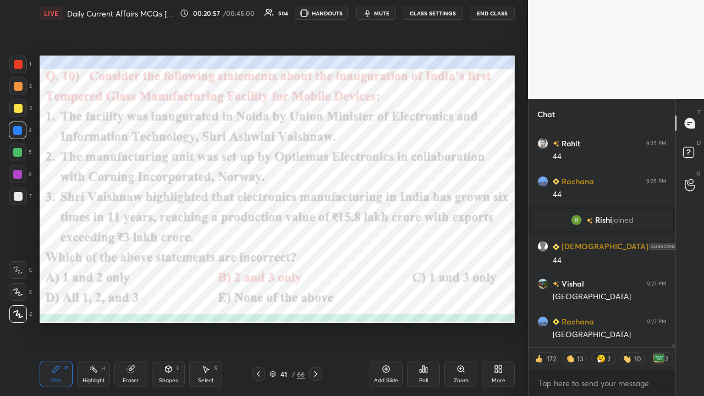
scroll to position [14868, 0]
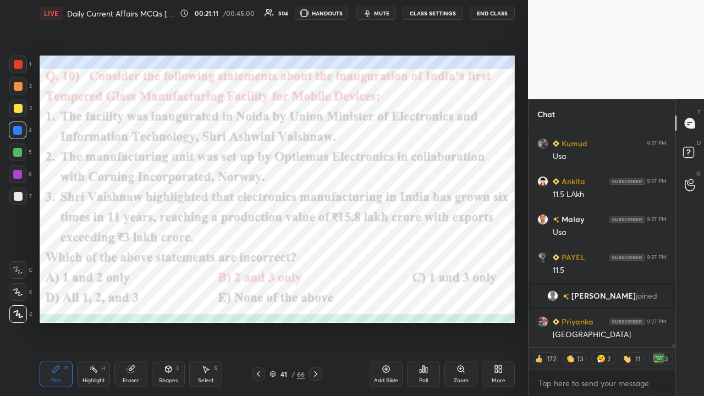
type textarea "x"
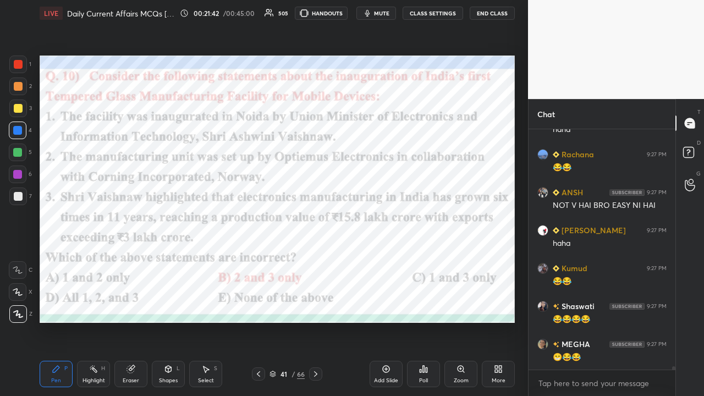
click at [395, 13] on button "CLASS SETTINGS" at bounding box center [433, 13] width 61 height 13
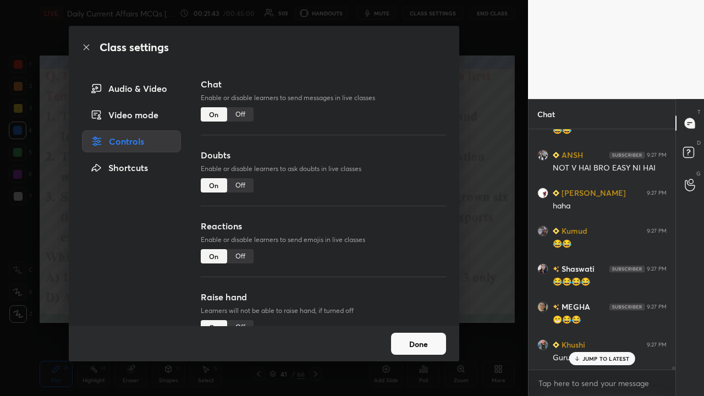
click at [240, 116] on div "Off" at bounding box center [240, 114] width 26 height 14
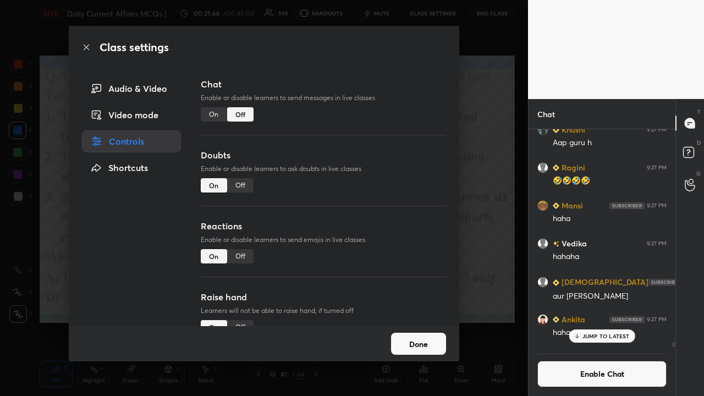
click at [395, 202] on div "Class settings Audio & Video Video mode Controls Shortcuts Chat Enable or disab…" at bounding box center [264, 198] width 528 height 396
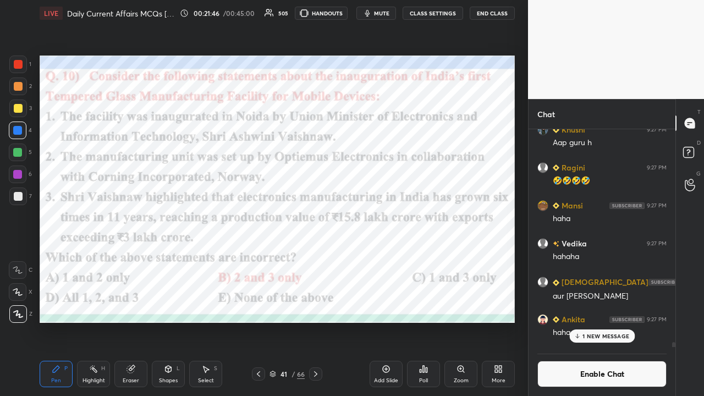
click at [316, 259] on icon at bounding box center [315, 374] width 9 height 9
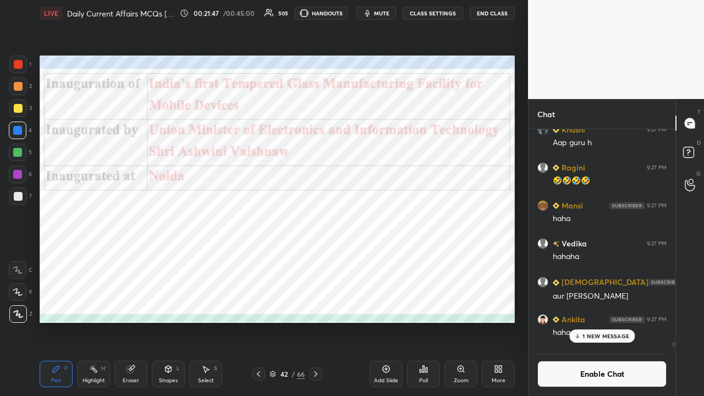
click at [319, 259] on icon at bounding box center [315, 374] width 9 height 9
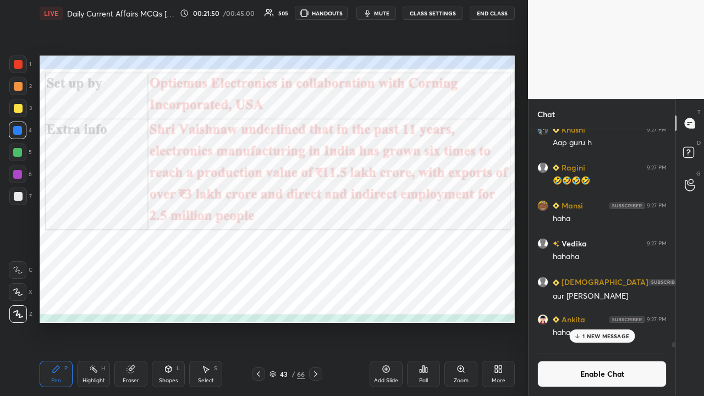
click at [315, 259] on icon at bounding box center [315, 374] width 9 height 9
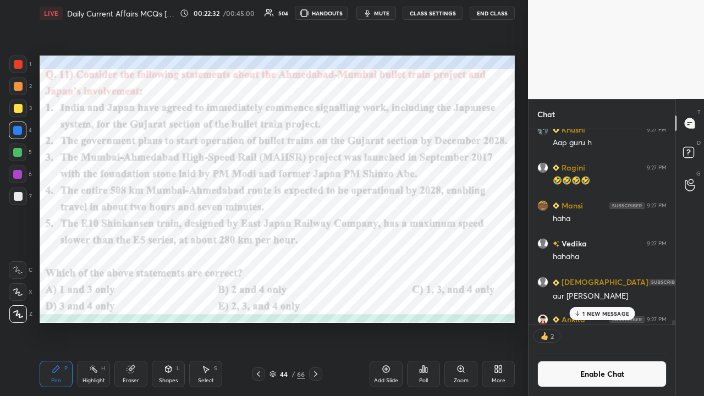
scroll to position [3, 3]
click at [395, 259] on div "1 NEW MESSAGE" at bounding box center [601, 313] width 65 height 13
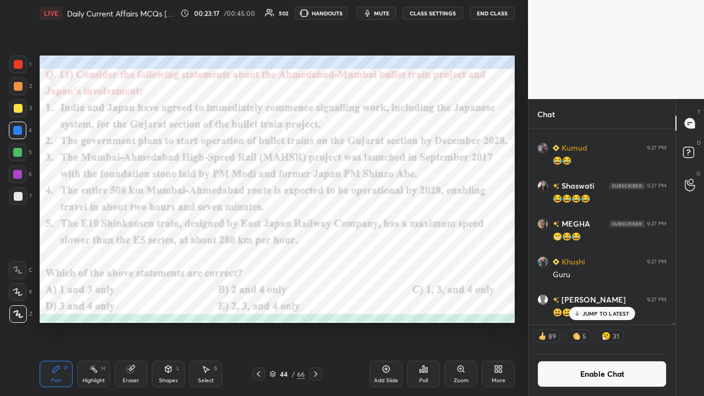
click at [395, 259] on div "Poll" at bounding box center [423, 374] width 33 height 26
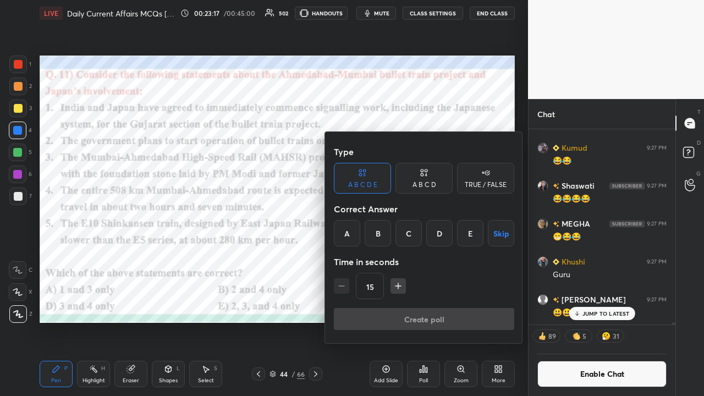
drag, startPoint x: 409, startPoint y: 230, endPoint x: 400, endPoint y: 257, distance: 28.9
click at [395, 232] on div "C" at bounding box center [409, 233] width 26 height 26
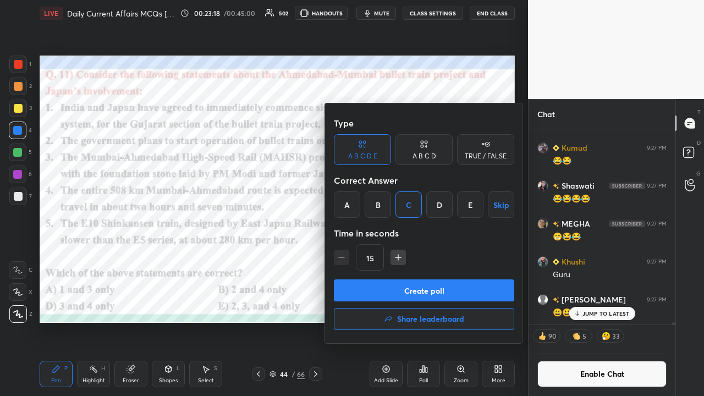
click at [395, 259] on h4 "Share leaderboard" at bounding box center [430, 319] width 67 height 8
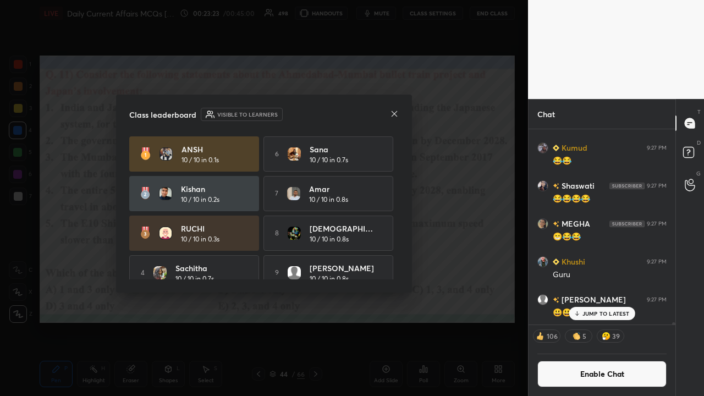
click at [393, 114] on icon at bounding box center [395, 114] width 6 height 6
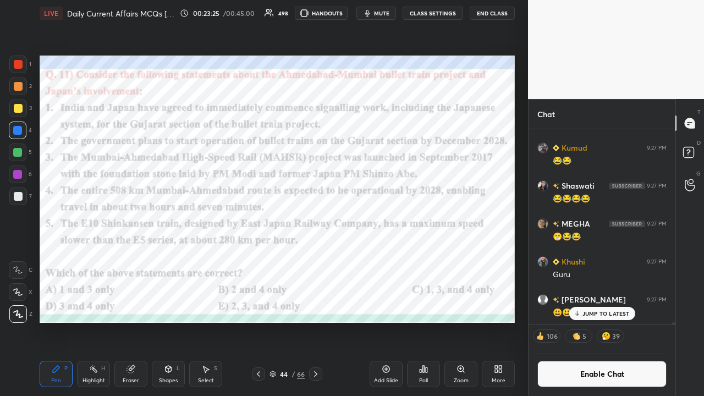
click at [395, 259] on icon at bounding box center [423, 369] width 9 height 9
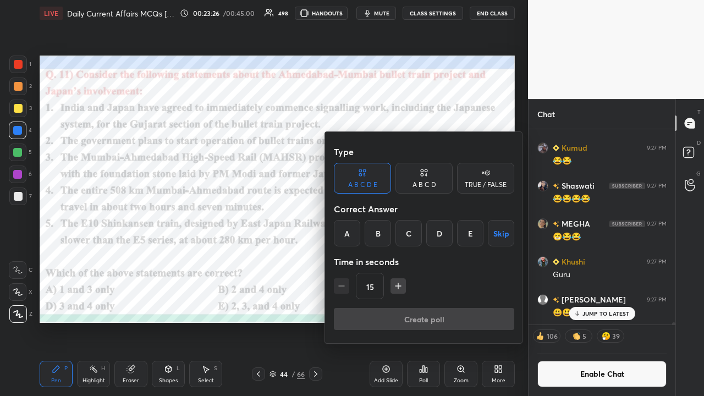
click at [395, 232] on div "C" at bounding box center [409, 233] width 26 height 26
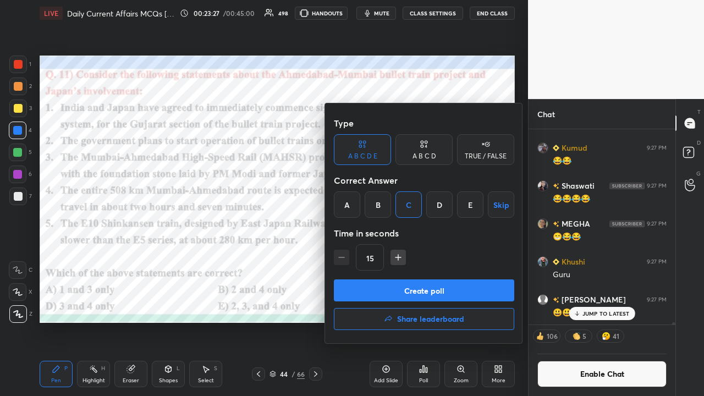
click at [395, 259] on button "Create poll" at bounding box center [424, 290] width 180 height 22
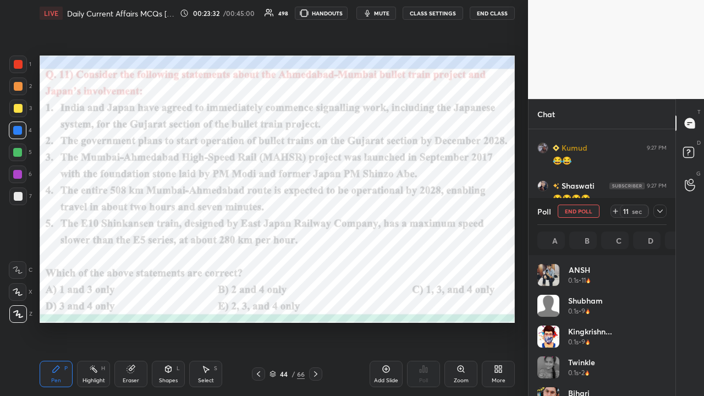
scroll to position [129, 126]
click at [395, 210] on icon at bounding box center [660, 211] width 9 height 9
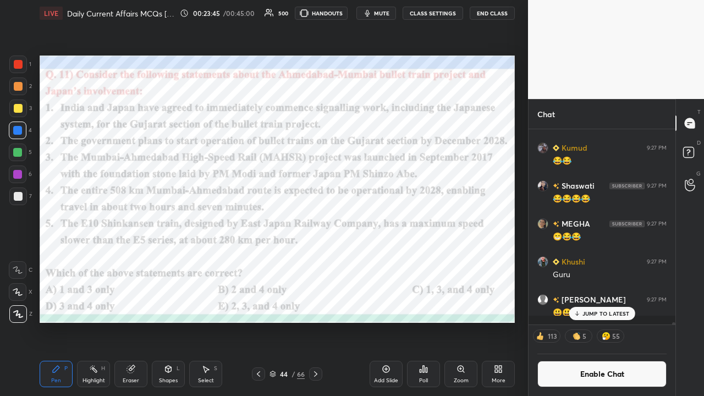
scroll to position [189, 144]
click at [395, 12] on button "CLASS SETTINGS" at bounding box center [433, 13] width 61 height 13
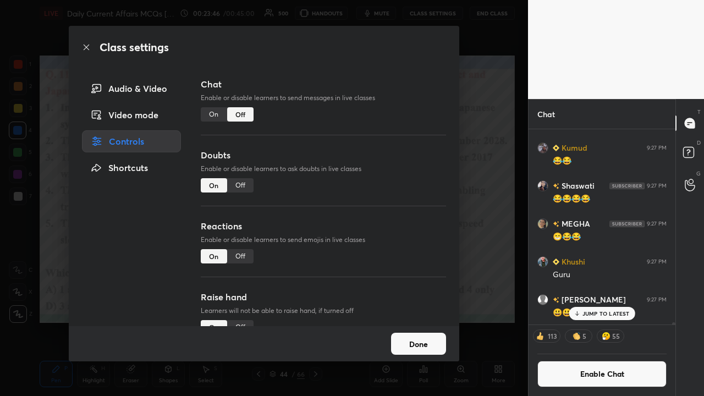
click at [203, 113] on div "On" at bounding box center [214, 114] width 26 height 14
click at [395, 205] on div "Class settings Audio & Video Video mode Controls Shortcuts Chat Enable or disab…" at bounding box center [264, 198] width 528 height 396
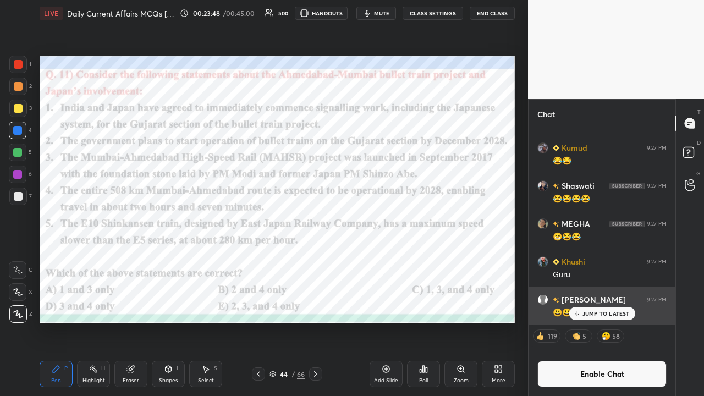
click at [395, 259] on icon at bounding box center [576, 313] width 7 height 7
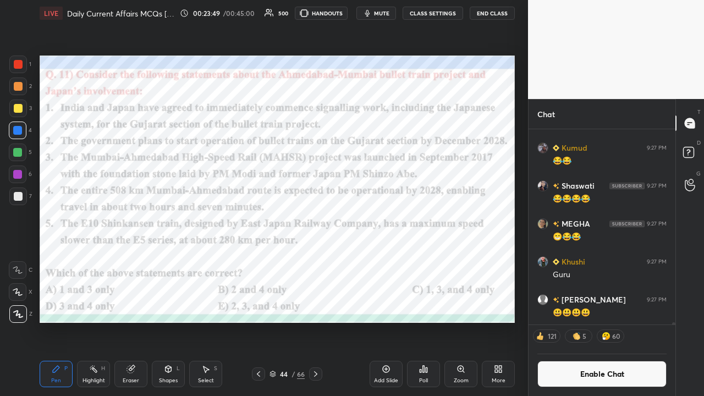
click at [316, 259] on icon at bounding box center [315, 374] width 9 height 9
click at [395, 13] on button "CLASS SETTINGS" at bounding box center [433, 13] width 61 height 13
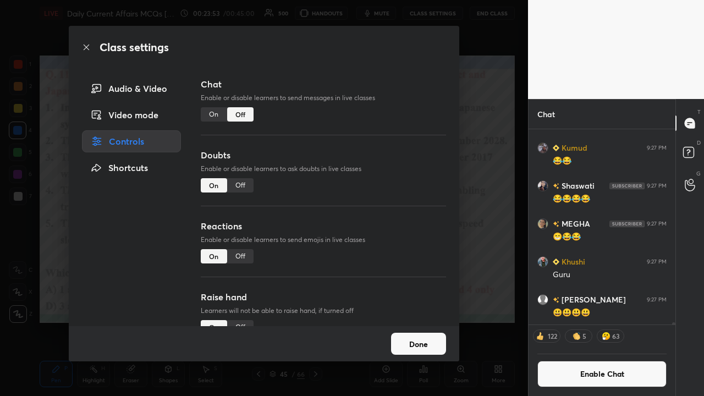
click at [209, 111] on div "On" at bounding box center [214, 114] width 26 height 14
click at [395, 202] on div "Class settings Audio & Video Video mode Controls Shortcuts Chat Enable or disab…" at bounding box center [264, 198] width 528 height 396
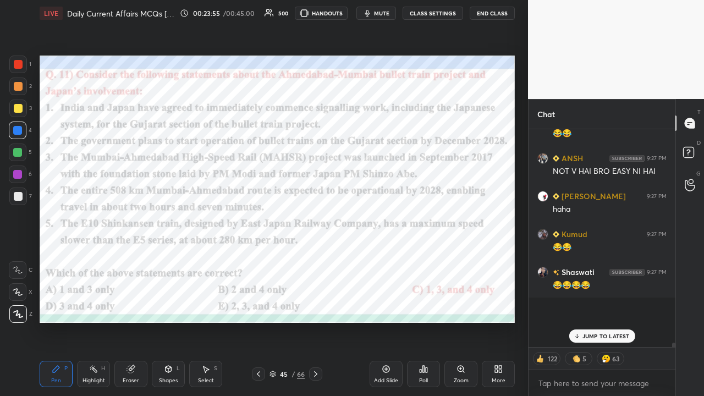
scroll to position [3, 3]
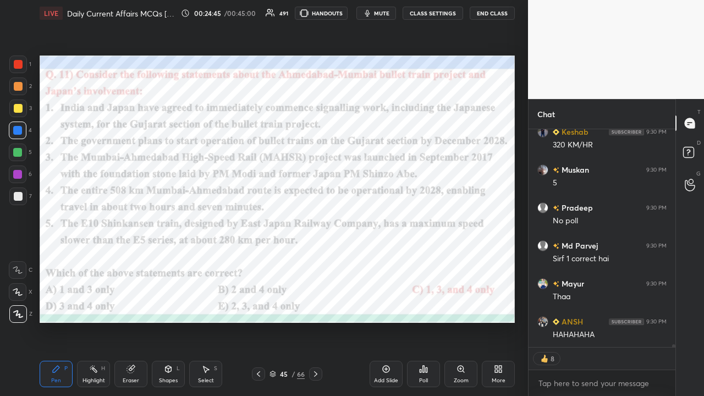
click at [317, 259] on icon at bounding box center [315, 374] width 9 height 9
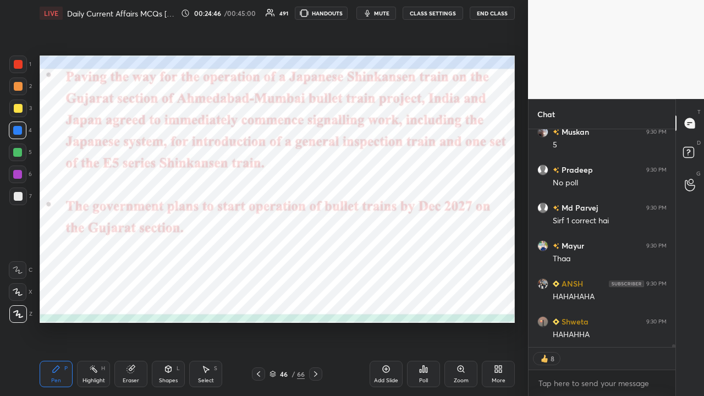
click at [316, 259] on icon at bounding box center [315, 374] width 9 height 9
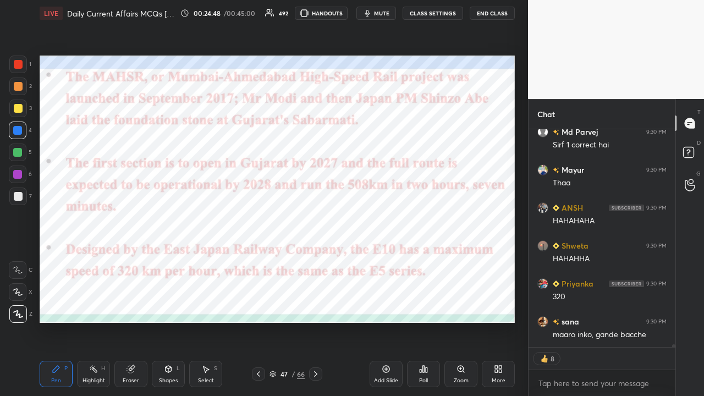
scroll to position [17361, 0]
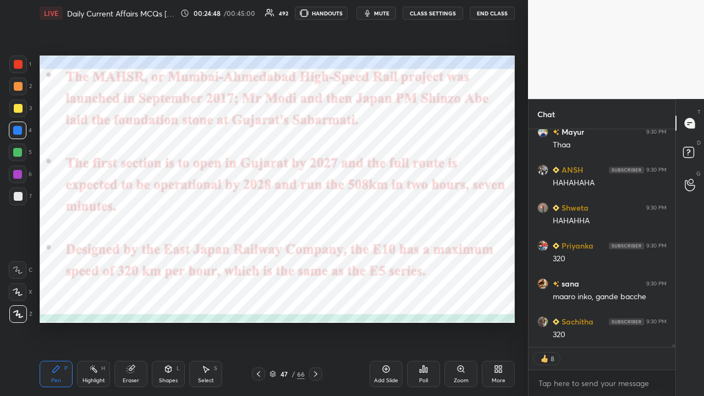
click at [256, 259] on icon at bounding box center [258, 374] width 9 height 9
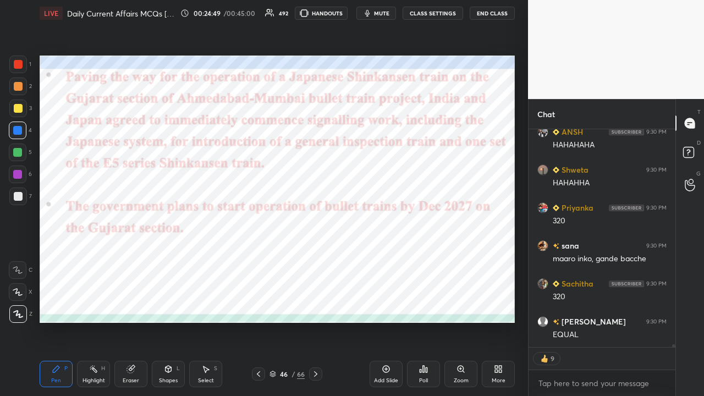
click at [257, 259] on icon at bounding box center [258, 374] width 9 height 9
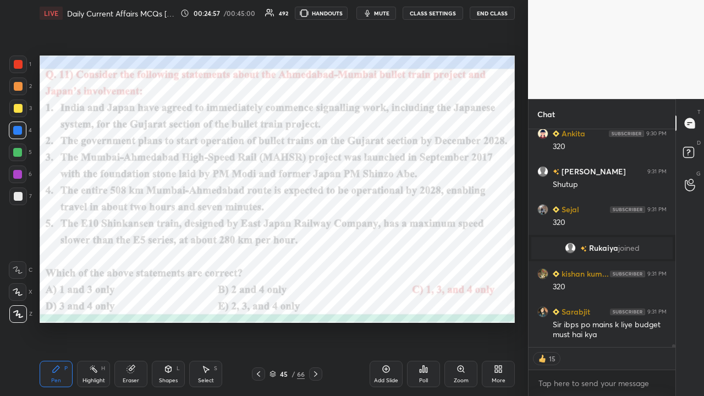
click at [316, 259] on icon at bounding box center [315, 374] width 9 height 9
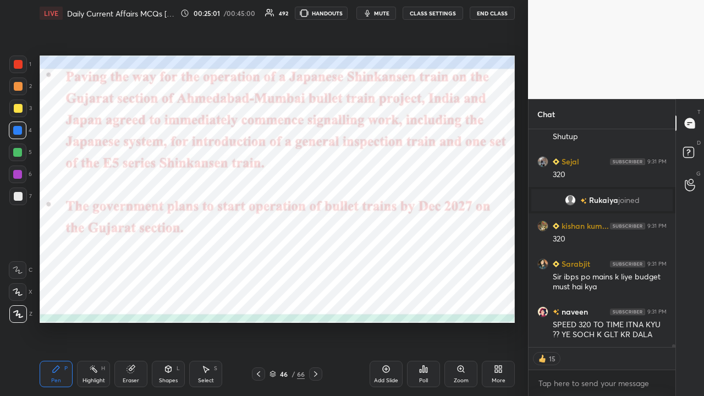
click at [315, 259] on icon at bounding box center [315, 374] width 9 height 9
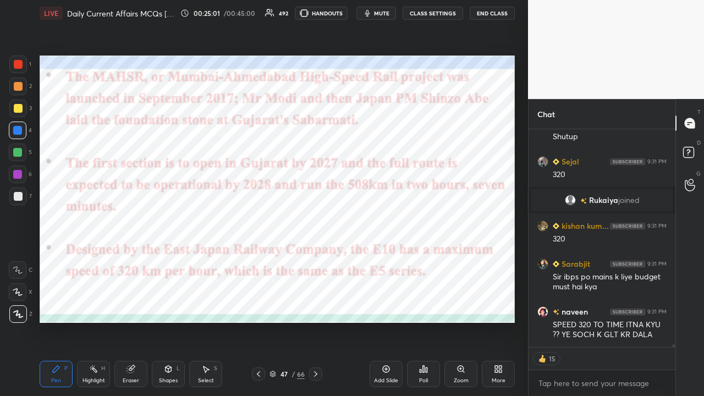
type textarea "x"
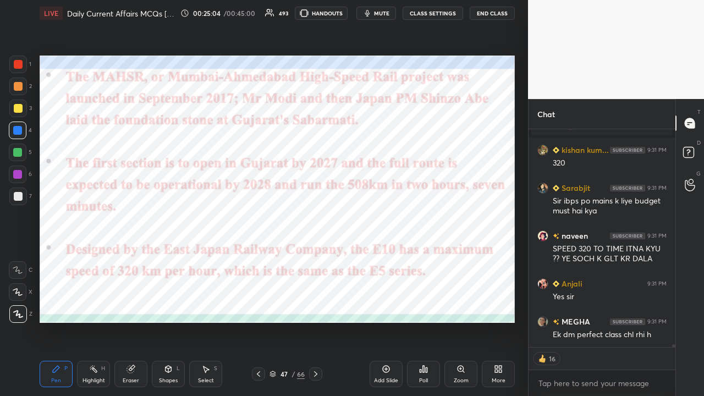
click at [395, 9] on button "CLASS SETTINGS" at bounding box center [433, 13] width 61 height 13
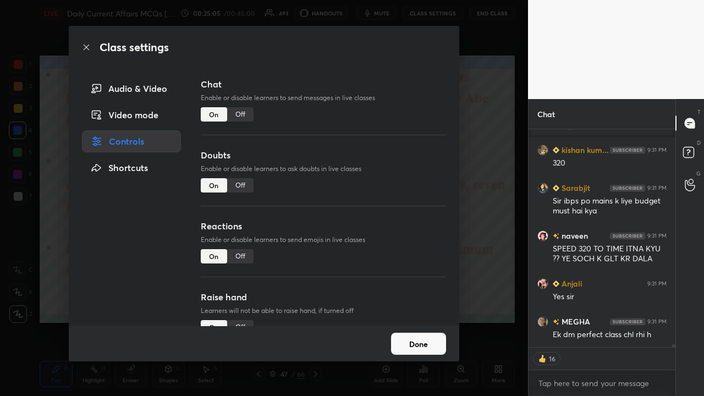
click at [244, 118] on div "Off" at bounding box center [240, 114] width 26 height 14
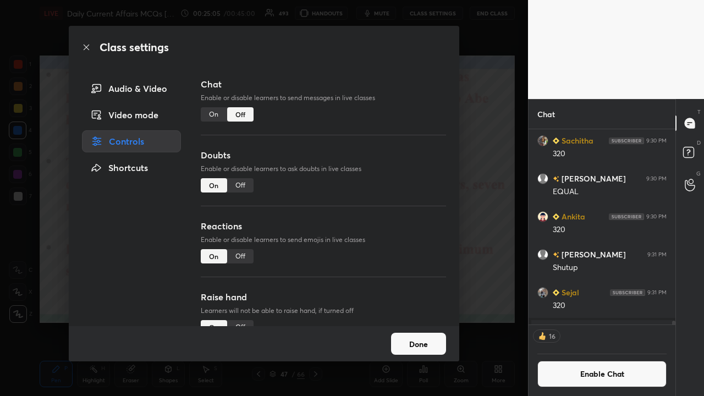
click at [395, 172] on div "Class settings Audio & Video Video mode Controls Shortcuts Chat Enable or disab…" at bounding box center [264, 198] width 528 height 396
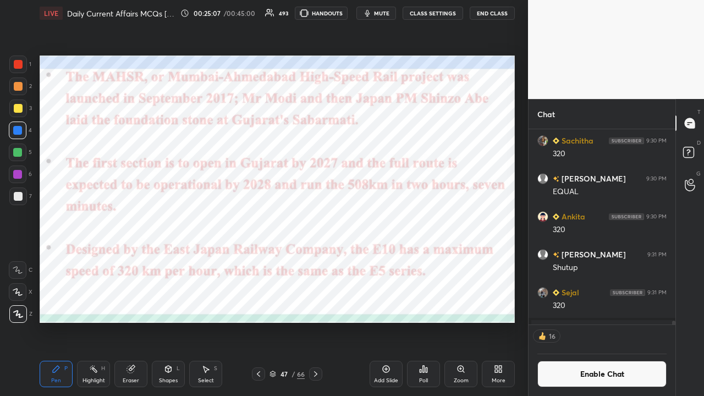
click at [316, 259] on icon at bounding box center [315, 374] width 9 height 9
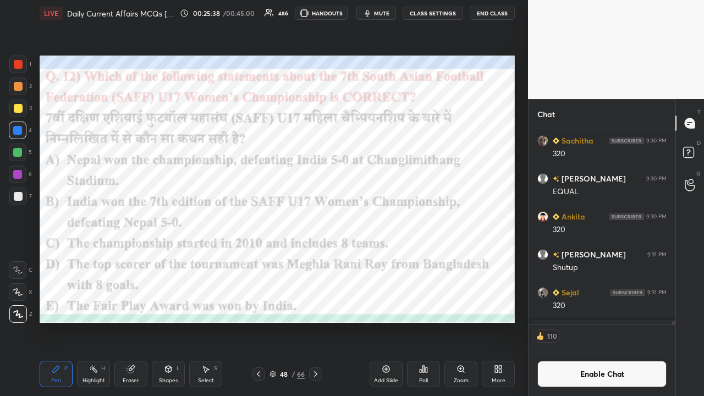
click at [395, 259] on icon at bounding box center [424, 369] width 2 height 7
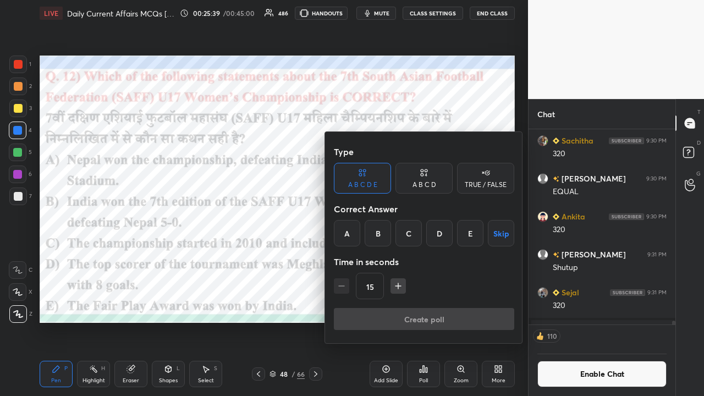
click at [377, 235] on div "B" at bounding box center [378, 233] width 26 height 26
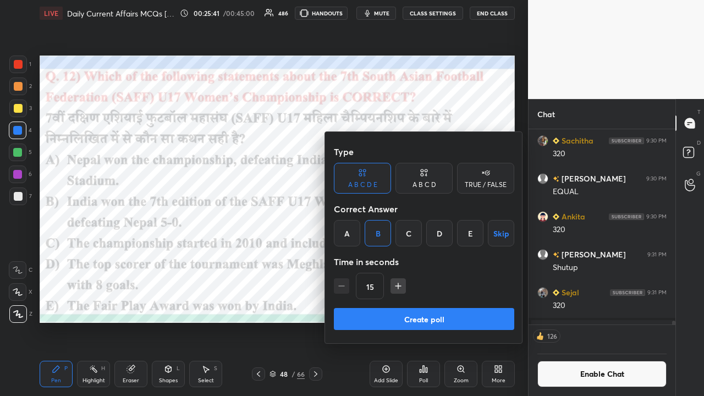
click at [384, 259] on button "Create poll" at bounding box center [424, 319] width 180 height 22
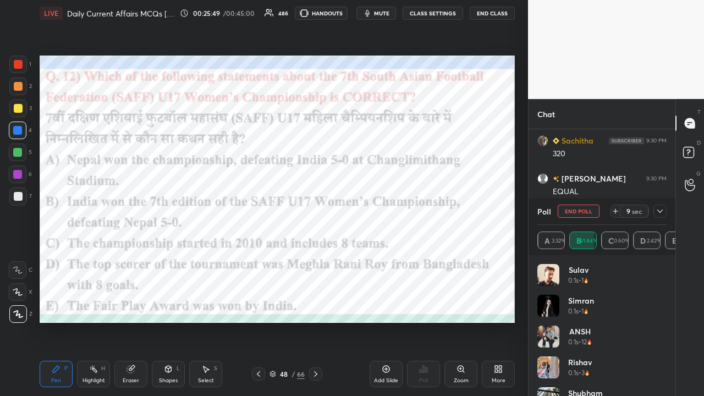
scroll to position [129, 126]
click at [395, 209] on icon at bounding box center [660, 211] width 9 height 9
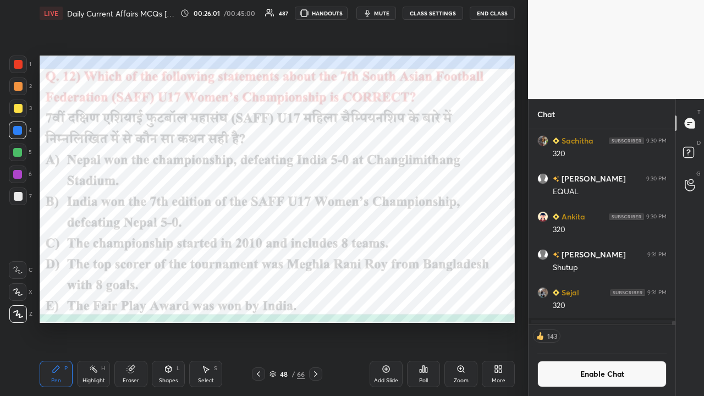
scroll to position [145, 144]
click at [395, 11] on button "CLASS SETTINGS" at bounding box center [433, 13] width 61 height 13
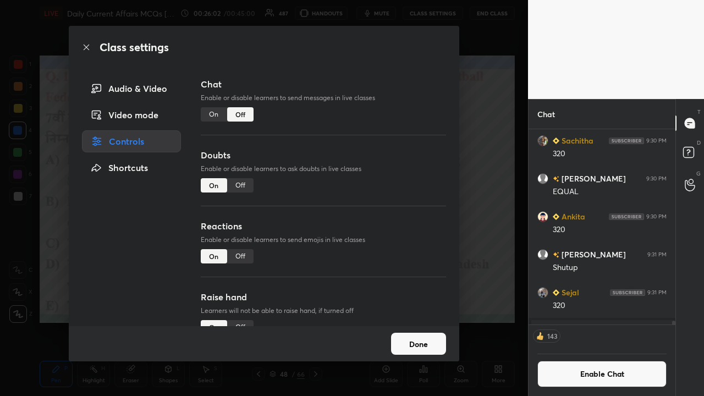
drag, startPoint x: 207, startPoint y: 116, endPoint x: 213, endPoint y: 124, distance: 10.6
click at [206, 116] on div "On" at bounding box center [214, 114] width 26 height 14
click at [395, 193] on div "Class settings Audio & Video Video mode Controls Shortcuts Chat Enable or disab…" at bounding box center [264, 198] width 528 height 396
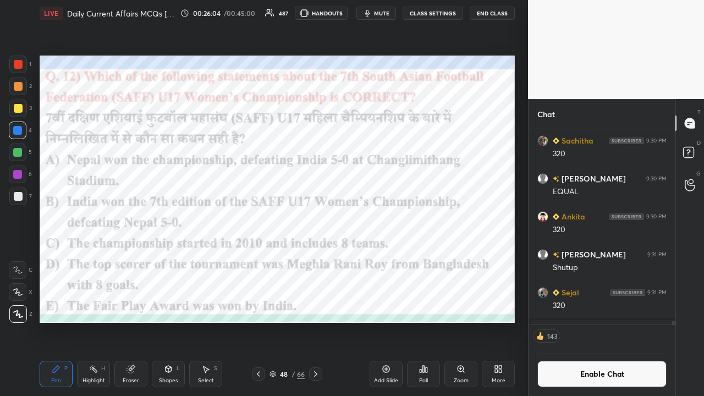
click at [316, 259] on icon at bounding box center [315, 374] width 9 height 9
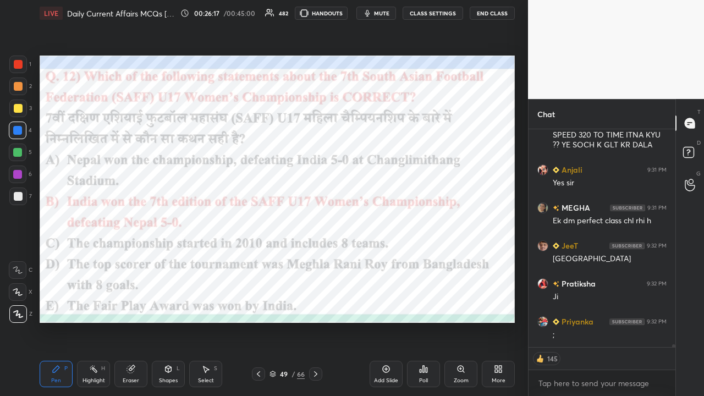
scroll to position [17547, 0]
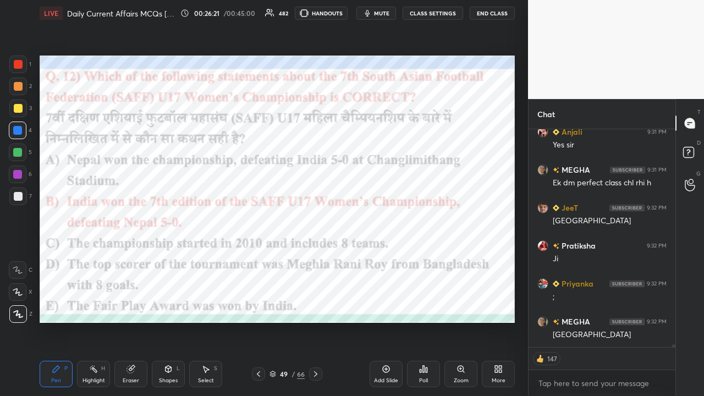
click at [316, 259] on icon at bounding box center [315, 374] width 9 height 9
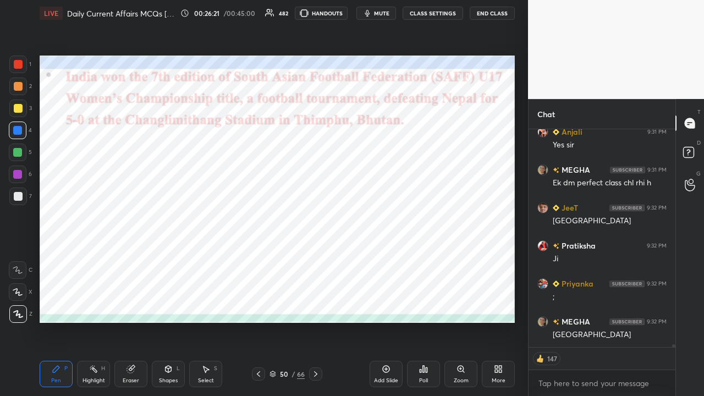
click at [318, 259] on icon at bounding box center [315, 374] width 9 height 9
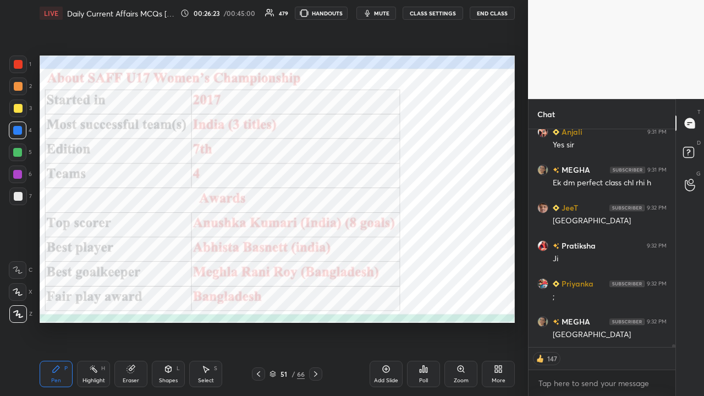
scroll to position [17585, 0]
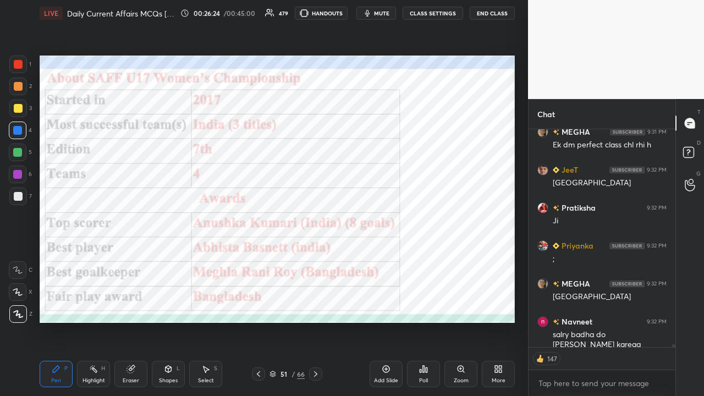
click at [253, 259] on div at bounding box center [258, 374] width 13 height 13
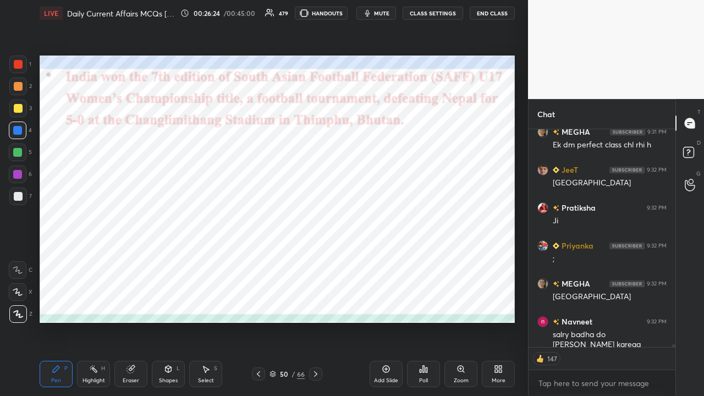
scroll to position [17622, 0]
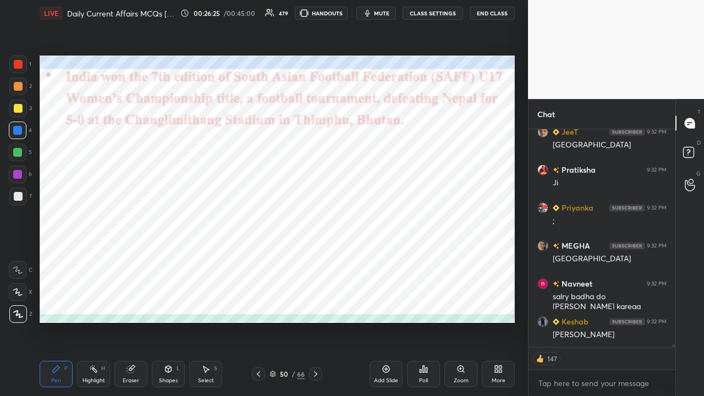
click at [256, 259] on icon at bounding box center [258, 374] width 9 height 9
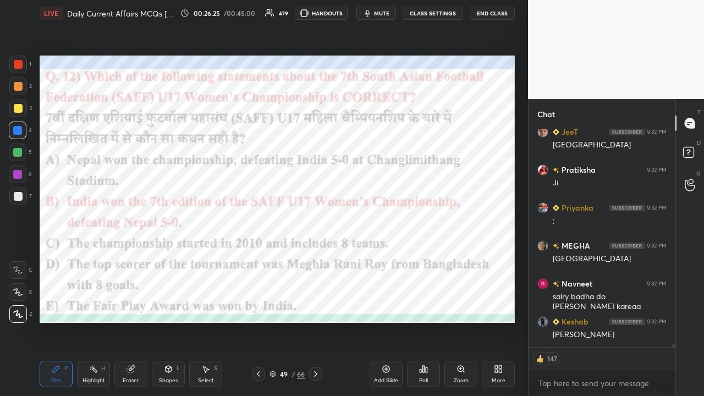
scroll to position [17660, 0]
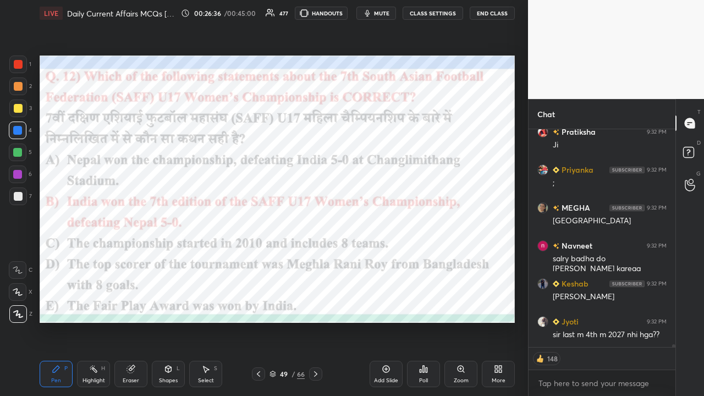
click at [316, 259] on icon at bounding box center [315, 374] width 9 height 9
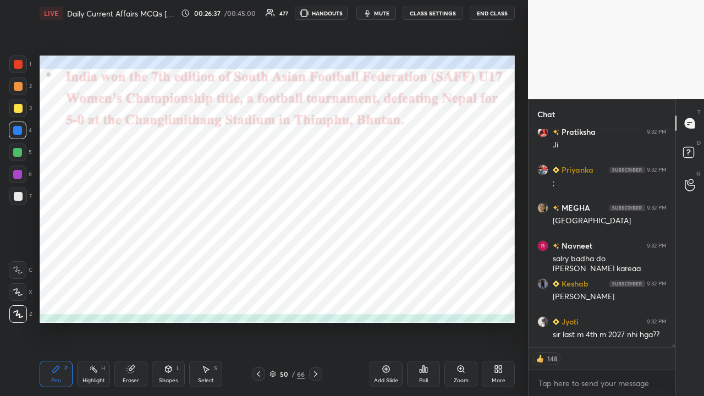
scroll to position [17698, 0]
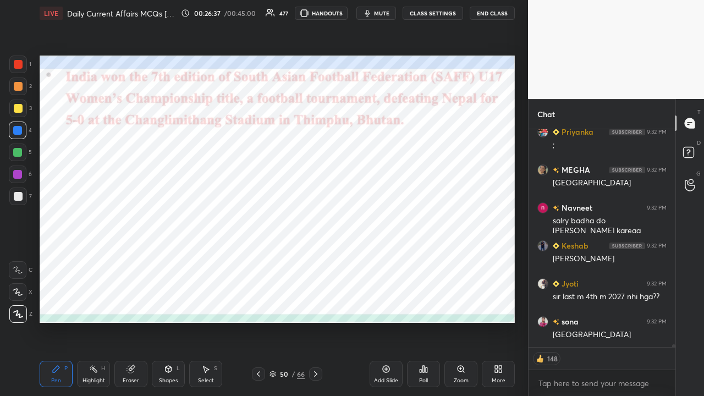
type textarea "x"
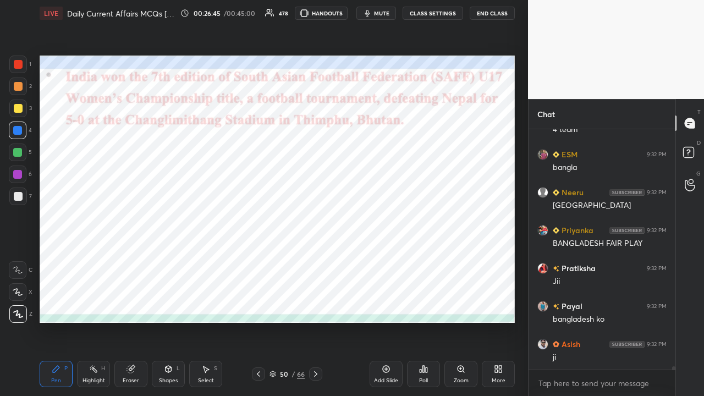
scroll to position [17979, 0]
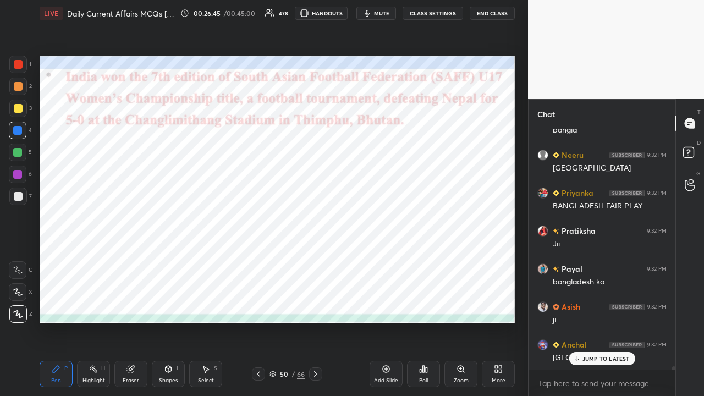
click at [395, 11] on button "CLASS SETTINGS" at bounding box center [433, 13] width 61 height 13
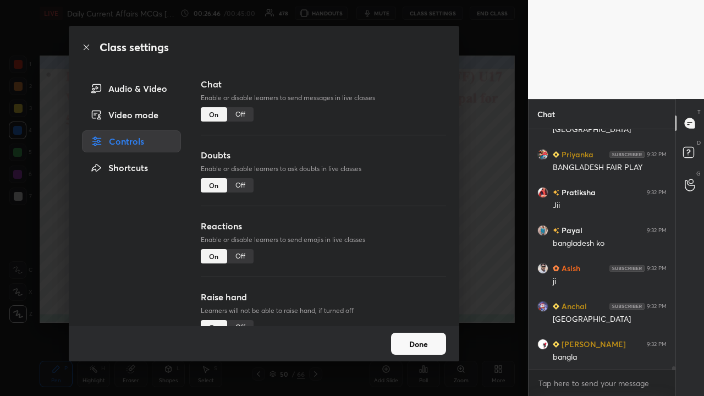
drag, startPoint x: 243, startPoint y: 114, endPoint x: 251, endPoint y: 125, distance: 13.0
click at [243, 116] on div "Off" at bounding box center [240, 114] width 26 height 14
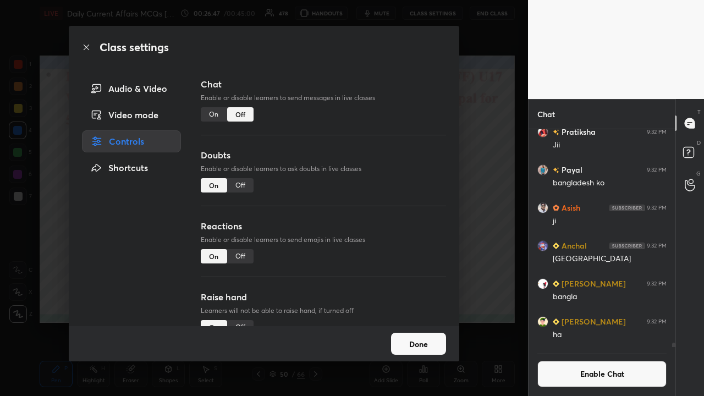
click at [395, 175] on div "Class settings Audio & Video Video mode Controls Shortcuts Chat Enable or disab…" at bounding box center [264, 198] width 528 height 396
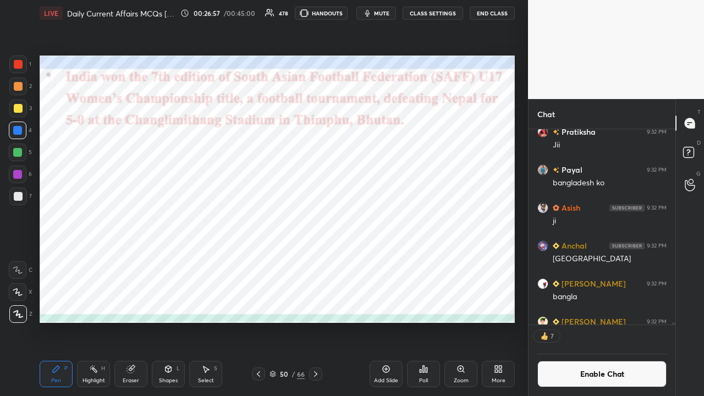
click at [316, 259] on div at bounding box center [315, 374] width 13 height 13
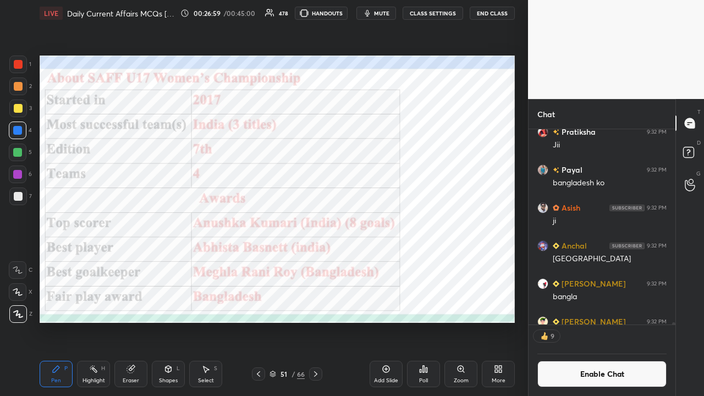
click at [317, 259] on icon at bounding box center [315, 374] width 3 height 6
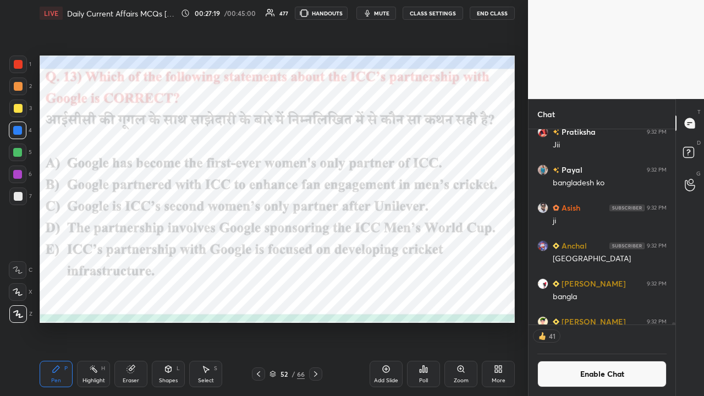
click at [395, 259] on div "Poll" at bounding box center [423, 374] width 33 height 26
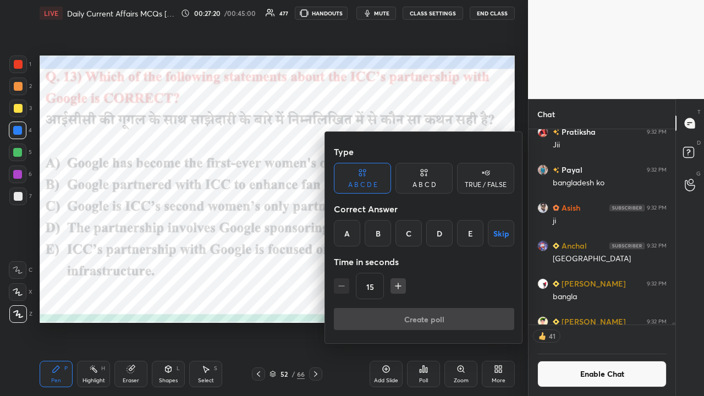
click at [395, 237] on div "C" at bounding box center [409, 233] width 26 height 26
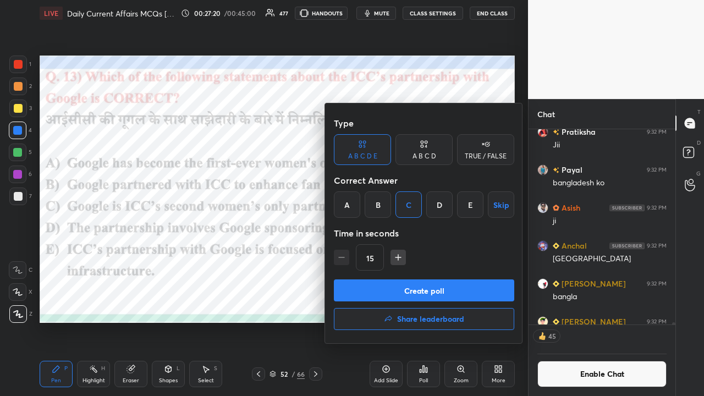
click at [395, 259] on h4 "Share leaderboard" at bounding box center [430, 319] width 67 height 8
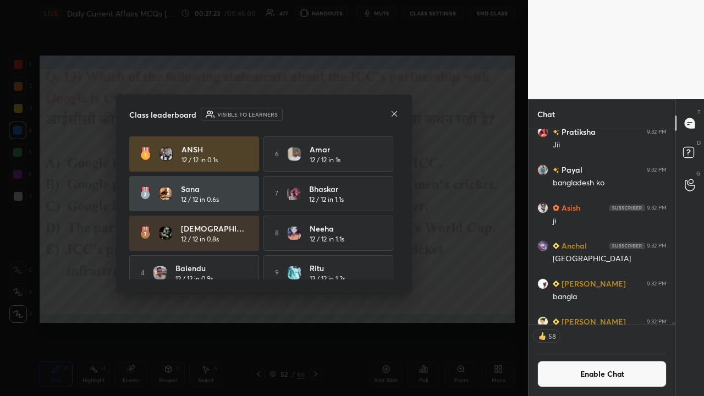
click at [393, 117] on icon at bounding box center [394, 113] width 9 height 9
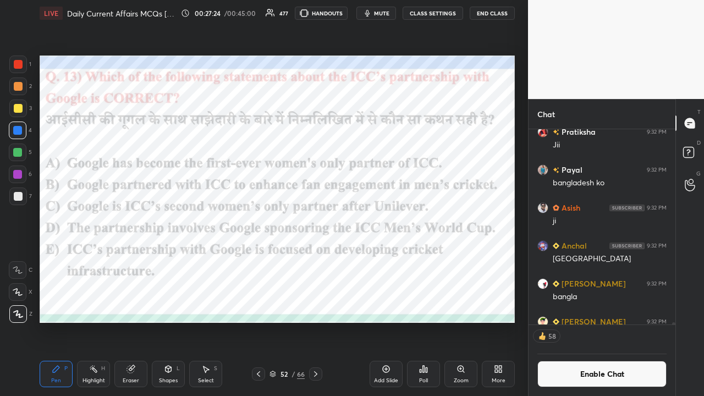
click at [395, 259] on div "Poll" at bounding box center [423, 381] width 9 height 6
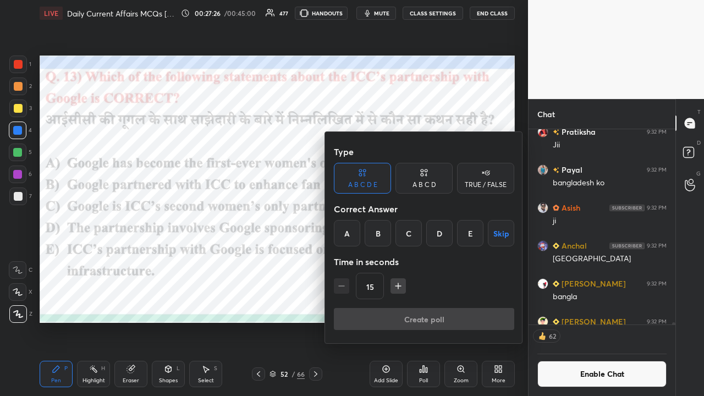
click at [395, 228] on div "C" at bounding box center [409, 233] width 26 height 26
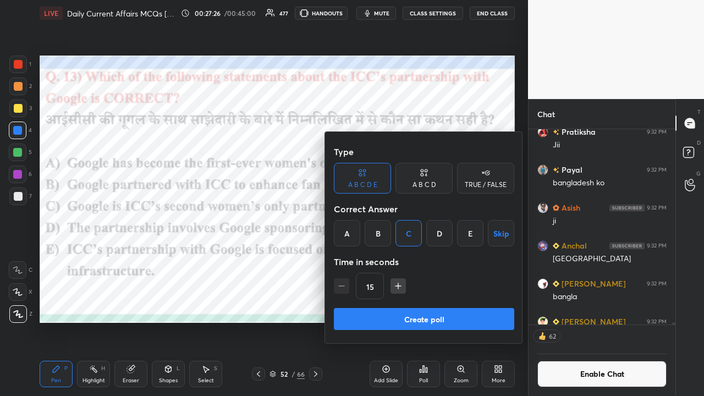
click at [395, 259] on button "Create poll" at bounding box center [424, 319] width 180 height 22
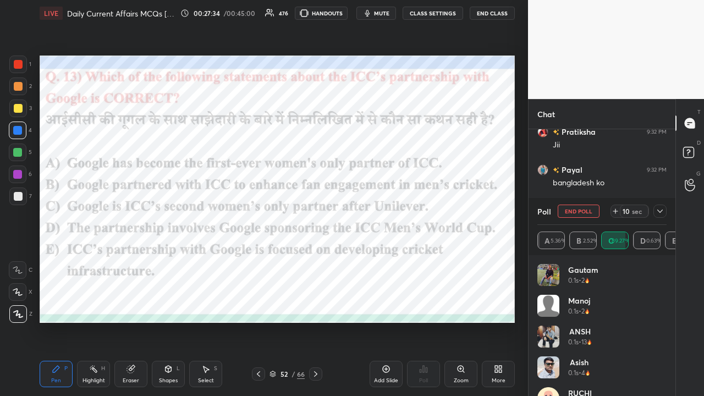
scroll to position [129, 126]
click at [317, 259] on icon at bounding box center [315, 374] width 9 height 9
click at [395, 208] on icon at bounding box center [660, 211] width 9 height 9
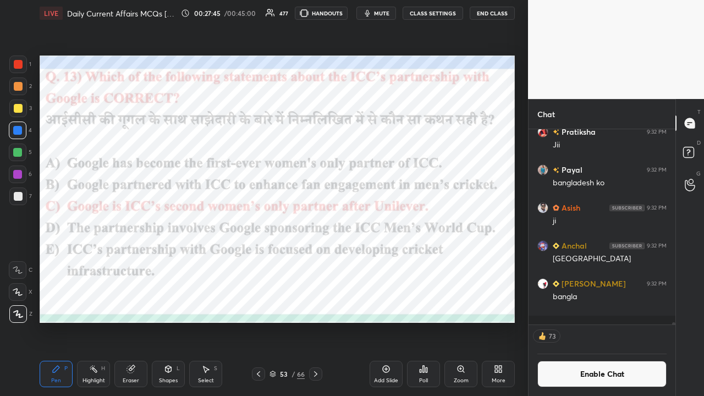
scroll to position [3, 3]
click at [395, 8] on button "CLASS SETTINGS" at bounding box center [433, 13] width 61 height 13
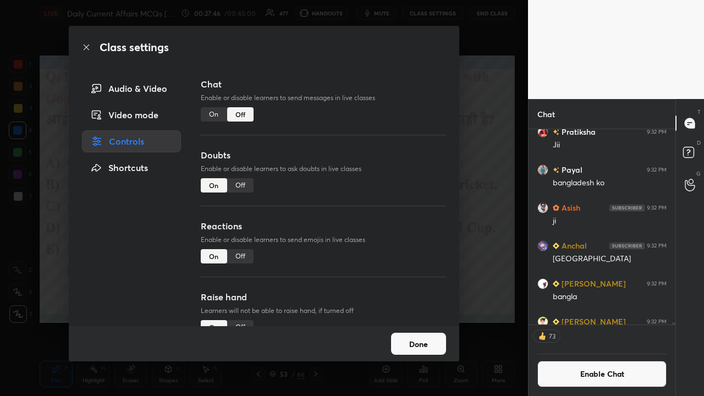
click at [211, 109] on div "On" at bounding box center [214, 114] width 26 height 14
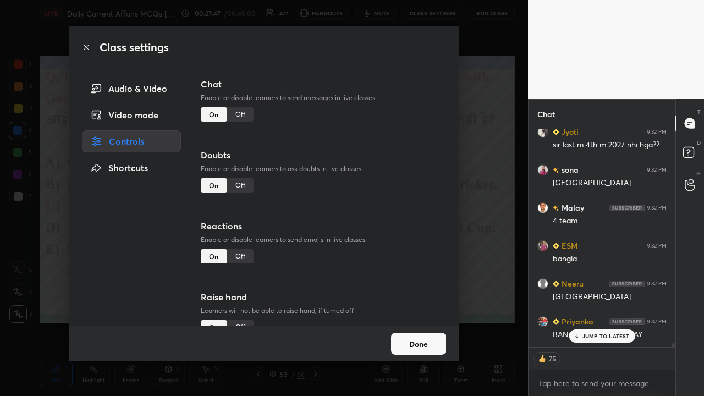
click at [395, 172] on div "Class settings Audio & Video Video mode Controls Shortcuts Chat Enable or disab…" at bounding box center [264, 198] width 528 height 396
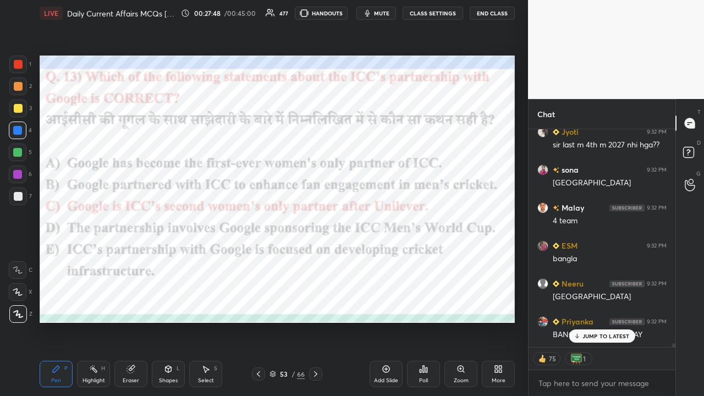
click at [395, 259] on icon at bounding box center [576, 336] width 7 height 7
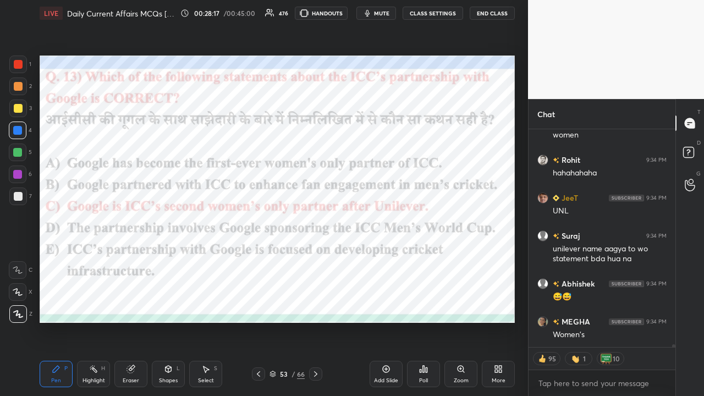
click at [316, 259] on icon at bounding box center [315, 374] width 9 height 9
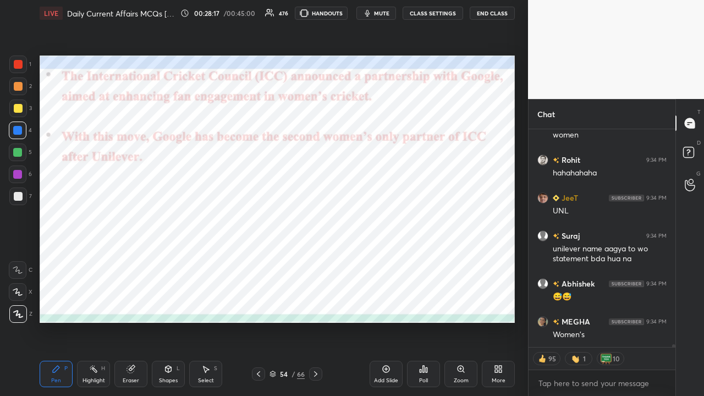
type textarea "x"
click at [395, 14] on button "CLASS SETTINGS" at bounding box center [433, 13] width 61 height 13
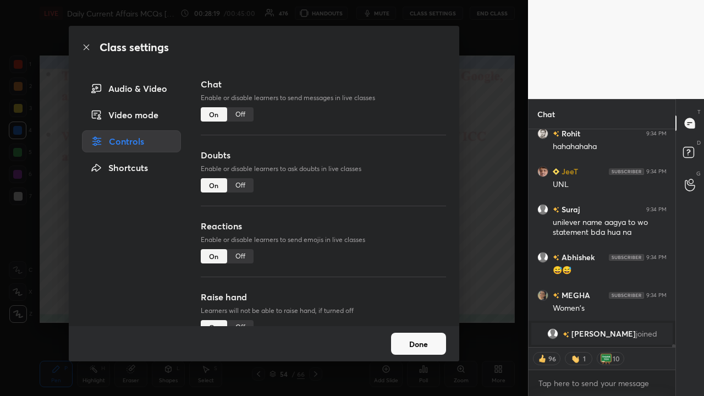
click at [244, 115] on div "Off" at bounding box center [240, 114] width 26 height 14
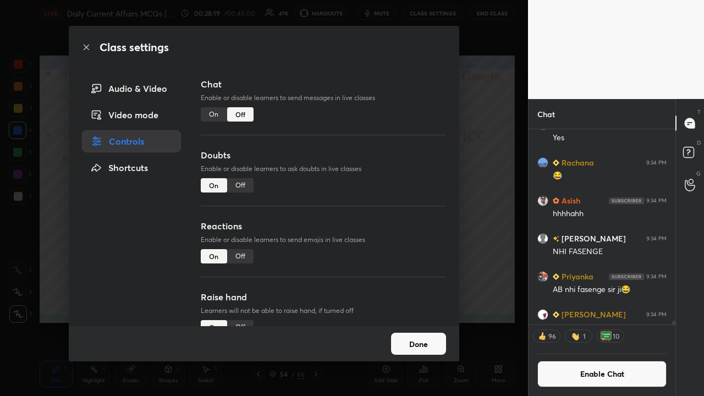
click at [395, 199] on div "Class settings Audio & Video Video mode Controls Shortcuts Chat Enable or disab…" at bounding box center [264, 198] width 528 height 396
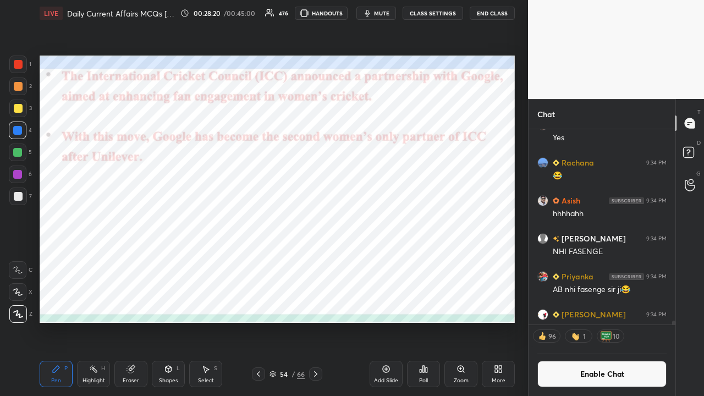
click at [317, 259] on icon at bounding box center [315, 374] width 9 height 9
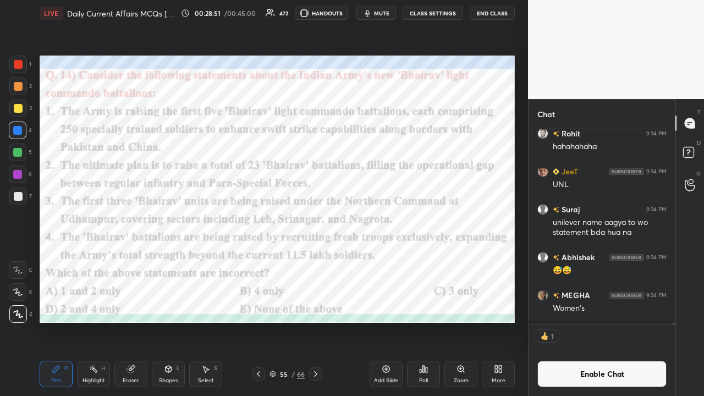
scroll to position [3, 3]
click at [395, 259] on icon at bounding box center [421, 371] width 2 height 3
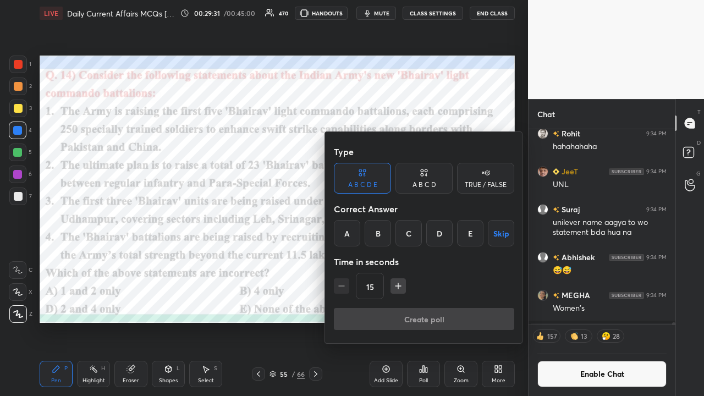
click at [376, 231] on div "B" at bounding box center [378, 233] width 26 height 26
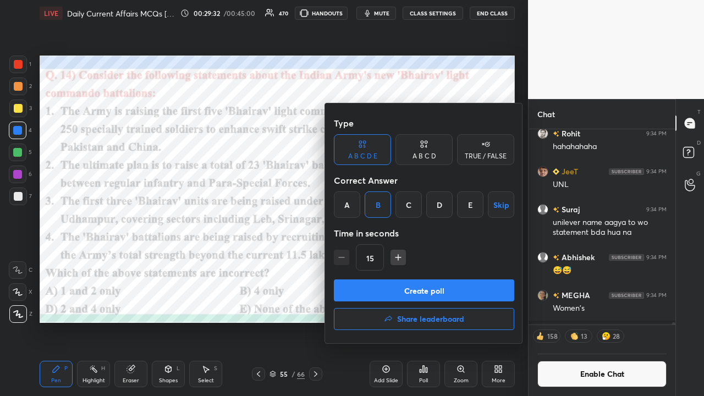
click at [369, 259] on button "Share leaderboard" at bounding box center [424, 319] width 180 height 22
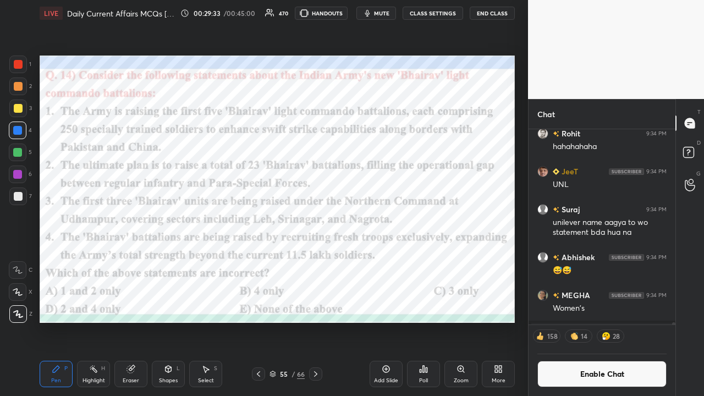
click at [395, 259] on div "Poll" at bounding box center [423, 374] width 33 height 26
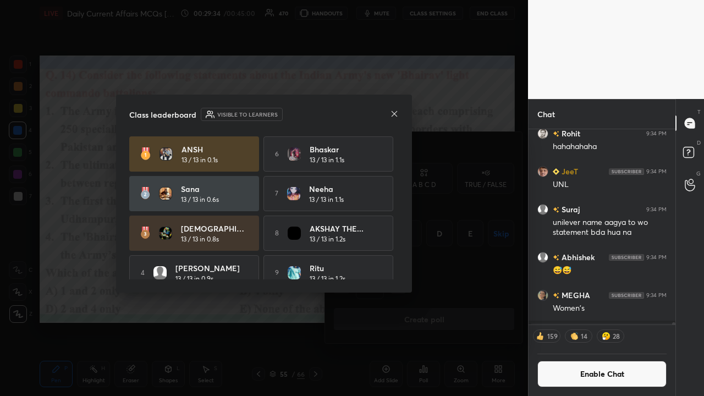
click at [394, 116] on icon at bounding box center [394, 113] width 9 height 9
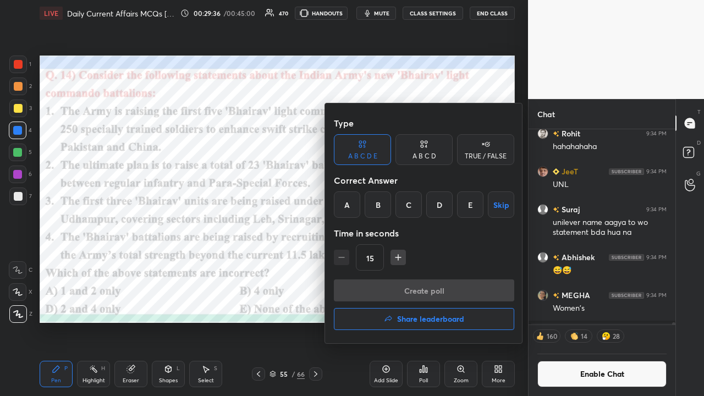
click at [295, 254] on div at bounding box center [352, 198] width 704 height 396
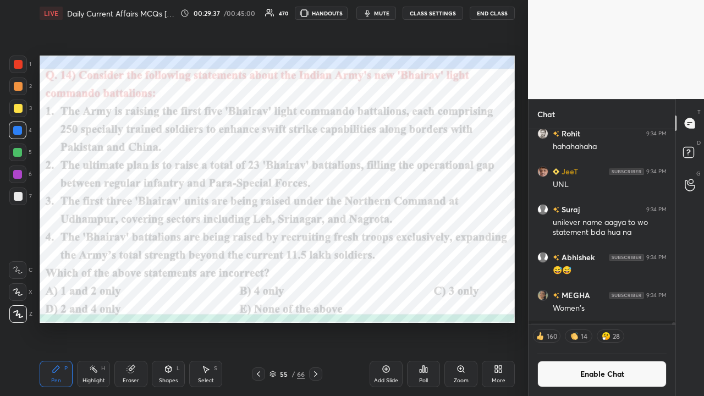
click at [395, 259] on div "Poll" at bounding box center [423, 374] width 33 height 26
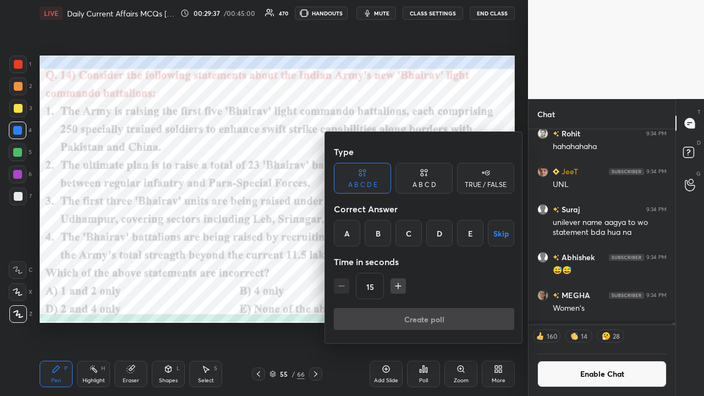
click at [377, 232] on div "B" at bounding box center [378, 233] width 26 height 26
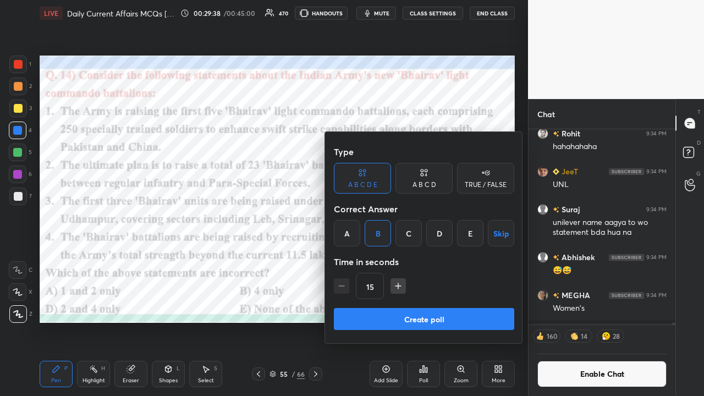
click at [379, 259] on button "Create poll" at bounding box center [424, 319] width 180 height 22
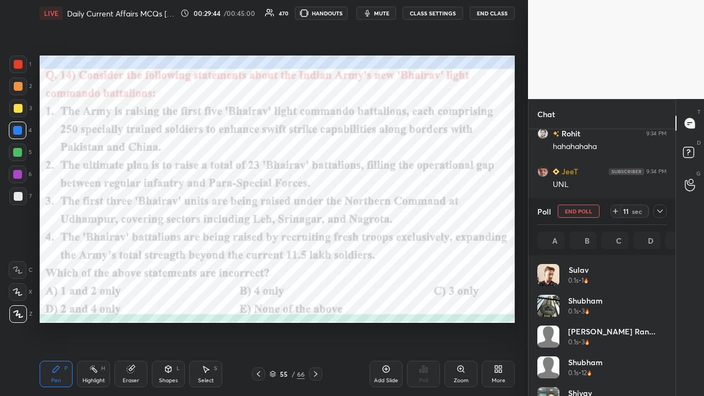
scroll to position [129, 126]
drag, startPoint x: 661, startPoint y: 210, endPoint x: 656, endPoint y: 212, distance: 5.7
click at [395, 210] on icon at bounding box center [660, 211] width 9 height 9
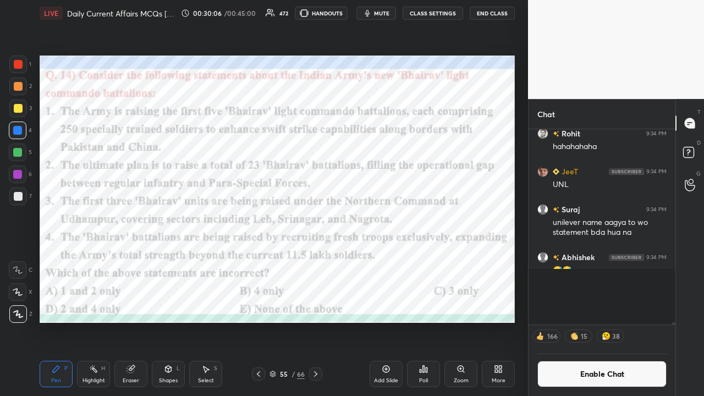
scroll to position [3, 3]
click at [313, 259] on icon at bounding box center [315, 374] width 9 height 9
click at [395, 9] on button "CLASS SETTINGS" at bounding box center [433, 13] width 61 height 13
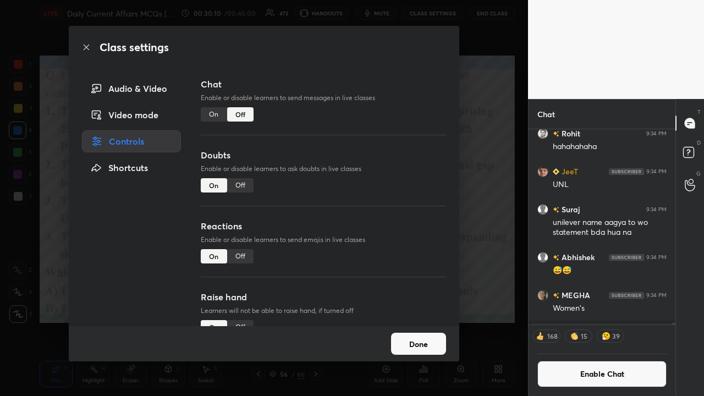
drag, startPoint x: 212, startPoint y: 112, endPoint x: 224, endPoint y: 131, distance: 22.7
click at [212, 114] on div "On" at bounding box center [214, 114] width 26 height 14
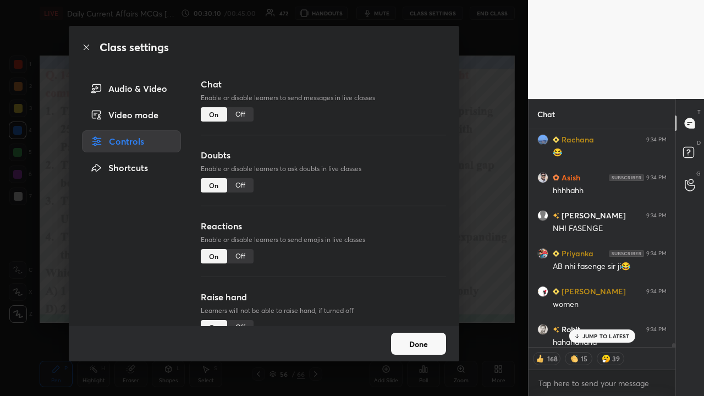
drag, startPoint x: 475, startPoint y: 187, endPoint x: 462, endPoint y: 177, distance: 16.9
click at [395, 188] on div "Class settings Audio & Video Video mode Controls Shortcuts Chat Enable or disab…" at bounding box center [264, 198] width 528 height 396
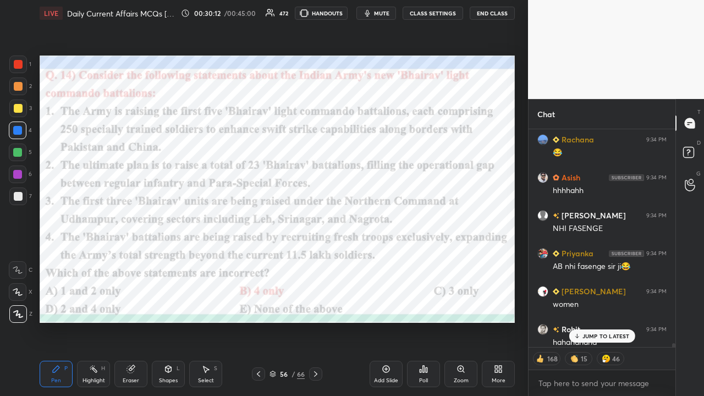
click at [395, 259] on icon at bounding box center [576, 336] width 7 height 7
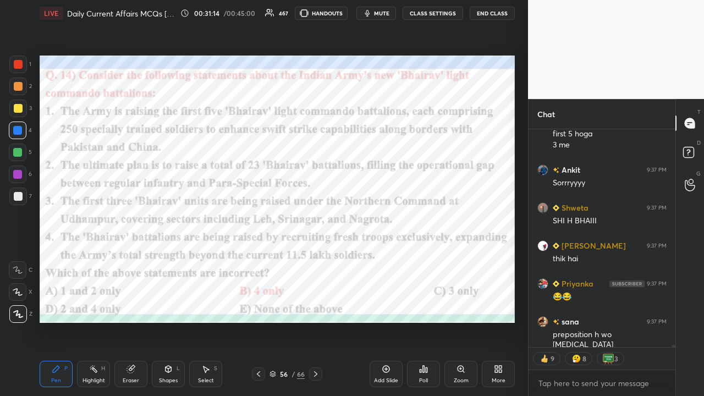
scroll to position [19097, 0]
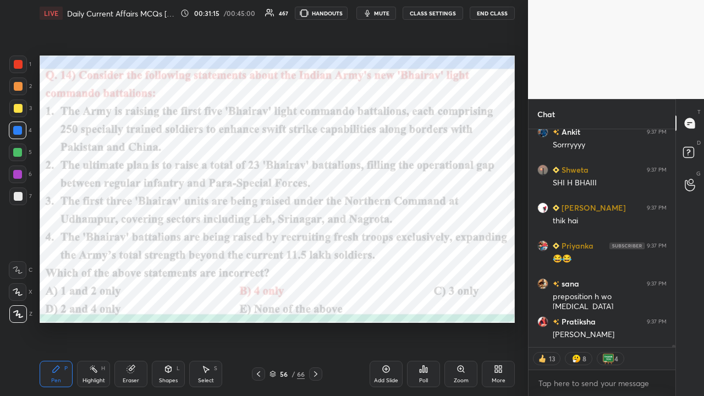
click at [395, 10] on button "CLASS SETTINGS" at bounding box center [433, 13] width 61 height 13
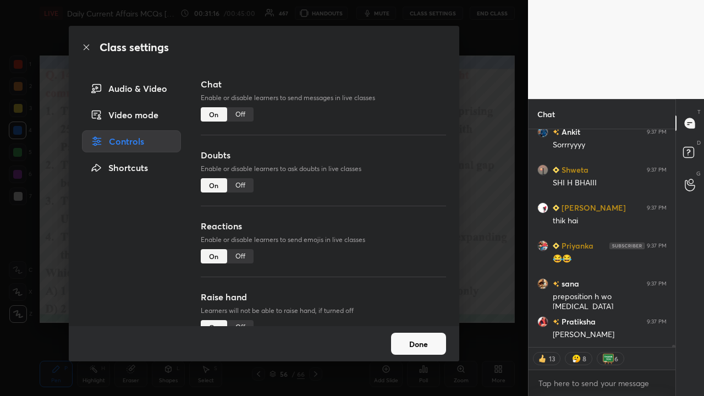
type textarea "x"
click at [240, 108] on div "Off" at bounding box center [240, 114] width 26 height 14
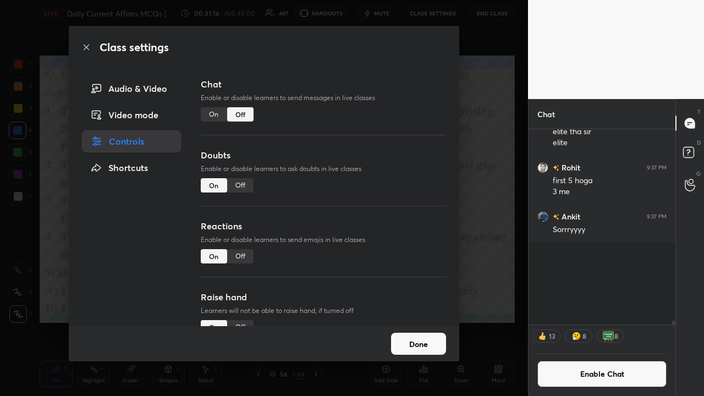
scroll to position [192, 144]
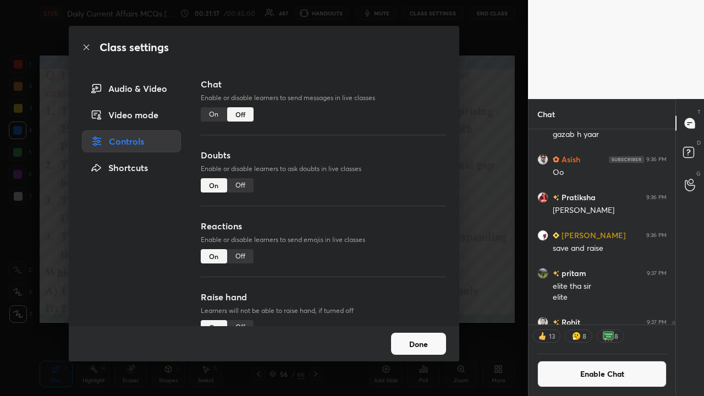
click at [395, 212] on div "Class settings Audio & Video Video mode Controls Shortcuts Chat Enable or disab…" at bounding box center [264, 198] width 528 height 396
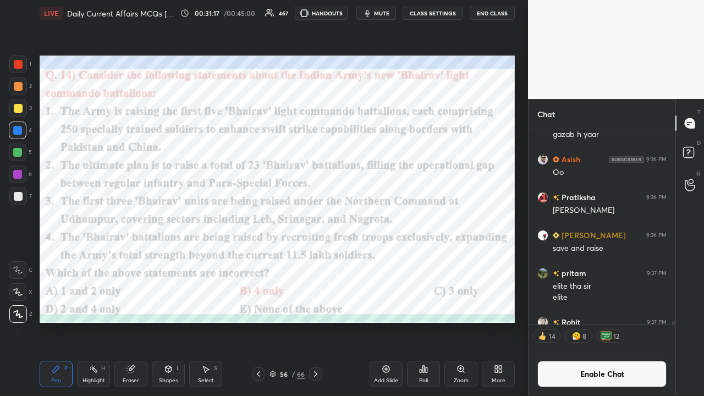
click at [317, 259] on icon at bounding box center [315, 374] width 9 height 9
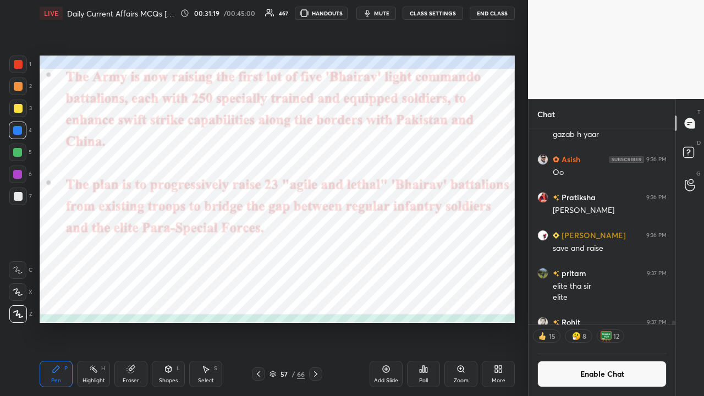
click at [319, 259] on icon at bounding box center [315, 374] width 9 height 9
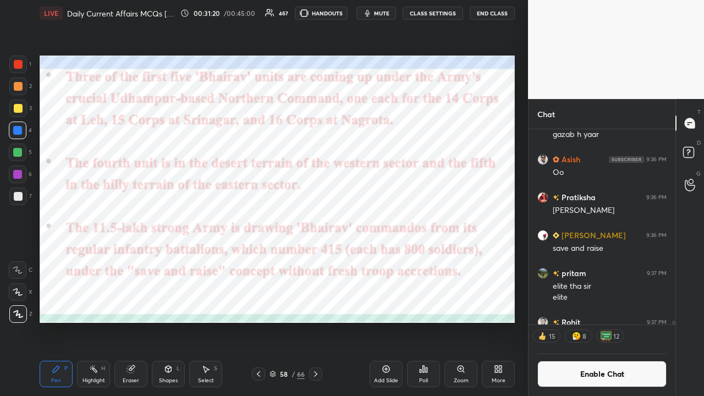
click at [315, 259] on icon at bounding box center [315, 374] width 9 height 9
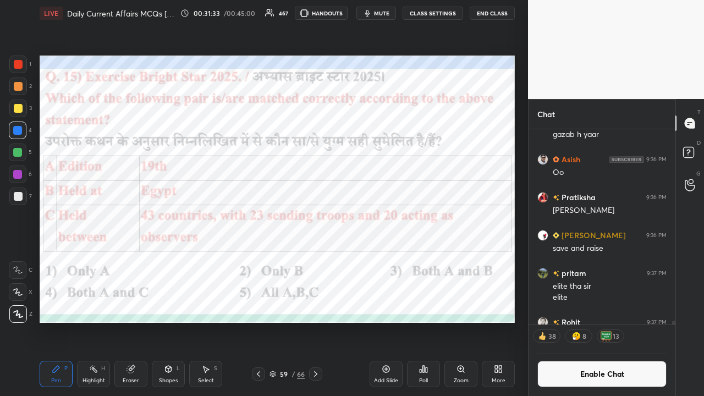
click at [395, 259] on icon at bounding box center [424, 369] width 2 height 7
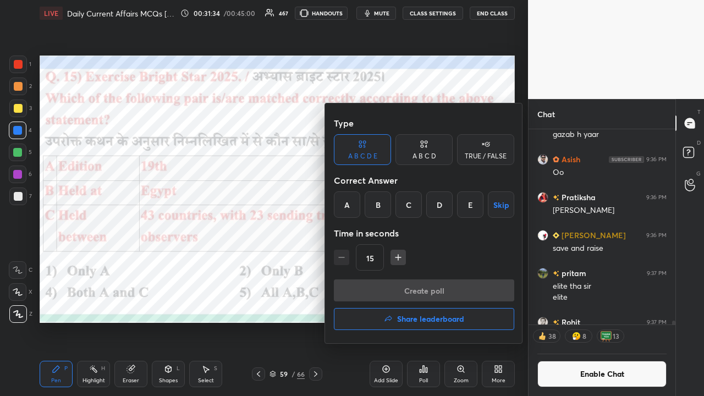
click at [395, 207] on div "C" at bounding box center [409, 204] width 26 height 26
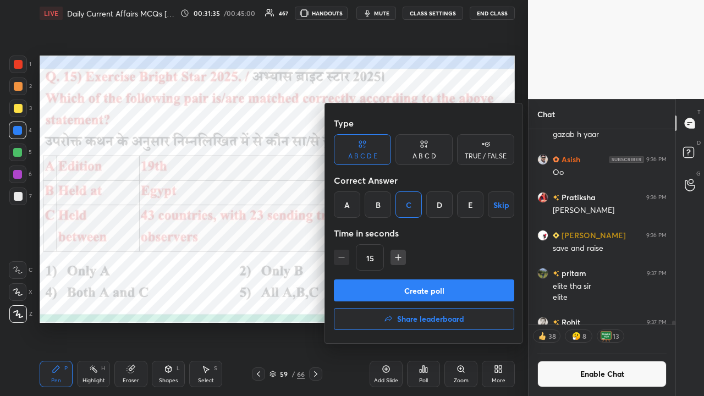
click at [395, 259] on button "Create poll" at bounding box center [424, 290] width 180 height 22
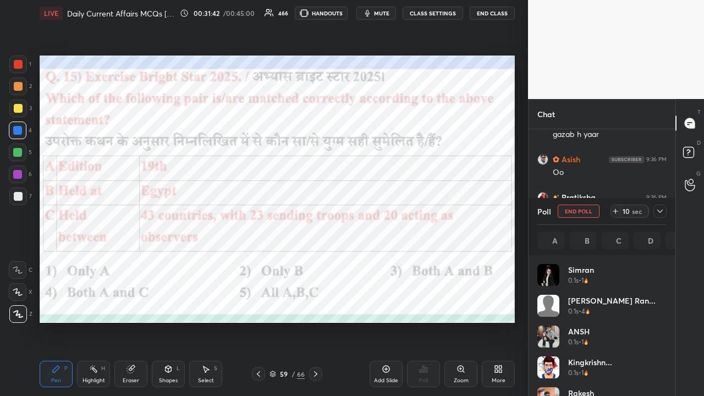
scroll to position [129, 126]
click at [395, 211] on icon at bounding box center [660, 212] width 6 height 6
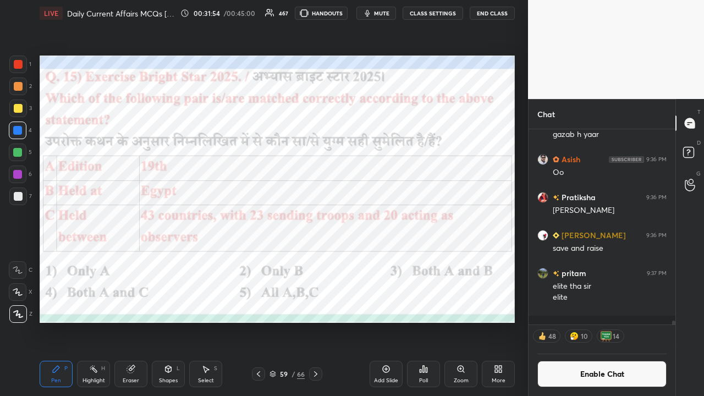
scroll to position [4, 3]
click at [312, 259] on icon at bounding box center [315, 374] width 9 height 9
click at [318, 259] on icon at bounding box center [315, 374] width 9 height 9
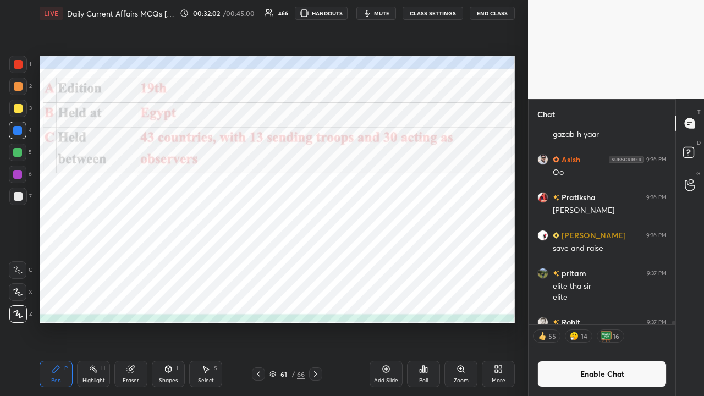
click at [316, 259] on div at bounding box center [315, 374] width 13 height 13
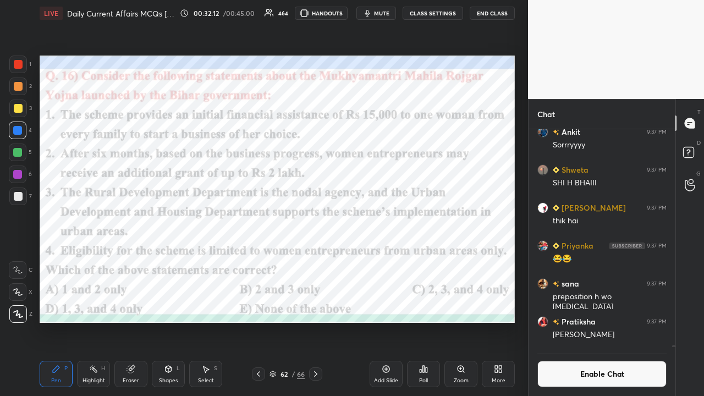
click at [395, 10] on button "CLASS SETTINGS" at bounding box center [433, 13] width 61 height 13
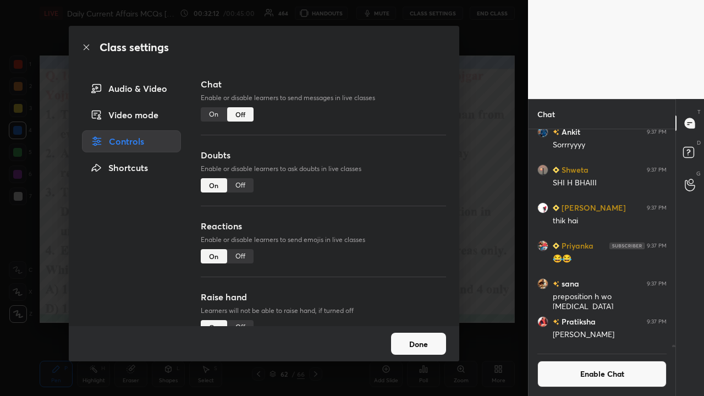
click at [395, 112] on div "Class settings Audio & Video Video mode Controls Shortcuts Chat Enable or disab…" at bounding box center [264, 198] width 528 height 396
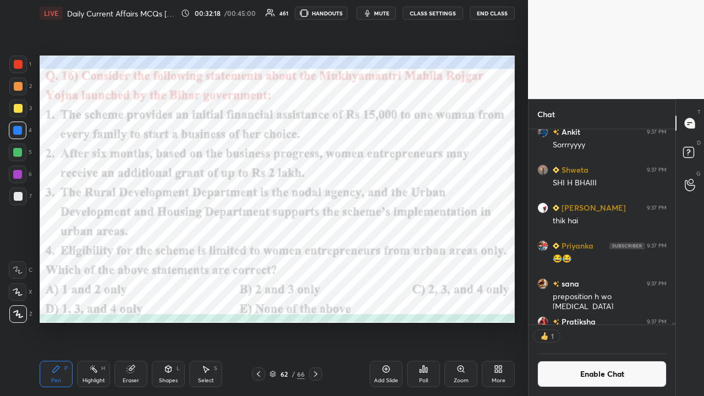
scroll to position [192, 144]
click at [395, 259] on div "Poll" at bounding box center [423, 374] width 33 height 26
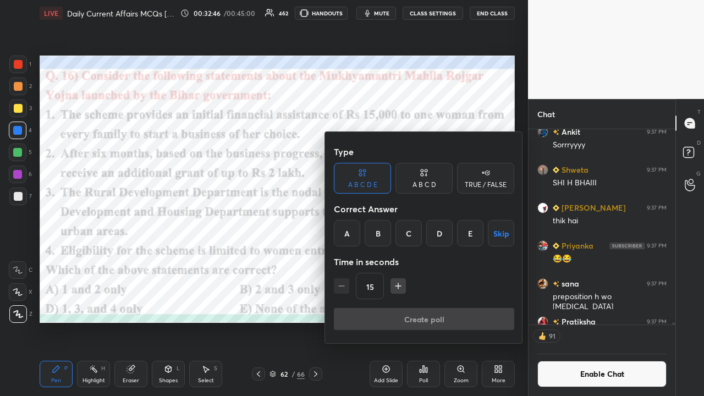
drag, startPoint x: 379, startPoint y: 229, endPoint x: 375, endPoint y: 250, distance: 20.7
click at [379, 231] on div "B" at bounding box center [378, 233] width 26 height 26
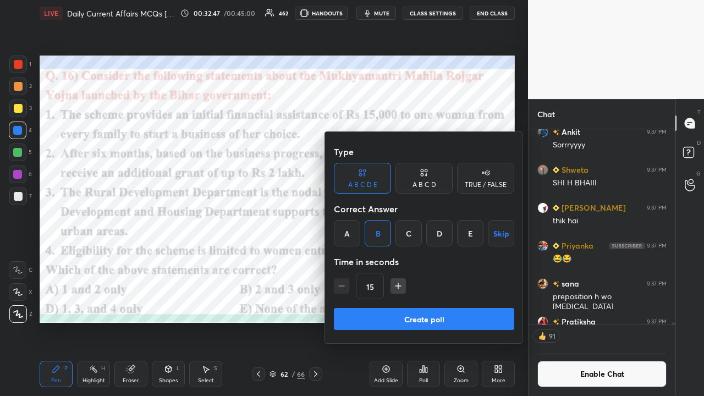
click at [383, 259] on button "Create poll" at bounding box center [424, 319] width 180 height 22
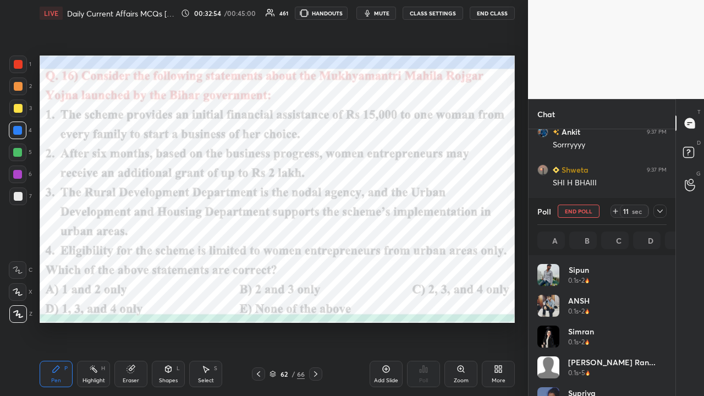
scroll to position [129, 126]
click at [395, 211] on icon at bounding box center [660, 211] width 9 height 9
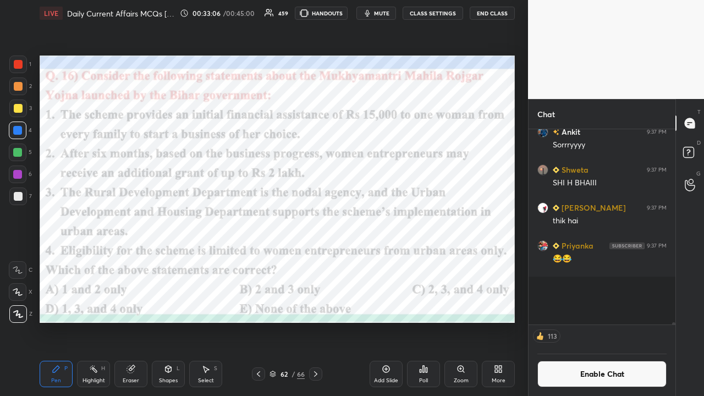
scroll to position [4, 3]
click at [316, 259] on icon at bounding box center [315, 374] width 9 height 9
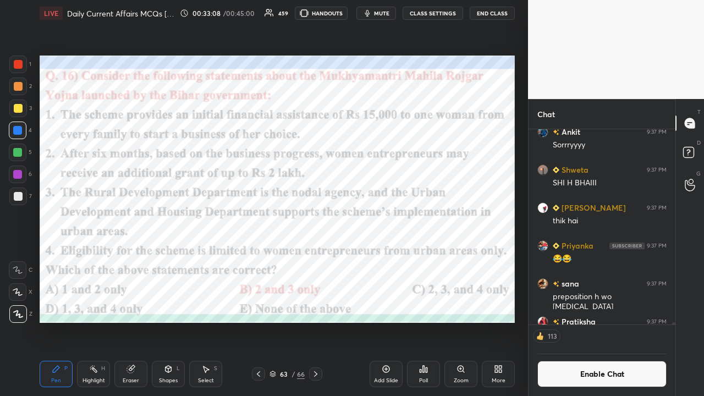
click at [395, 11] on button "CLASS SETTINGS" at bounding box center [433, 13] width 61 height 13
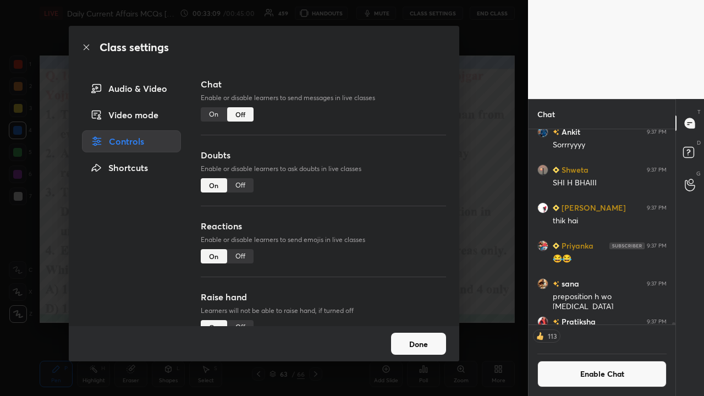
click at [210, 111] on div "On" at bounding box center [214, 114] width 26 height 14
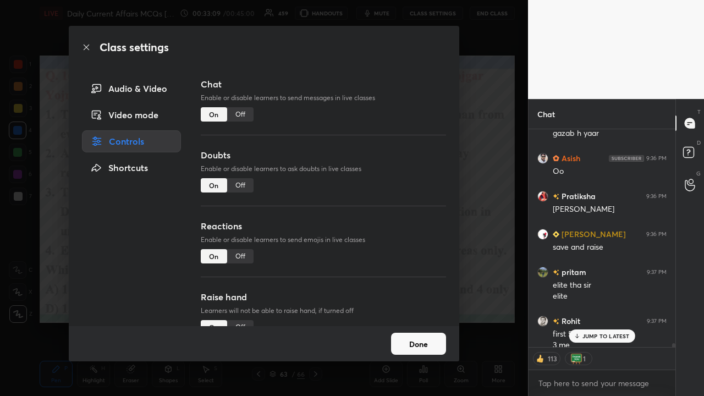
click at [395, 180] on div "Class settings Audio & Video Video mode Controls Shortcuts Chat Enable or disab…" at bounding box center [264, 198] width 528 height 396
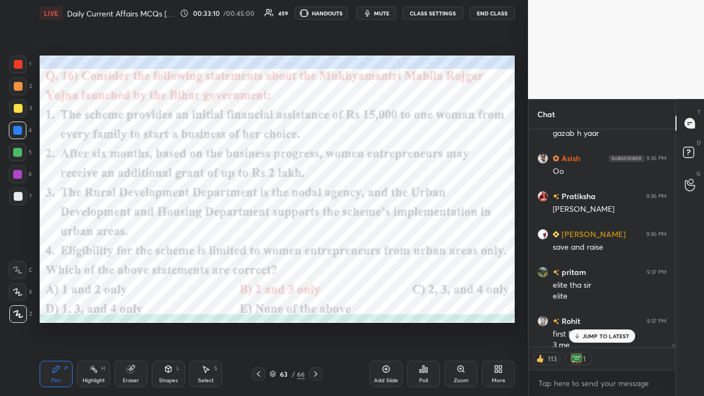
click at [395, 259] on p "JUMP TO LATEST" at bounding box center [606, 336] width 47 height 7
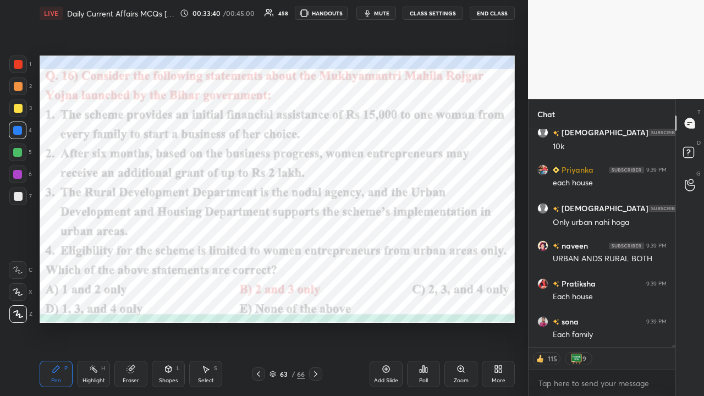
click at [315, 259] on icon at bounding box center [315, 374] width 9 height 9
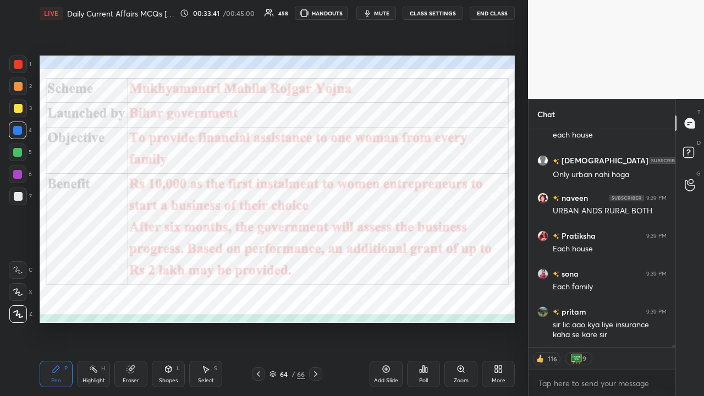
click at [320, 259] on icon at bounding box center [315, 374] width 9 height 9
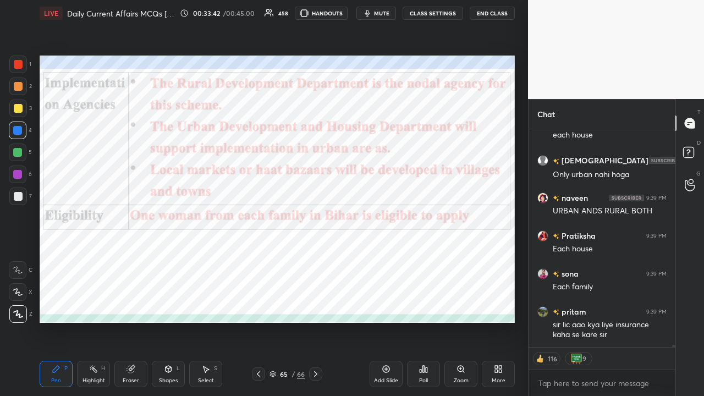
click at [318, 259] on icon at bounding box center [315, 374] width 9 height 9
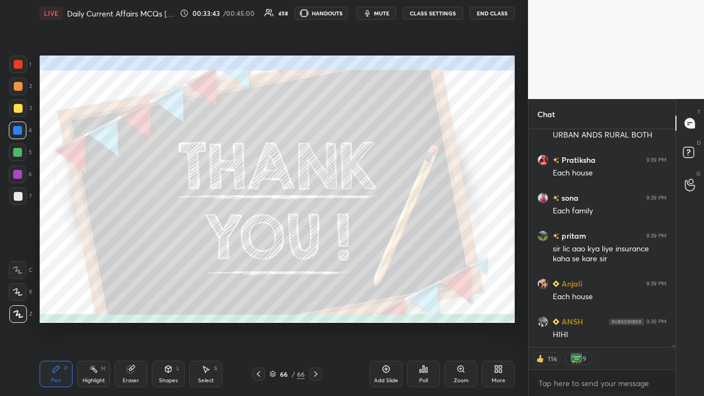
click at [395, 259] on icon at bounding box center [421, 371] width 2 height 3
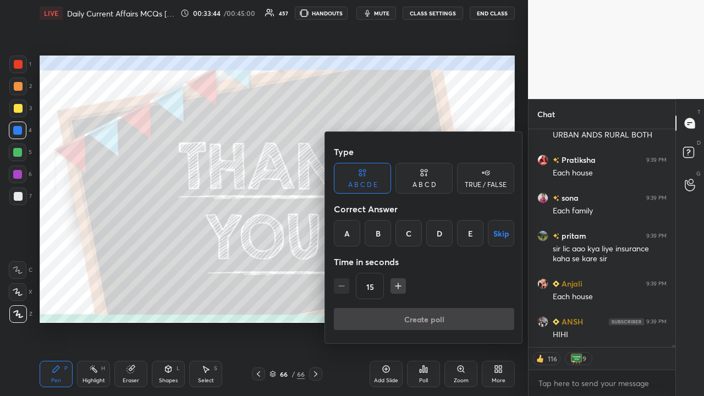
click at [273, 221] on div at bounding box center [352, 198] width 704 height 396
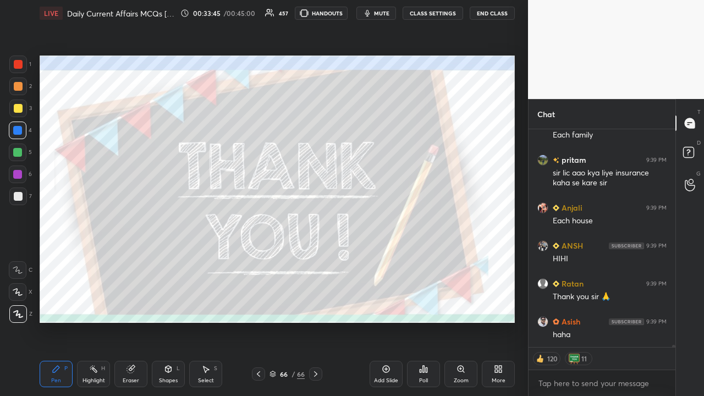
click at [395, 259] on div "Poll" at bounding box center [423, 374] width 33 height 26
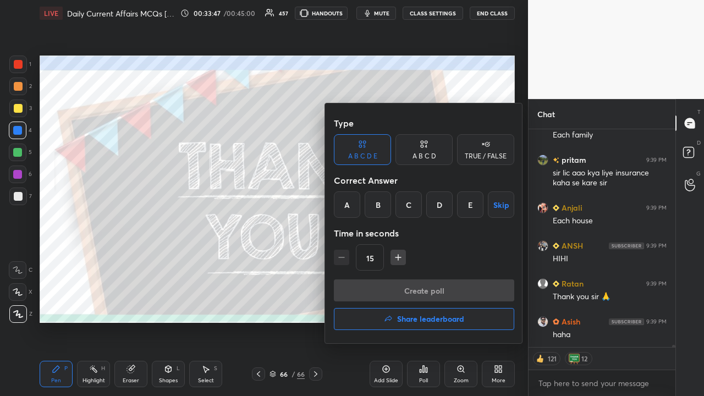
click at [395, 259] on h4 "Share leaderboard" at bounding box center [430, 319] width 67 height 8
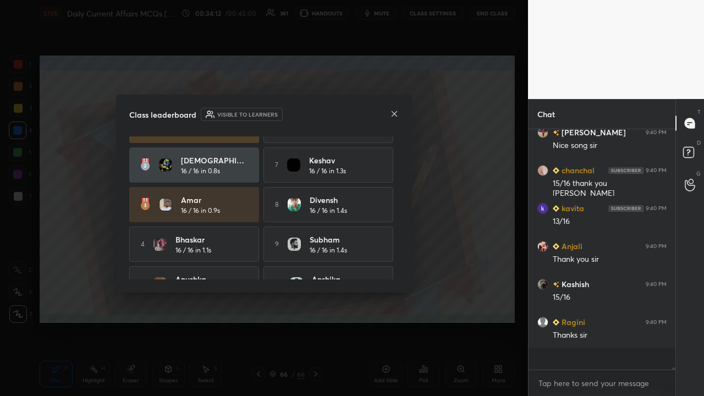
scroll to position [237, 144]
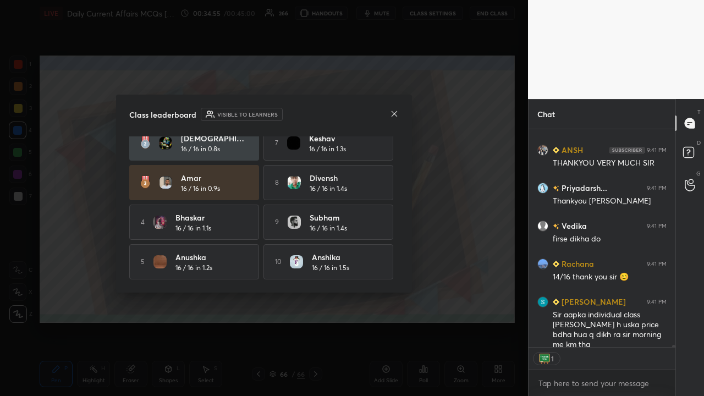
click at [395, 113] on icon at bounding box center [394, 113] width 9 height 9
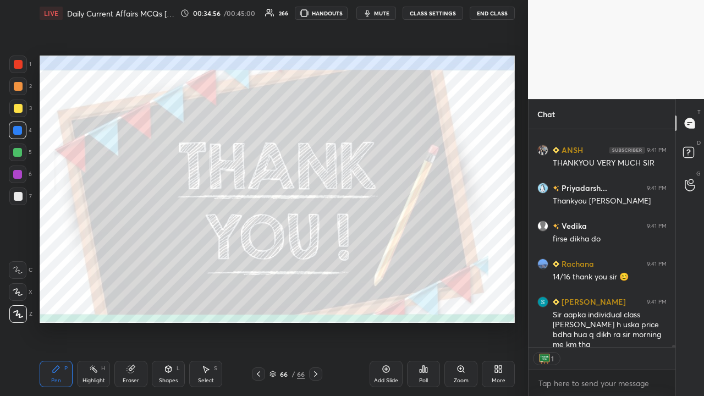
click at [395, 259] on div "Poll" at bounding box center [423, 381] width 9 height 6
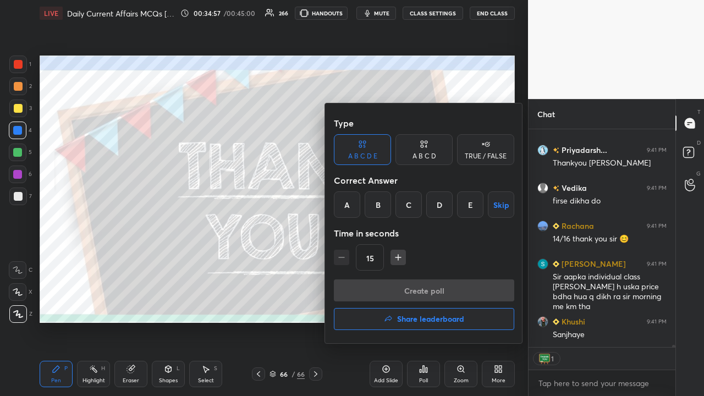
click at [395, 259] on h4 "Share leaderboard" at bounding box center [430, 319] width 67 height 8
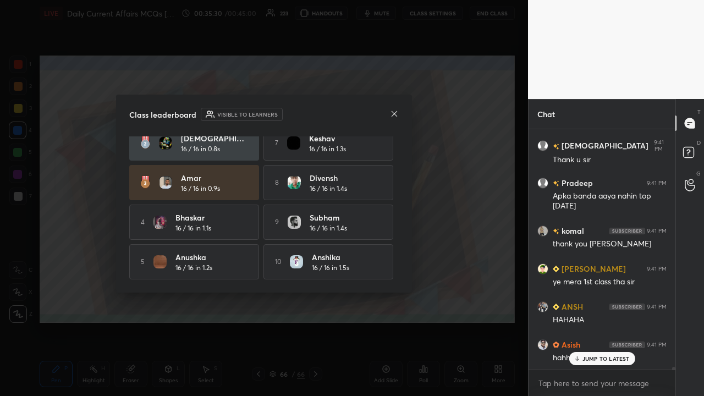
click at [393, 112] on icon at bounding box center [394, 113] width 9 height 9
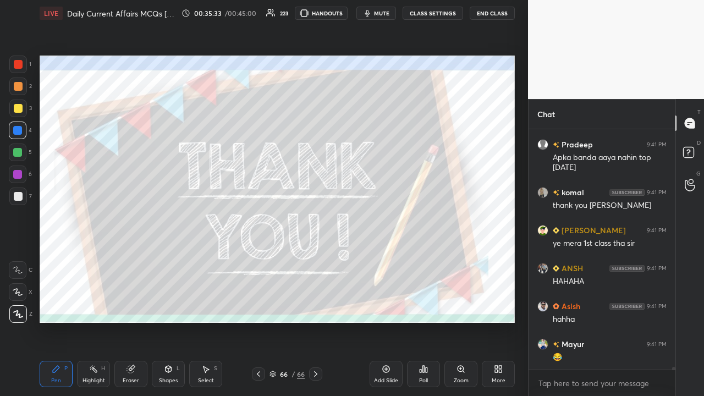
click at [274, 259] on icon at bounding box center [273, 374] width 7 height 7
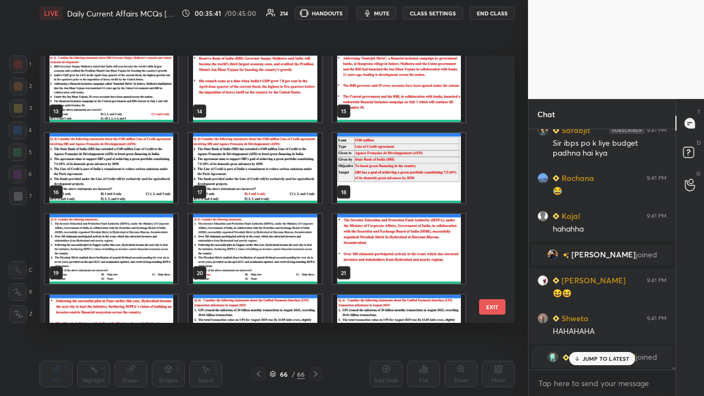
click at [108, 181] on img "grid" at bounding box center [111, 168] width 133 height 70
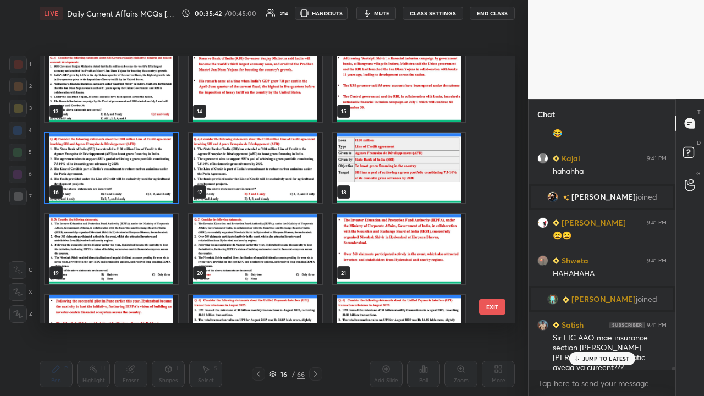
click at [108, 181] on img "grid" at bounding box center [111, 168] width 133 height 70
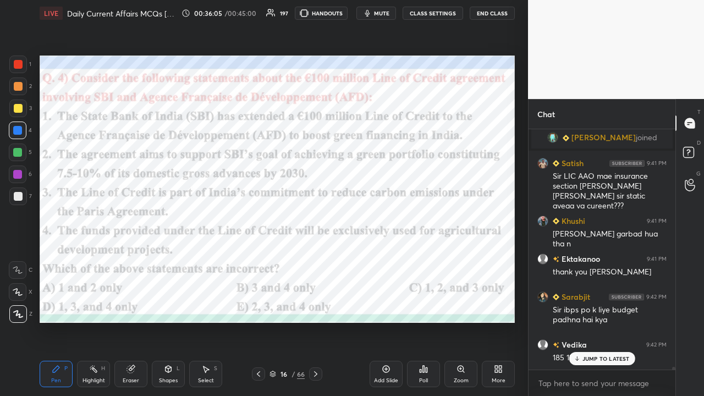
click at [395, 259] on p "JUMP TO LATEST" at bounding box center [606, 358] width 47 height 7
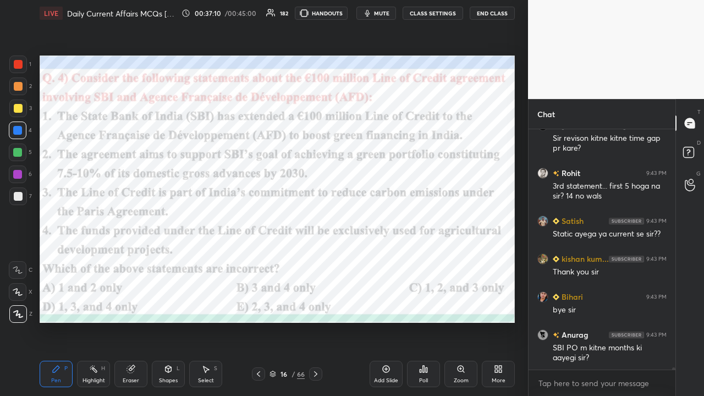
scroll to position [23377, 0]
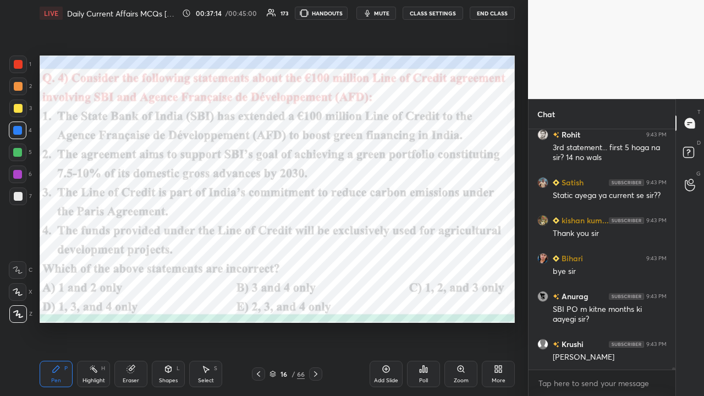
click at [271, 259] on icon at bounding box center [273, 374] width 7 height 7
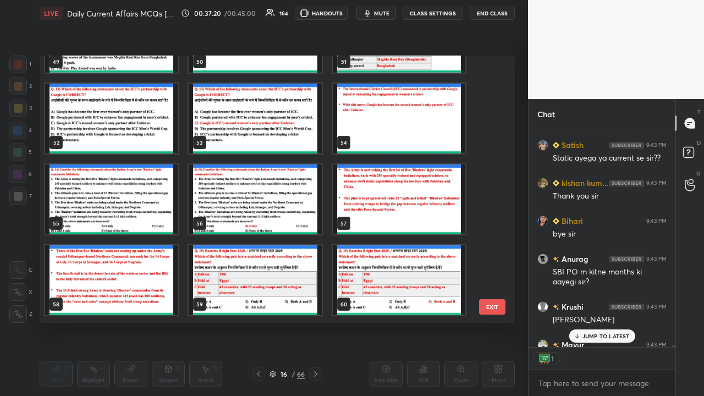
scroll to position [3, 3]
click at [156, 196] on img "grid" at bounding box center [111, 199] width 133 height 70
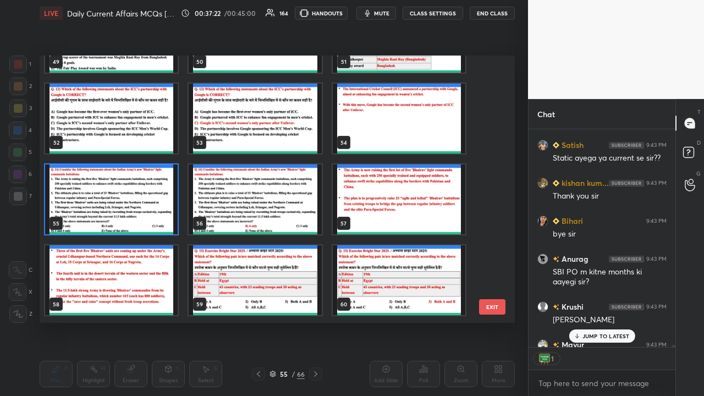
click at [156, 196] on img "grid" at bounding box center [111, 199] width 133 height 70
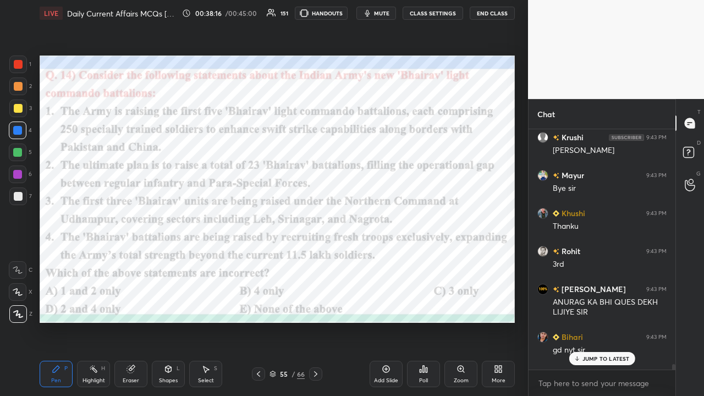
scroll to position [23804, 0]
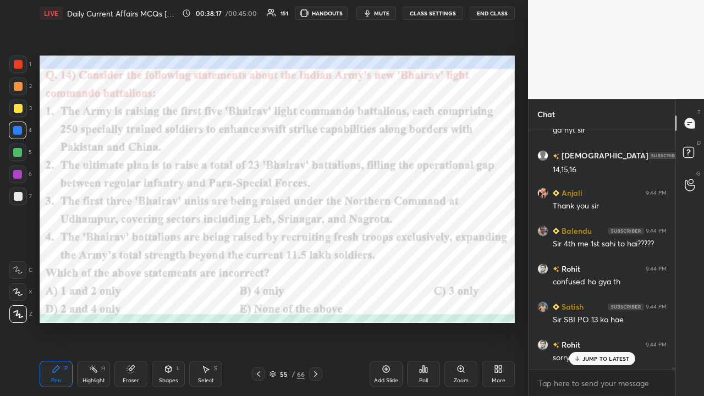
drag, startPoint x: 674, startPoint y: 368, endPoint x: 676, endPoint y: 392, distance: 24.3
click at [395, 259] on div "Chat [PERSON_NAME] 9:43 PM ANURAG KA BHI QUES DEKH LIJIYE SIR Bihari 9:43 PM gd…" at bounding box center [616, 247] width 176 height 297
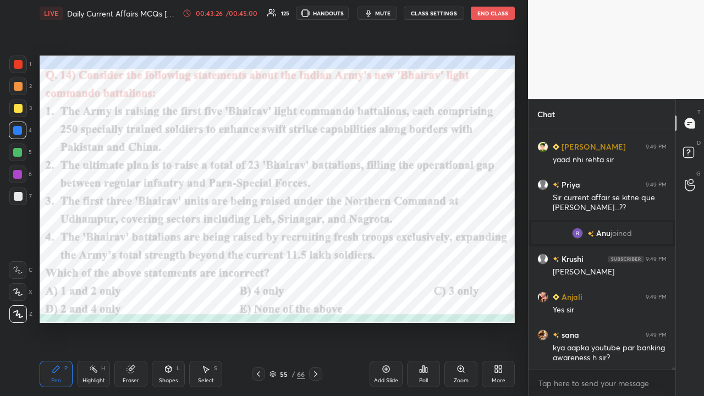
scroll to position [25572, 0]
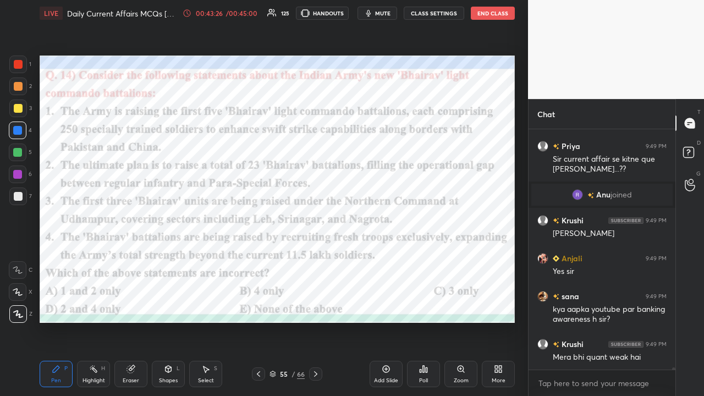
click at [395, 259] on div "Mera bhi quant weak hai" at bounding box center [610, 357] width 114 height 11
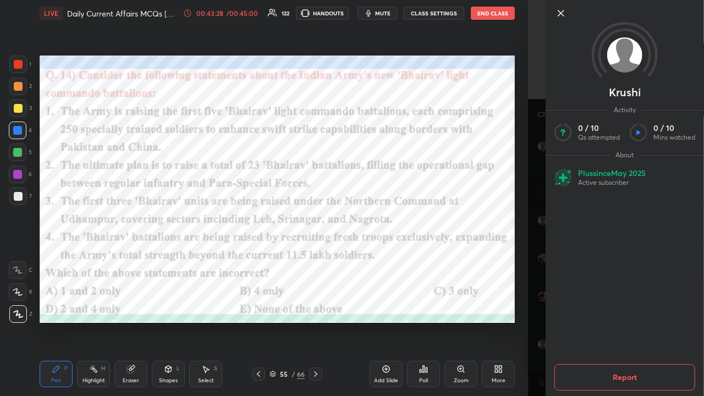
click at [395, 14] on icon at bounding box center [561, 13] width 6 height 6
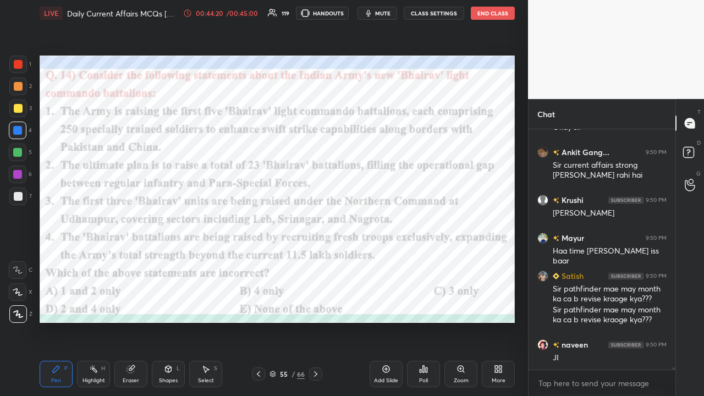
scroll to position [26224, 0]
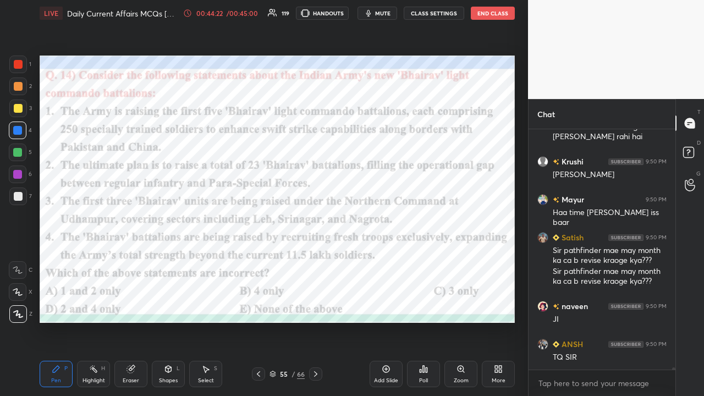
click at [395, 12] on button "End Class" at bounding box center [493, 13] width 44 height 13
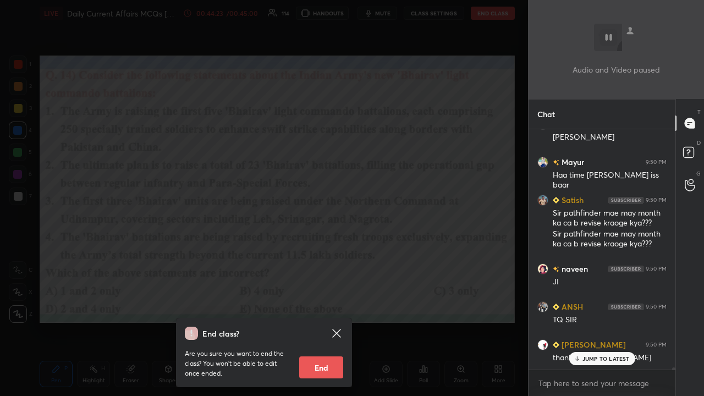
scroll to position [26337, 0]
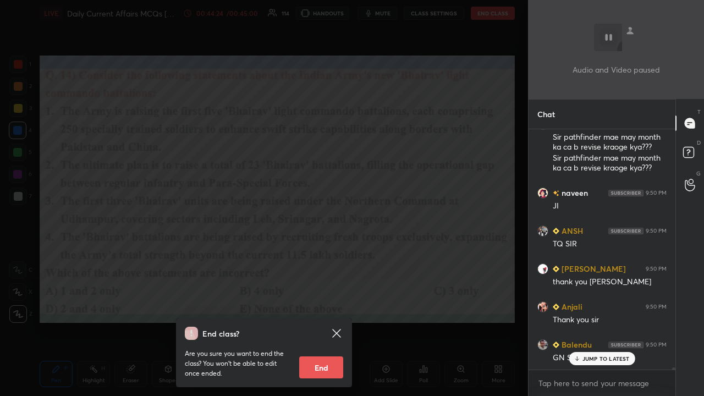
click at [336, 259] on button "End" at bounding box center [321, 367] width 44 height 22
type textarea "x"
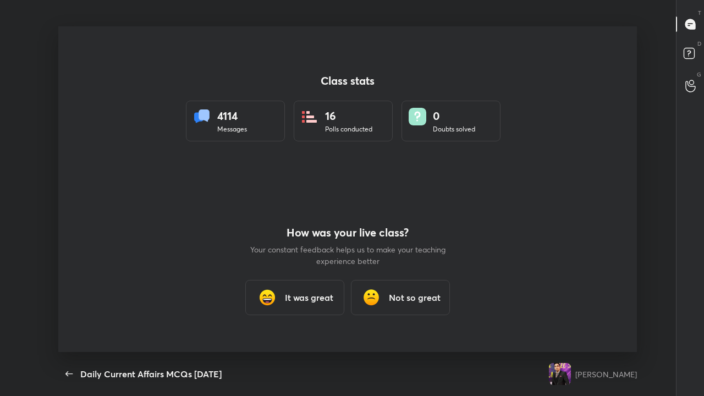
scroll to position [0, 0]
